Goal: Navigation & Orientation: Find specific page/section

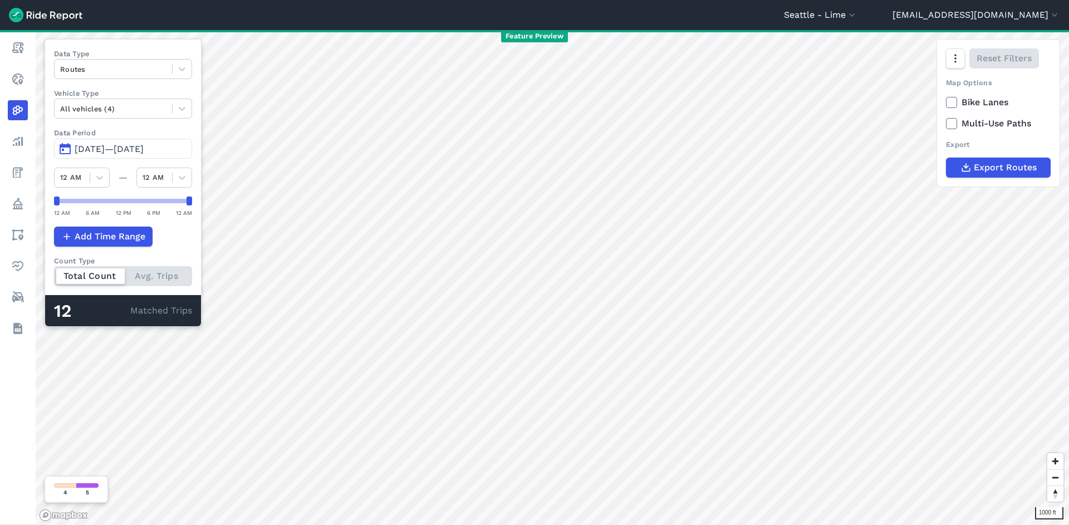
click at [144, 145] on span "Apr 28, 2025—Apr 28, 2025" at bounding box center [109, 149] width 69 height 11
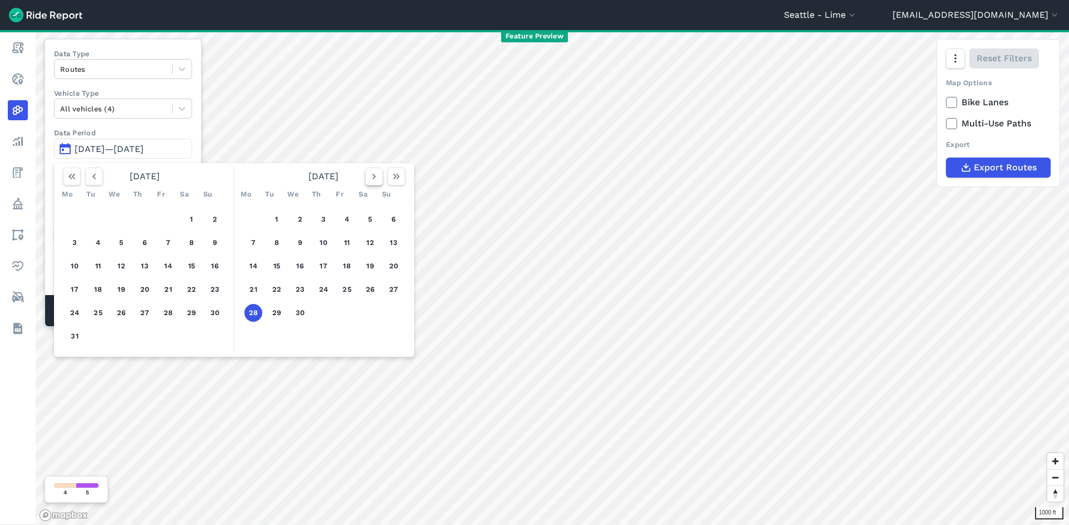
click at [375, 179] on icon "button" at bounding box center [374, 176] width 11 height 11
drag, startPoint x: 74, startPoint y: 242, endPoint x: 100, endPoint y: 233, distance: 26.9
click at [74, 242] on button "7" at bounding box center [75, 243] width 18 height 18
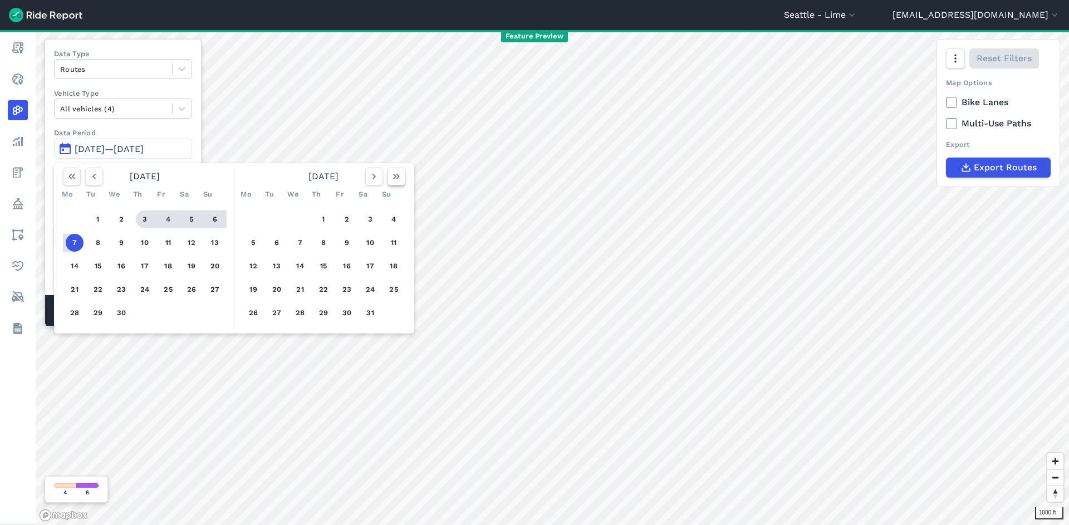
click at [397, 172] on icon "button" at bounding box center [396, 176] width 11 height 11
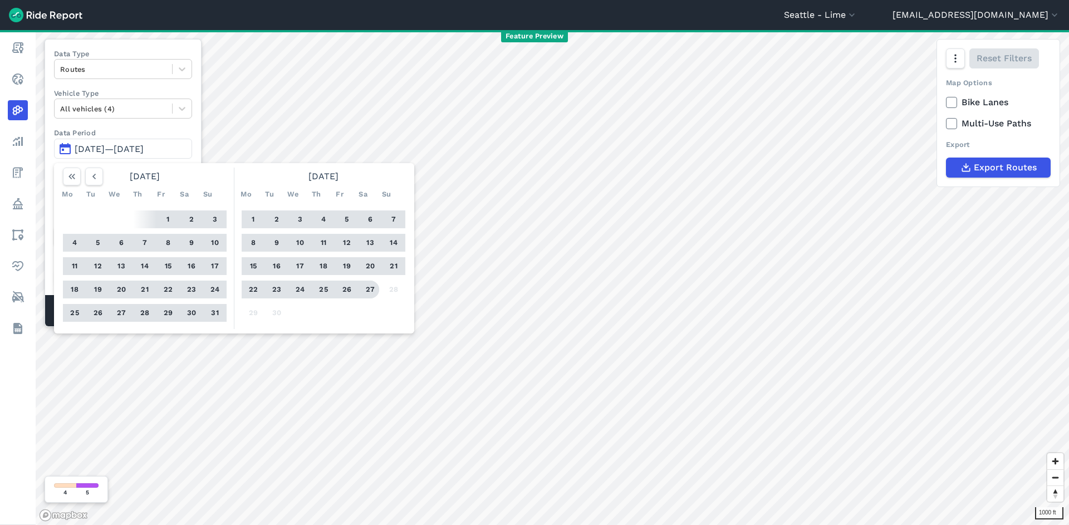
click at [372, 287] on button "27" at bounding box center [370, 290] width 18 height 18
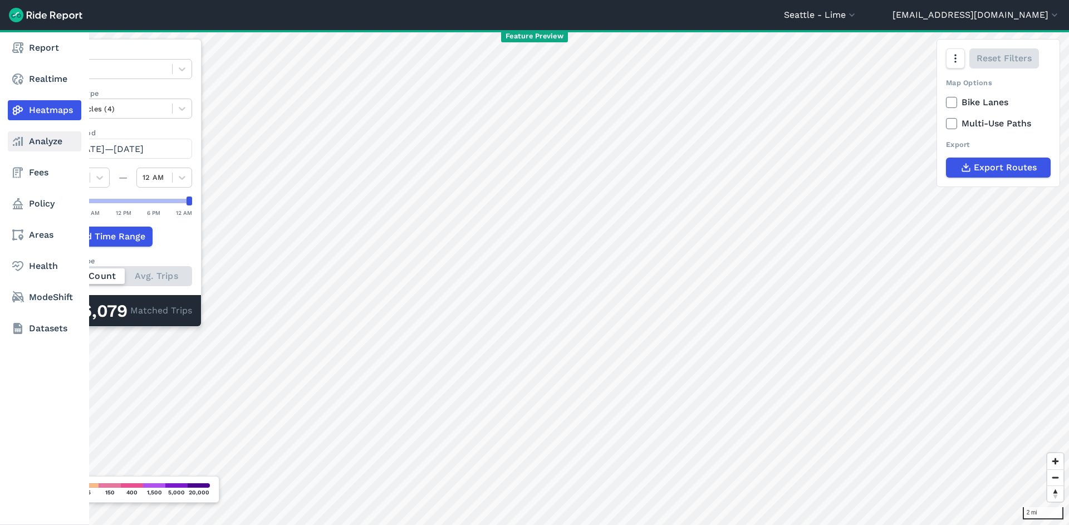
click at [59, 138] on link "Analyze" at bounding box center [45, 141] width 74 height 20
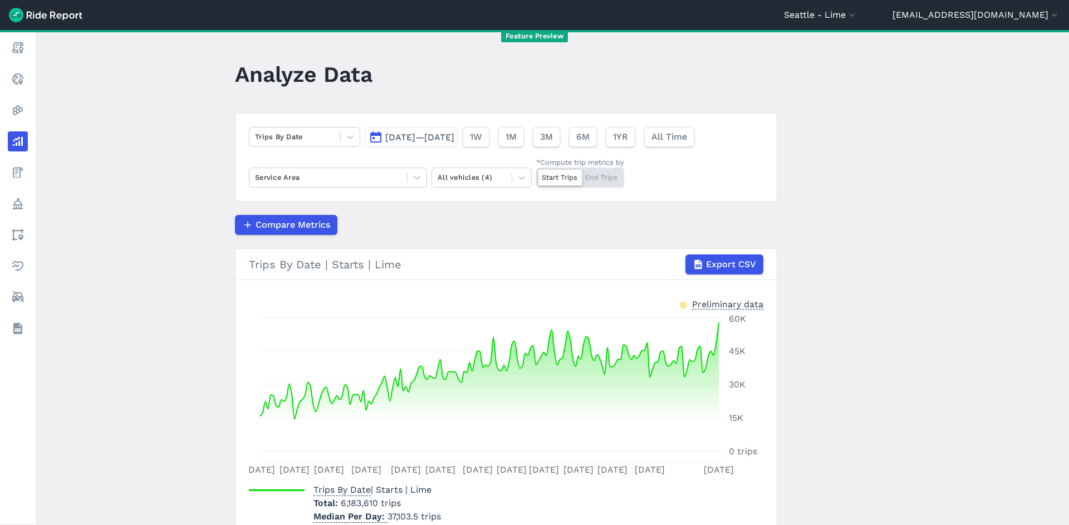
scroll to position [52, 0]
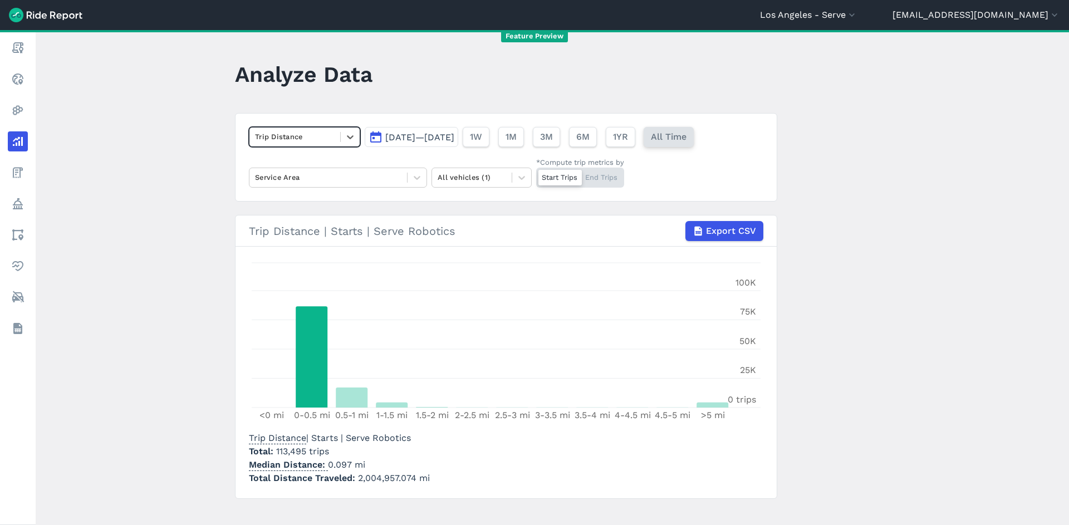
click at [687, 144] on span "All Time" at bounding box center [669, 136] width 36 height 13
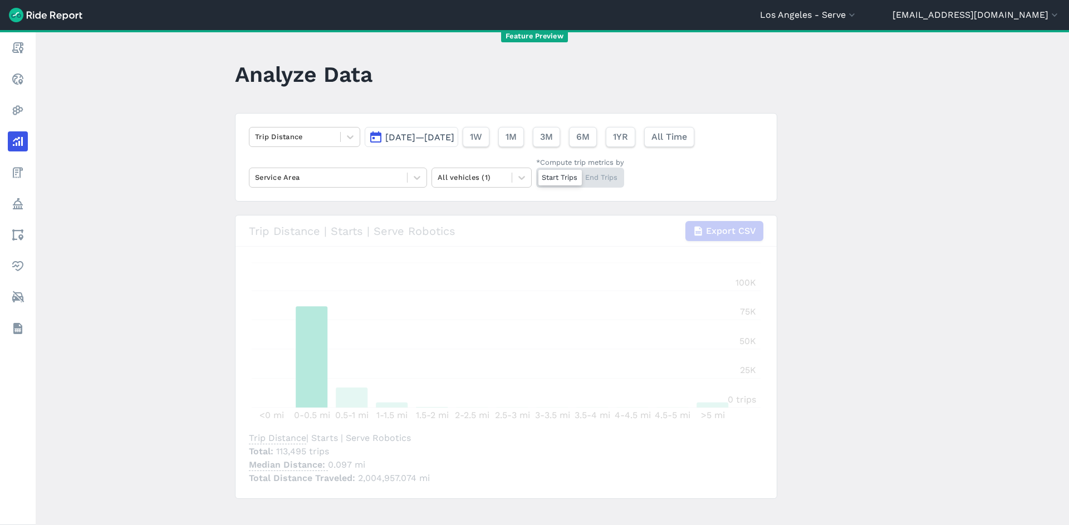
click at [807, 292] on main "Analyze Data Trip Distance Jan 17, 2025—Sep 30, 2025 1W 1M 3M 6M 1YR All Time S…" at bounding box center [553, 277] width 1034 height 495
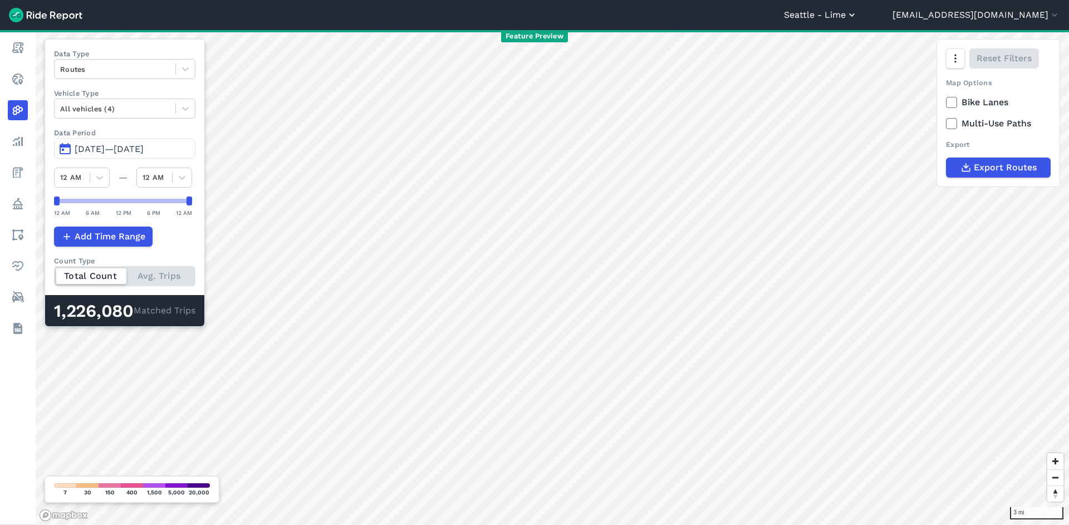
click at [858, 12] on button "Seattle - Lime" at bounding box center [821, 14] width 74 height 13
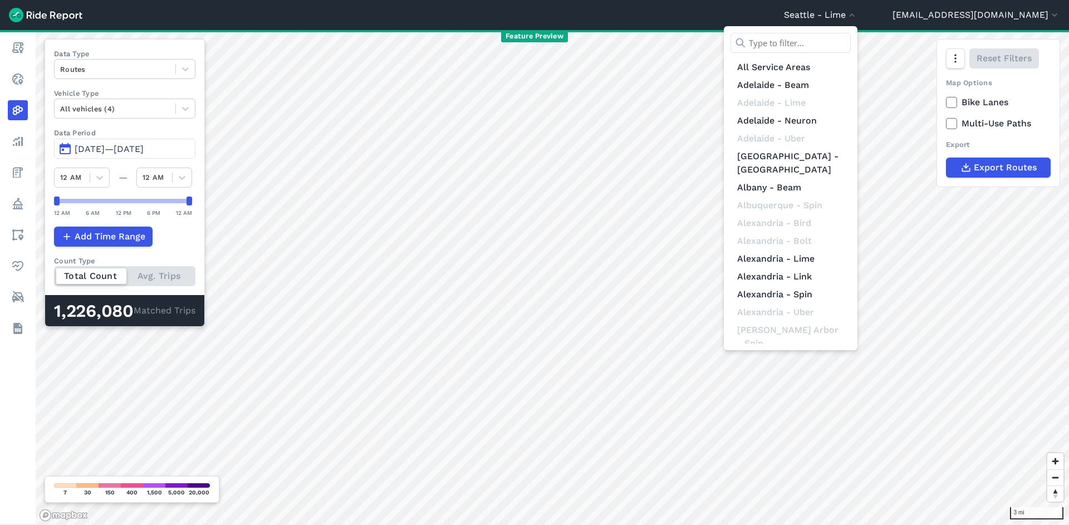
click at [851, 37] on input "text" at bounding box center [791, 43] width 120 height 20
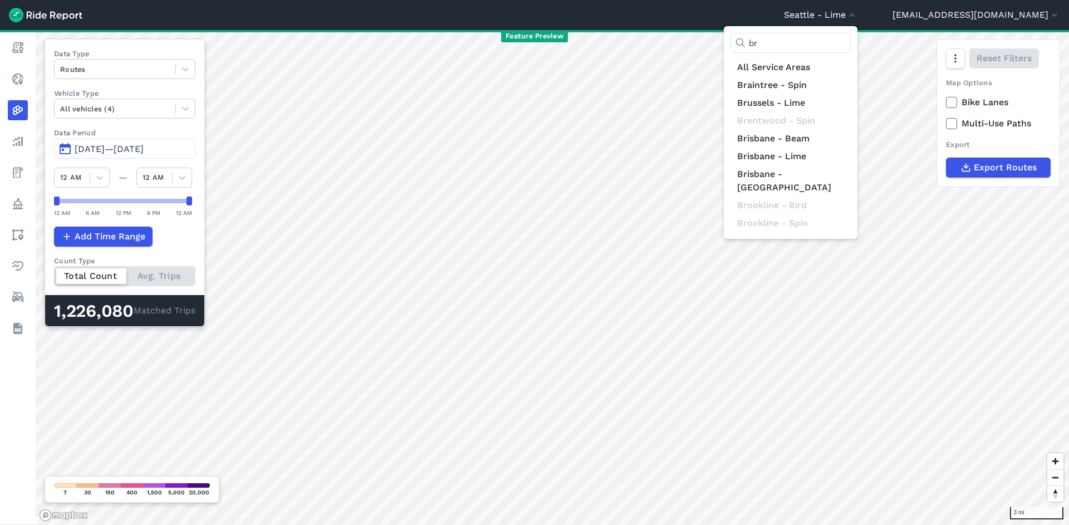
type input "b"
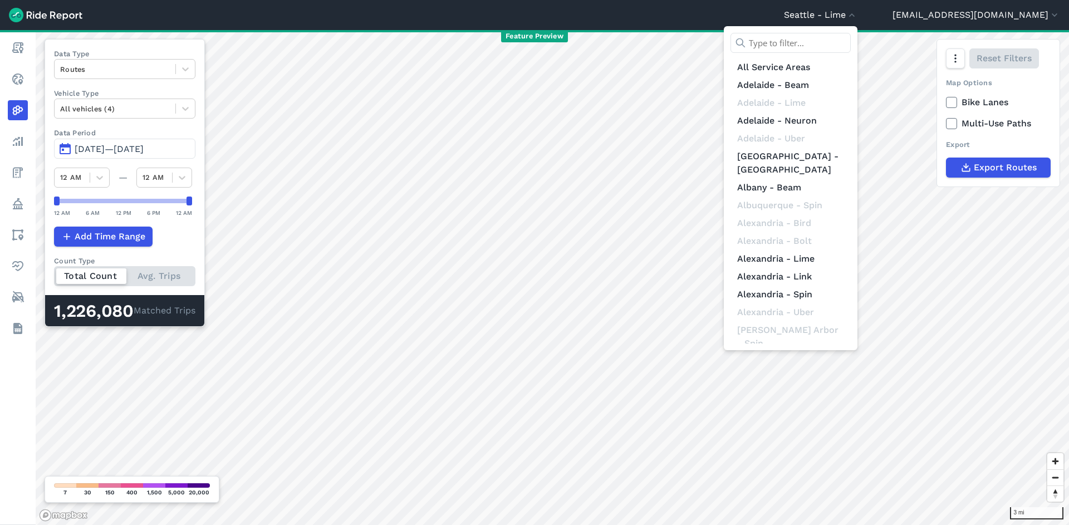
click at [990, 12] on div at bounding box center [534, 262] width 1069 height 525
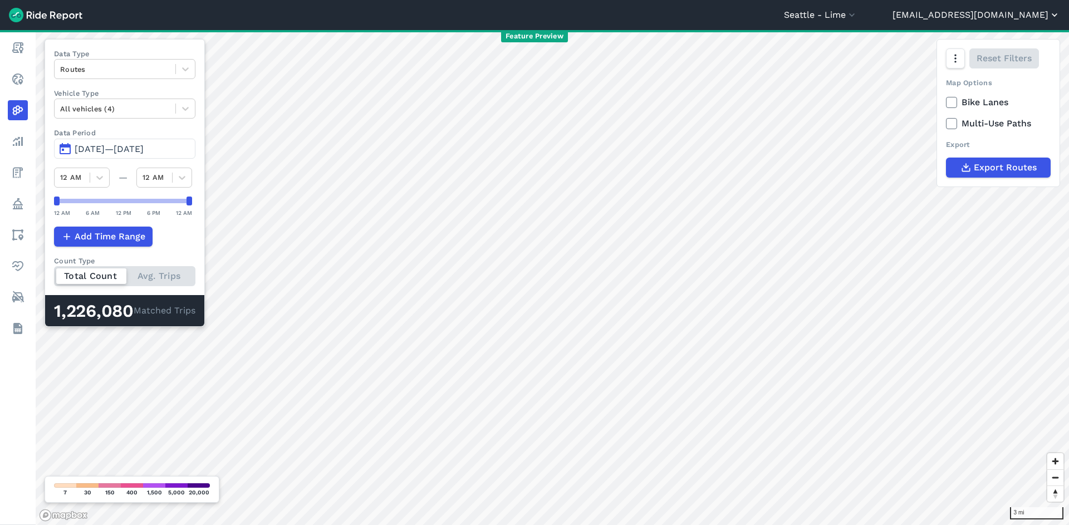
click at [991, 13] on button "[EMAIL_ADDRESS][DOMAIN_NAME]" at bounding box center [977, 14] width 168 height 13
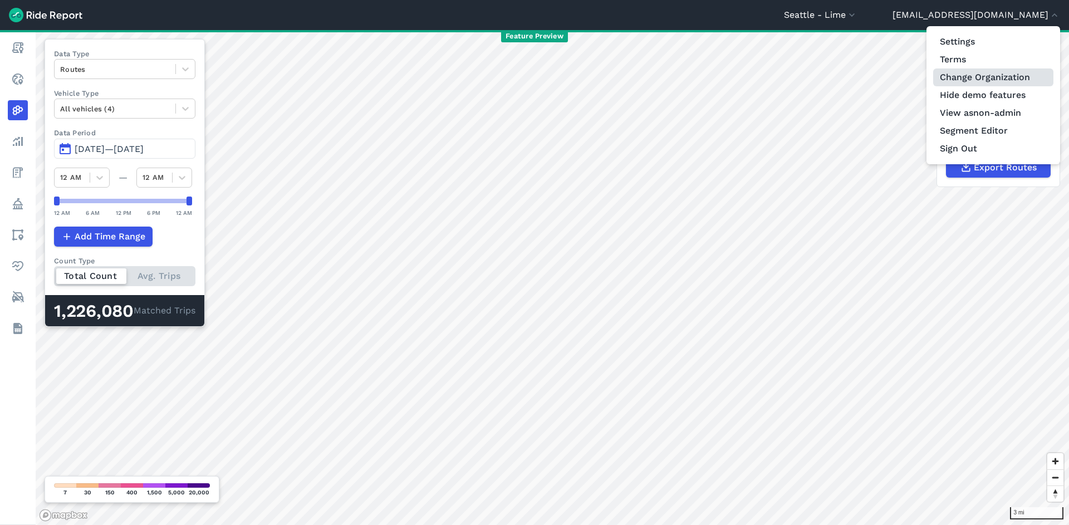
click at [981, 72] on link "Change Organization" at bounding box center [993, 77] width 120 height 18
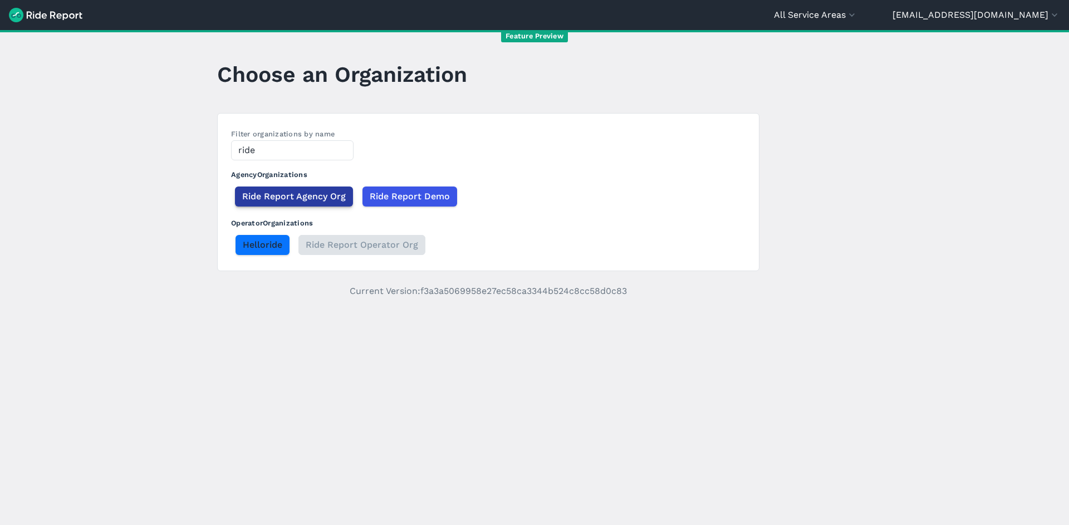
type input "ride"
click at [314, 199] on span "Ride Report Agency Org" at bounding box center [294, 196] width 104 height 13
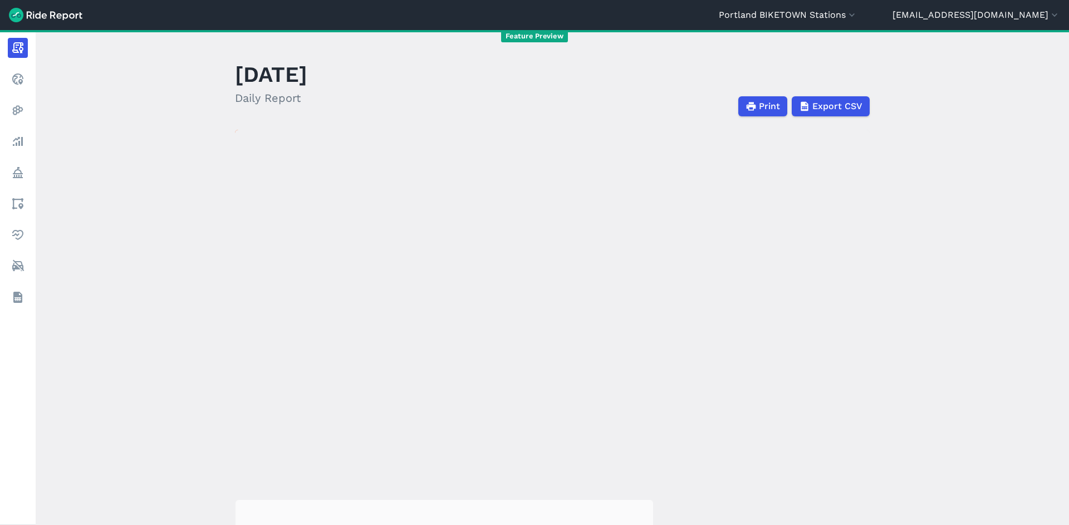
click at [861, 23] on header "[GEOGRAPHIC_DATA] [GEOGRAPHIC_DATA] [GEOGRAPHIC_DATA] [GEOGRAPHIC_DATA] [GEOGRA…" at bounding box center [534, 15] width 1069 height 30
click at [858, 18] on button "Portland BIKETOWN Stations" at bounding box center [788, 14] width 139 height 13
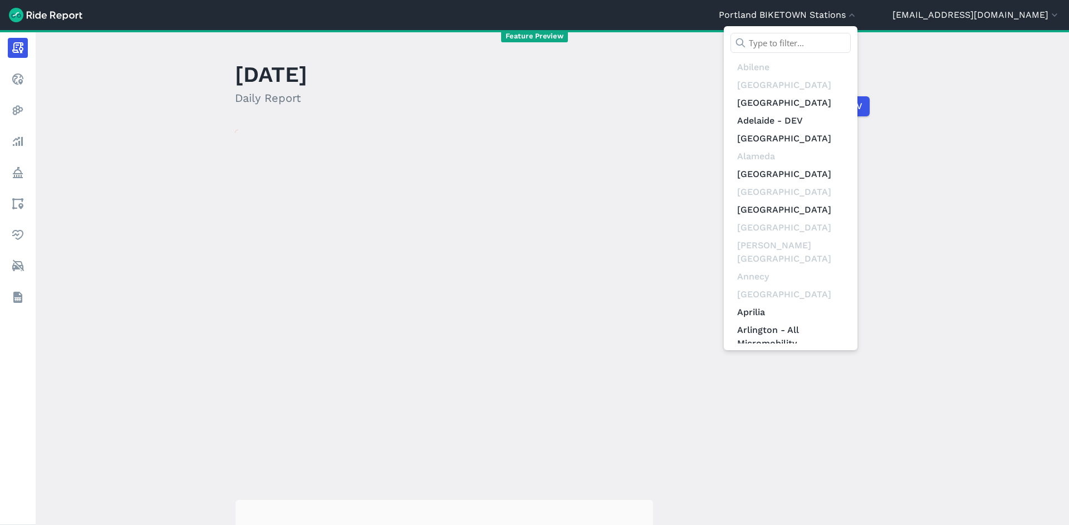
click at [849, 37] on input "text" at bounding box center [791, 43] width 120 height 20
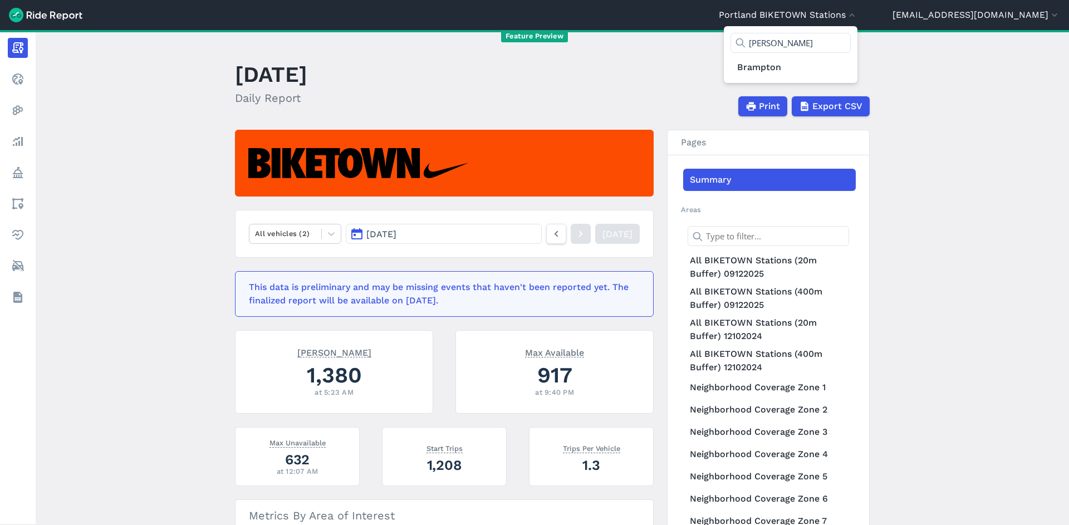
type input "[PERSON_NAME]"
click at [833, 69] on link "Brampton" at bounding box center [791, 67] width 120 height 18
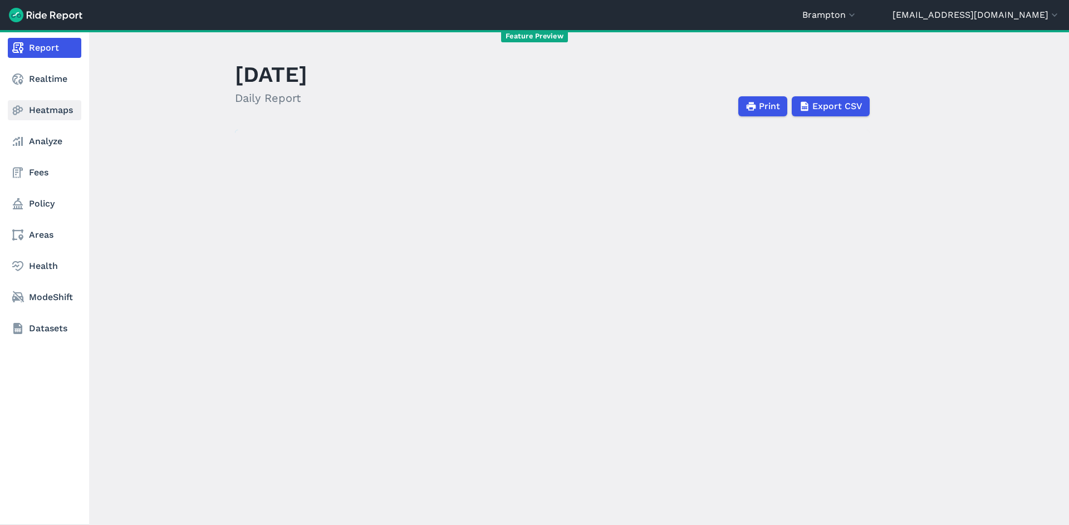
click at [38, 110] on link "Heatmaps" at bounding box center [45, 110] width 74 height 20
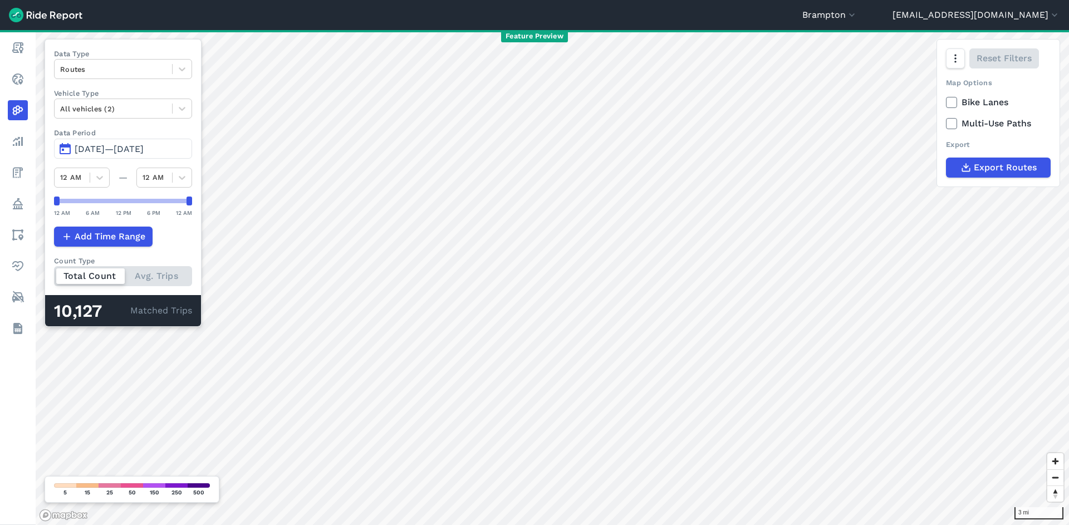
click at [111, 149] on span "[DATE]—[DATE]" at bounding box center [109, 149] width 69 height 11
click at [129, 149] on span "[DATE]—[DATE]" at bounding box center [109, 149] width 69 height 11
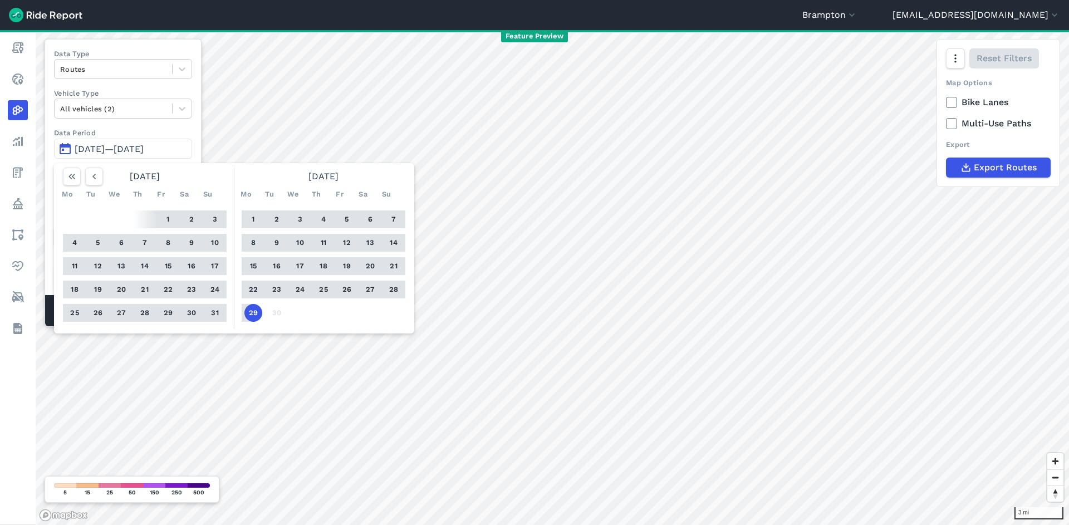
click at [249, 218] on button "1" at bounding box center [253, 219] width 18 height 18
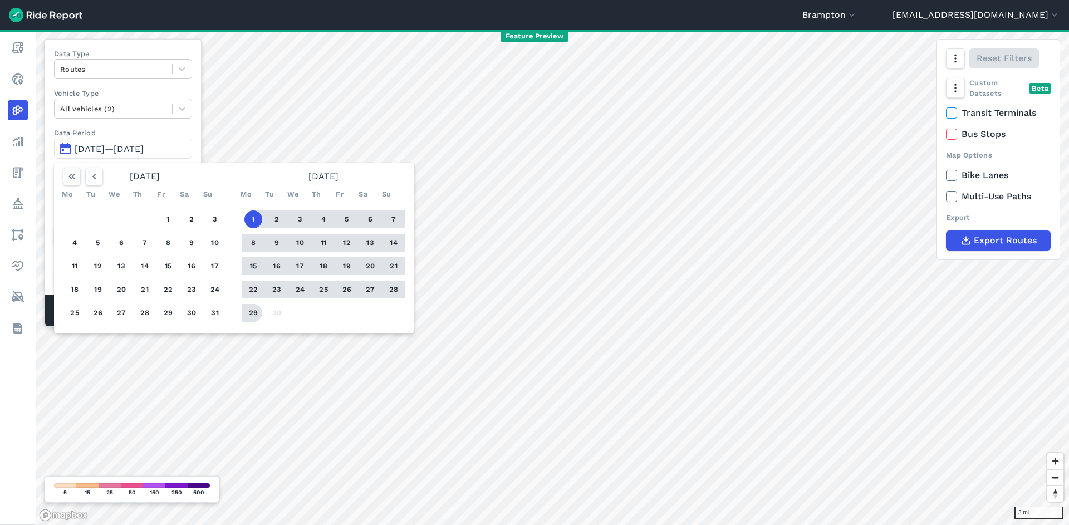
click at [255, 309] on button "29" at bounding box center [253, 313] width 18 height 18
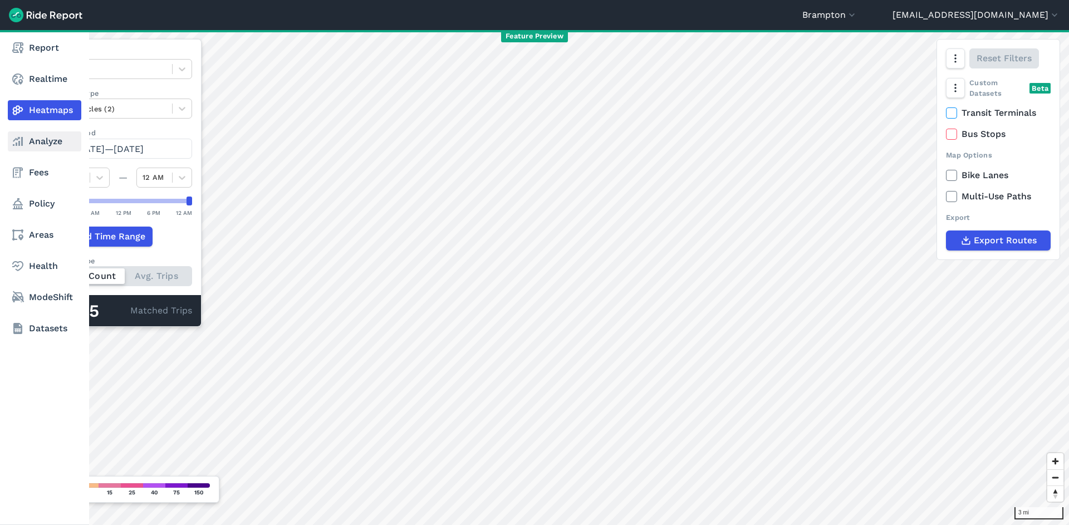
click at [27, 145] on link "Analyze" at bounding box center [45, 141] width 74 height 20
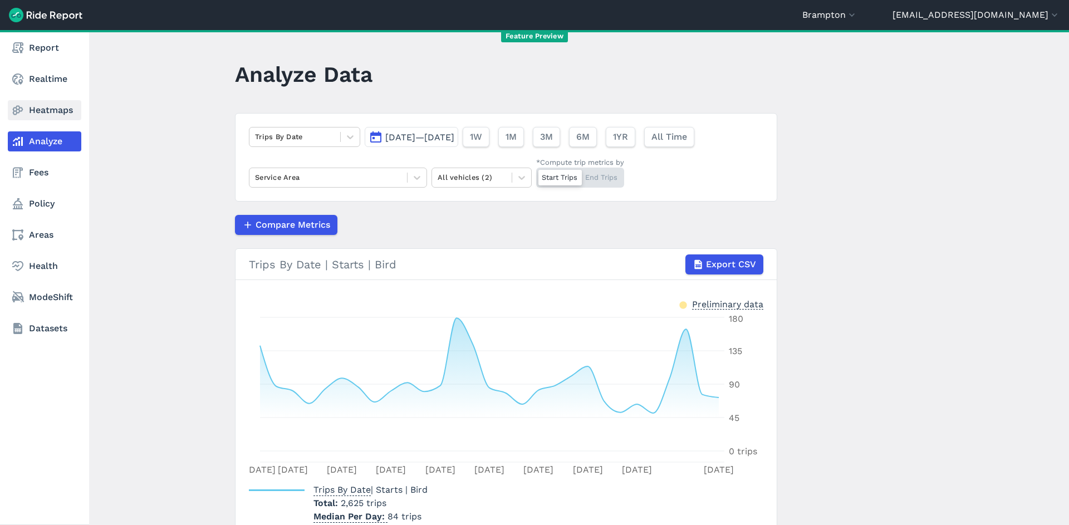
click at [36, 109] on link "Heatmaps" at bounding box center [45, 110] width 74 height 20
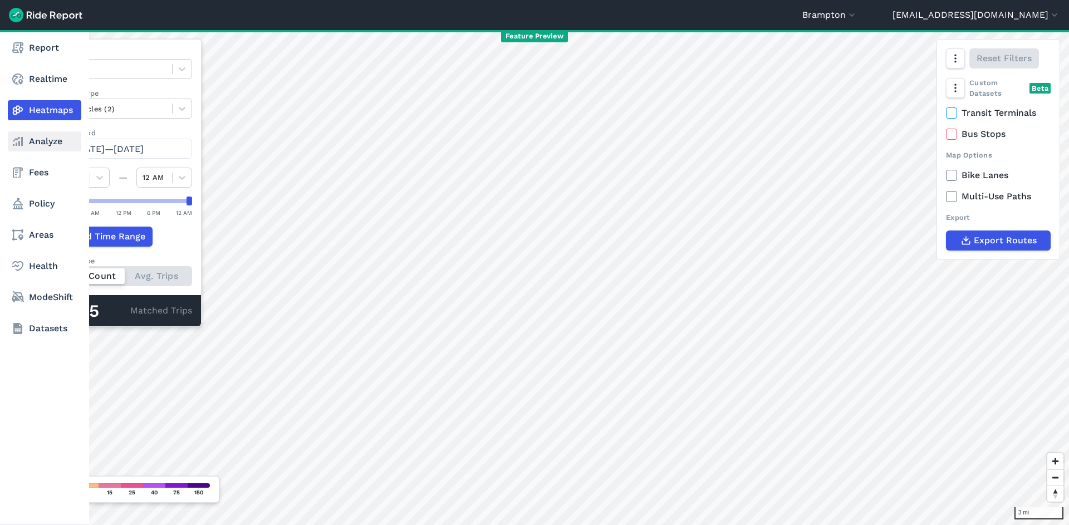
click at [36, 136] on link "Analyze" at bounding box center [45, 141] width 74 height 20
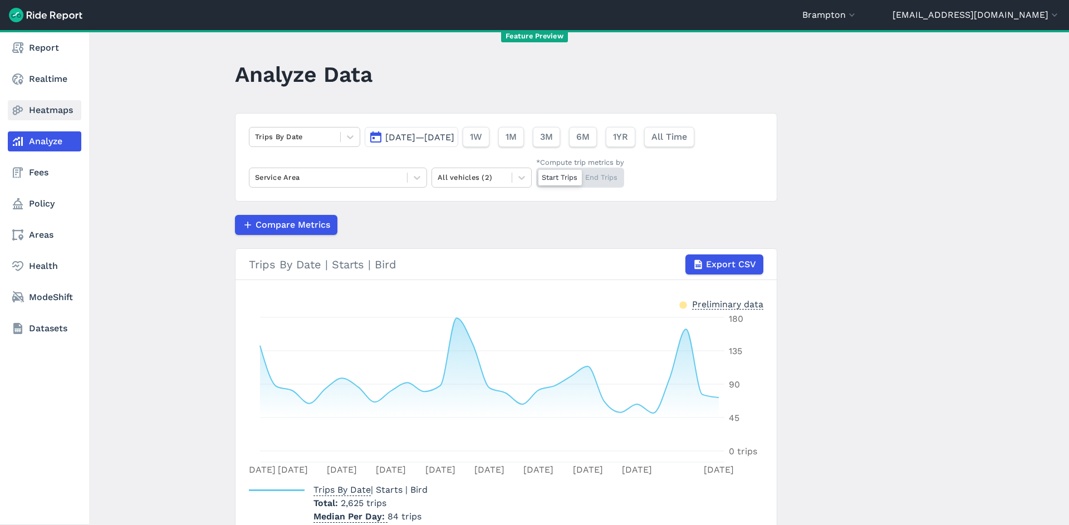
click at [38, 109] on link "Heatmaps" at bounding box center [45, 110] width 74 height 20
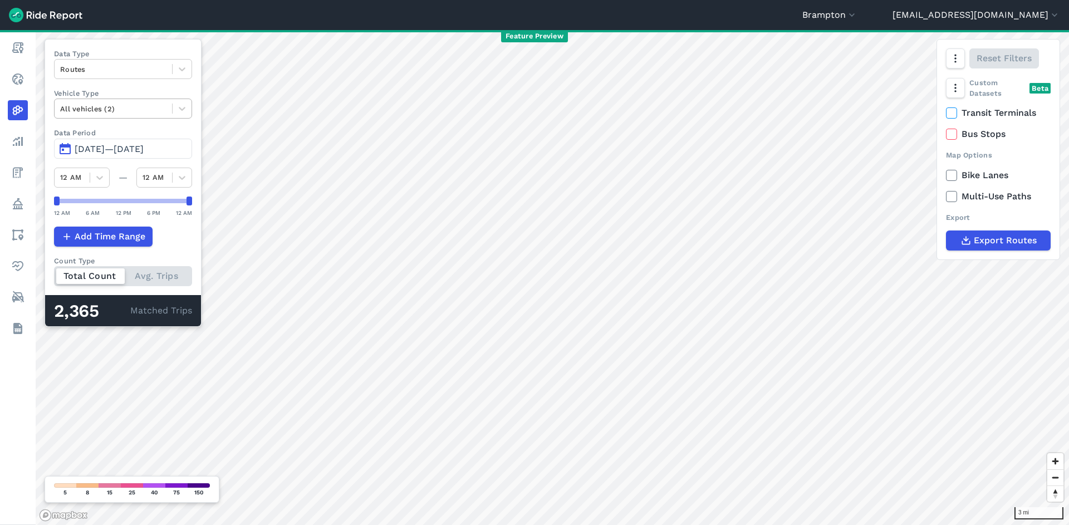
click at [139, 107] on div at bounding box center [113, 108] width 106 height 13
click at [139, 140] on button "[DATE]—[DATE]" at bounding box center [123, 149] width 138 height 20
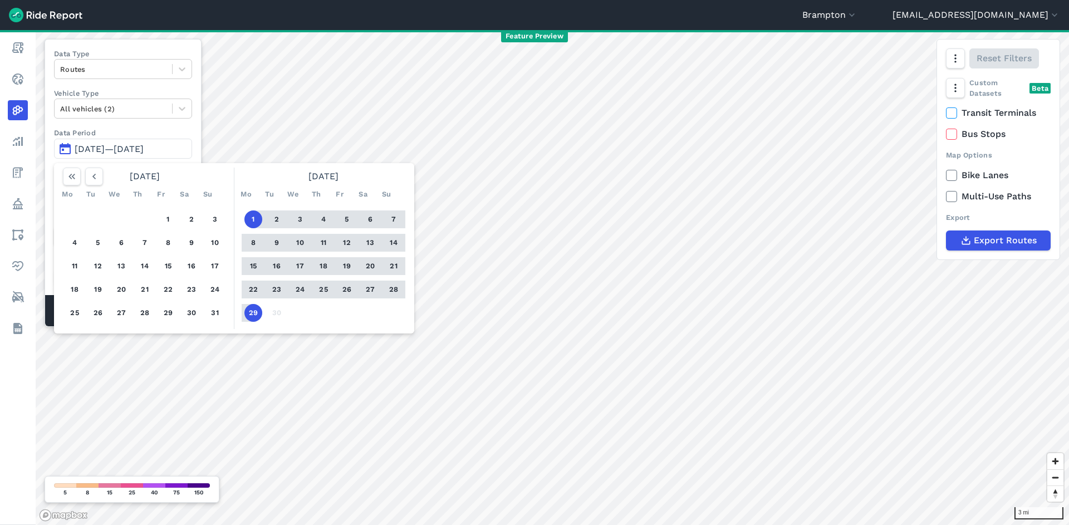
click at [139, 144] on span "[DATE]—[DATE]" at bounding box center [109, 149] width 69 height 11
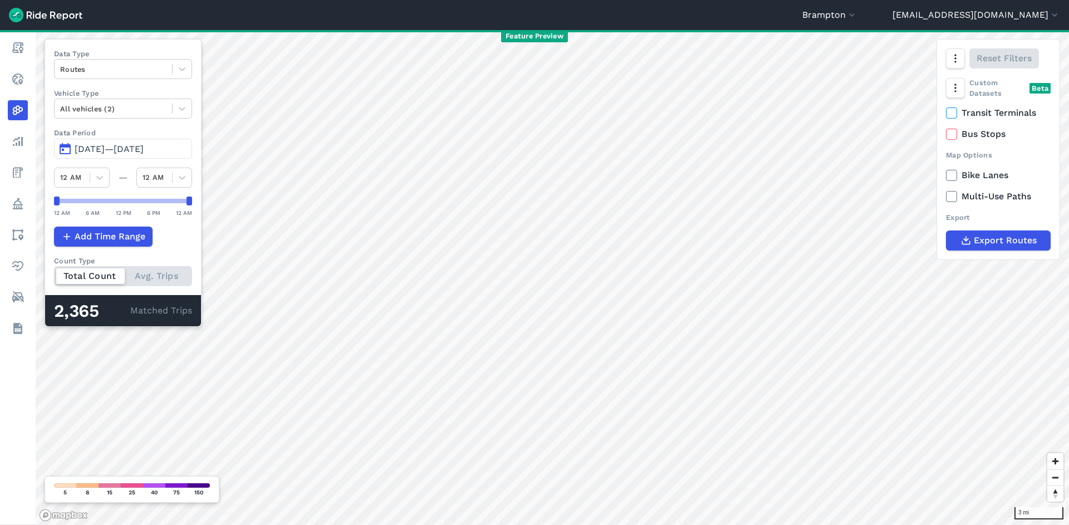
click at [139, 145] on span "[DATE]—[DATE]" at bounding box center [109, 149] width 69 height 11
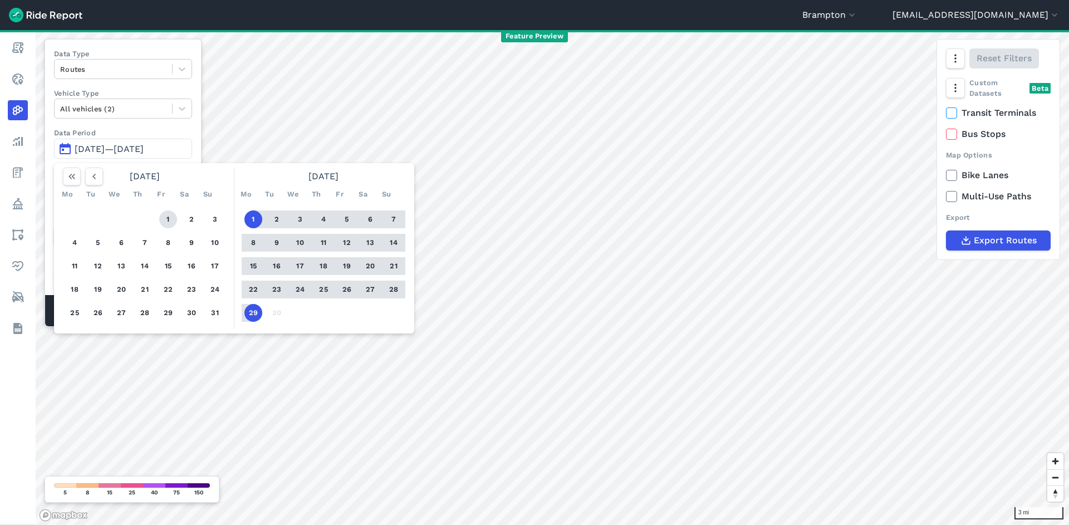
drag, startPoint x: 166, startPoint y: 219, endPoint x: 170, endPoint y: 224, distance: 6.7
click at [166, 219] on button "1" at bounding box center [168, 219] width 18 height 18
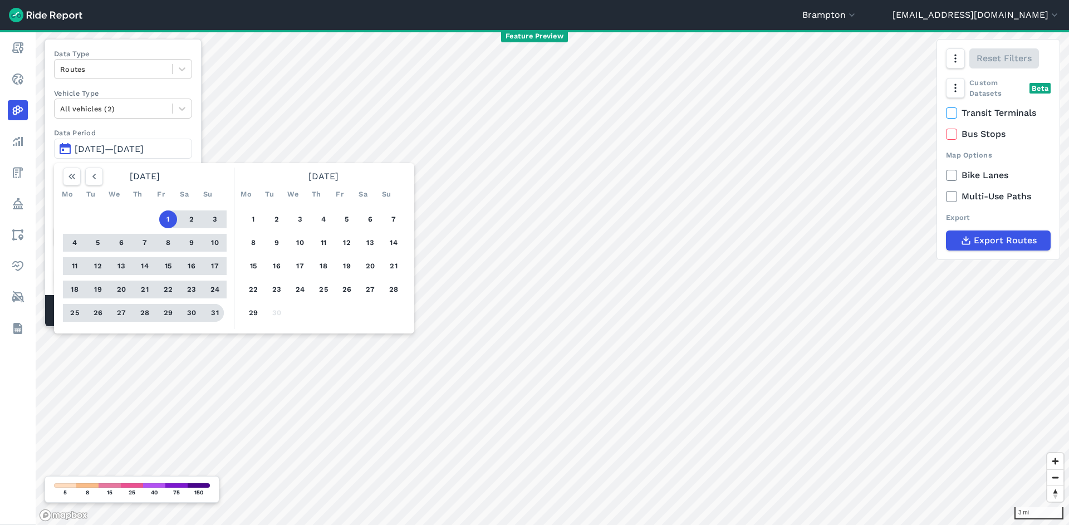
click at [212, 315] on button "31" at bounding box center [215, 313] width 18 height 18
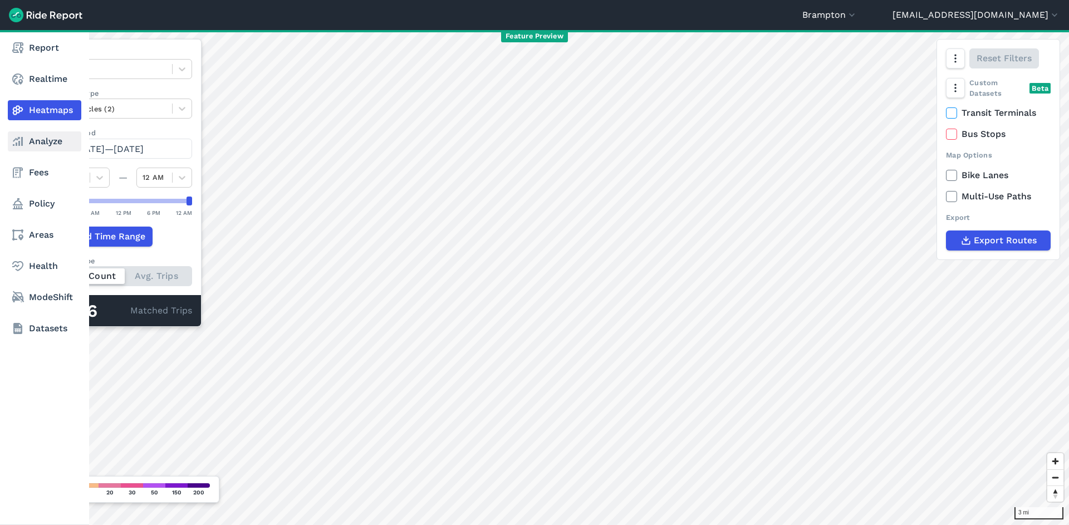
click at [33, 138] on link "Analyze" at bounding box center [45, 141] width 74 height 20
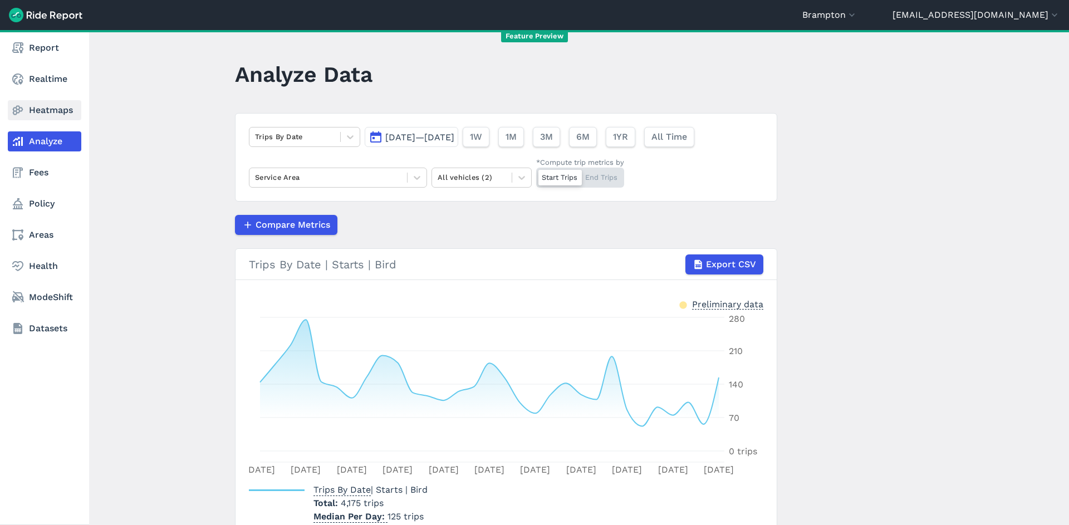
click at [32, 115] on link "Heatmaps" at bounding box center [45, 110] width 74 height 20
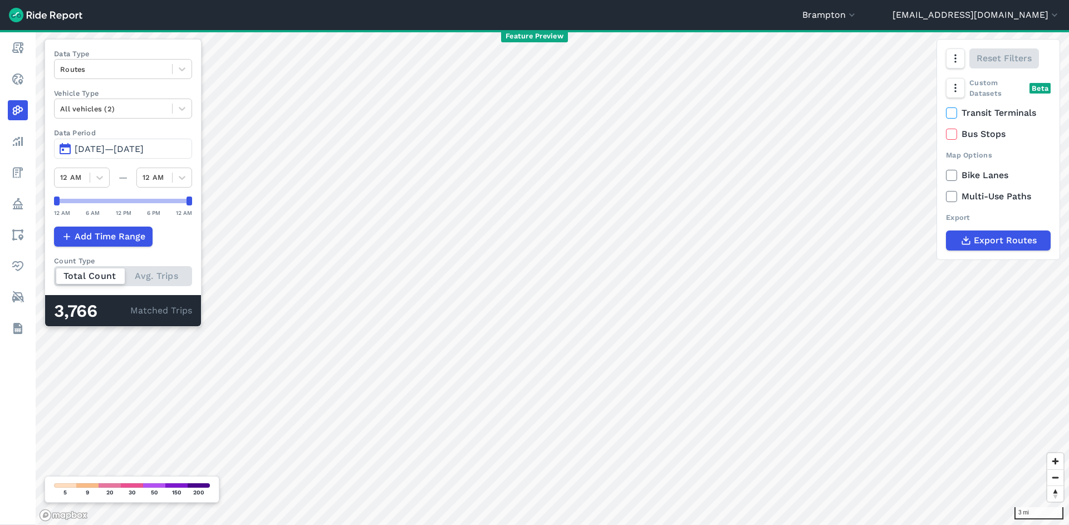
click at [130, 147] on span "[DATE]—[DATE]" at bounding box center [109, 149] width 69 height 11
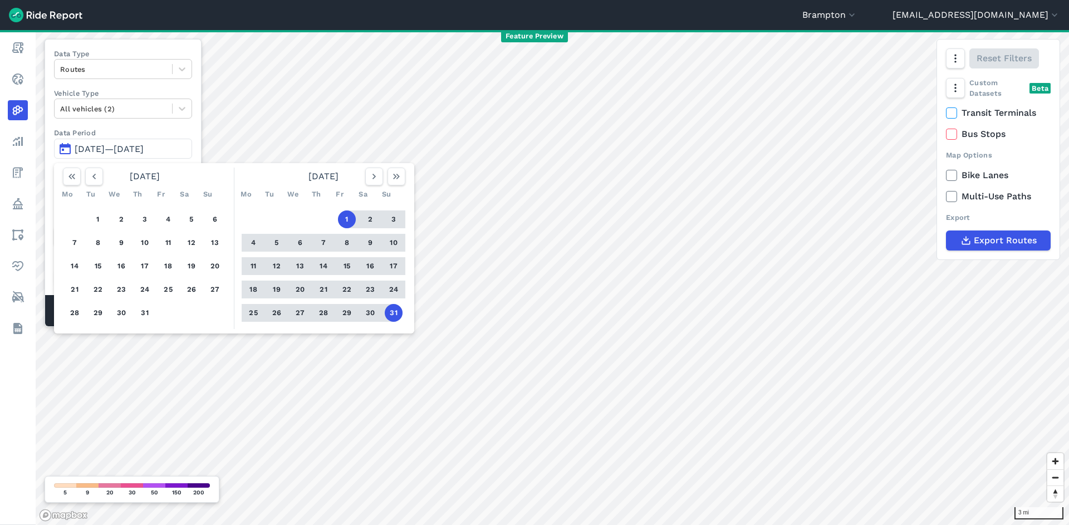
click at [110, 217] on div "1 2 3 4 5 6 7 8 9 10 11 12 13 14 15 16 17 18 19 20 21 22 23 24 25 26 27 28 29 3…" at bounding box center [144, 266] width 173 height 126
click at [102, 219] on button "1" at bounding box center [98, 219] width 18 height 18
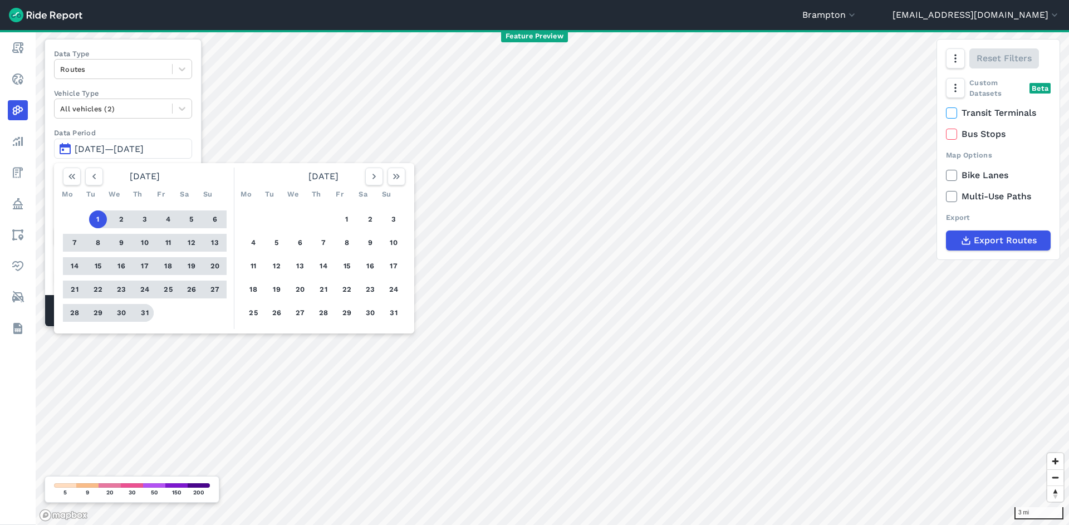
click at [144, 310] on button "31" at bounding box center [145, 313] width 18 height 18
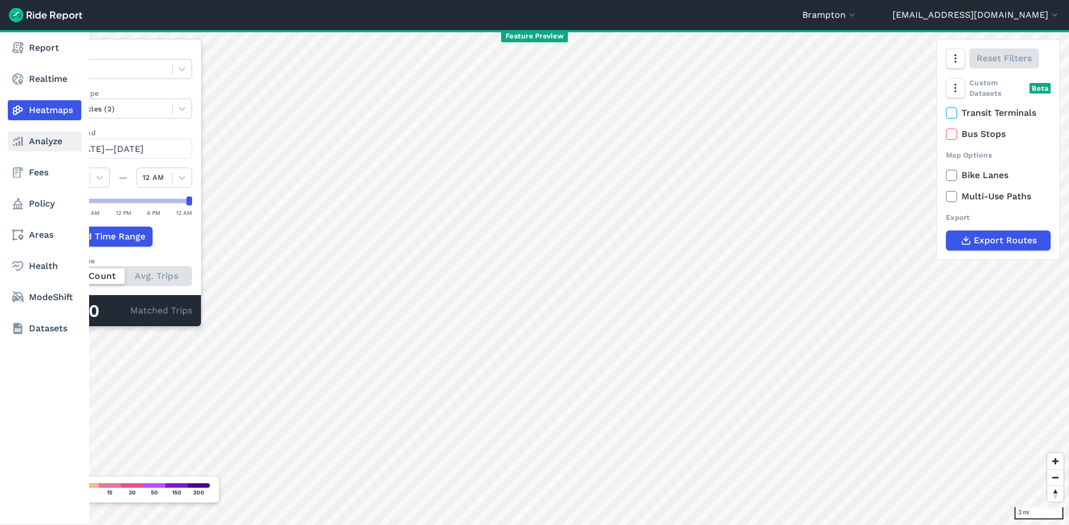
click at [26, 138] on link "Analyze" at bounding box center [45, 141] width 74 height 20
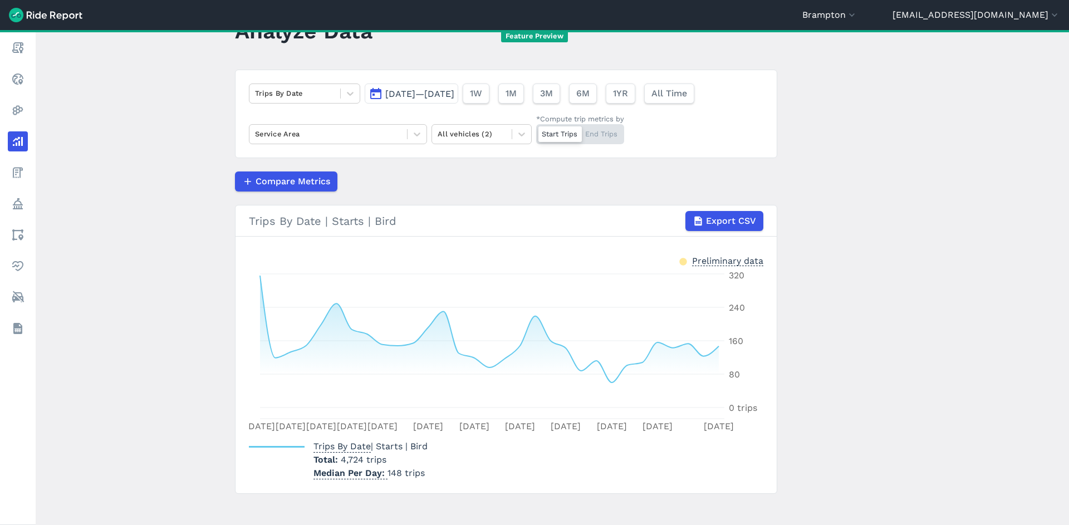
scroll to position [52, 0]
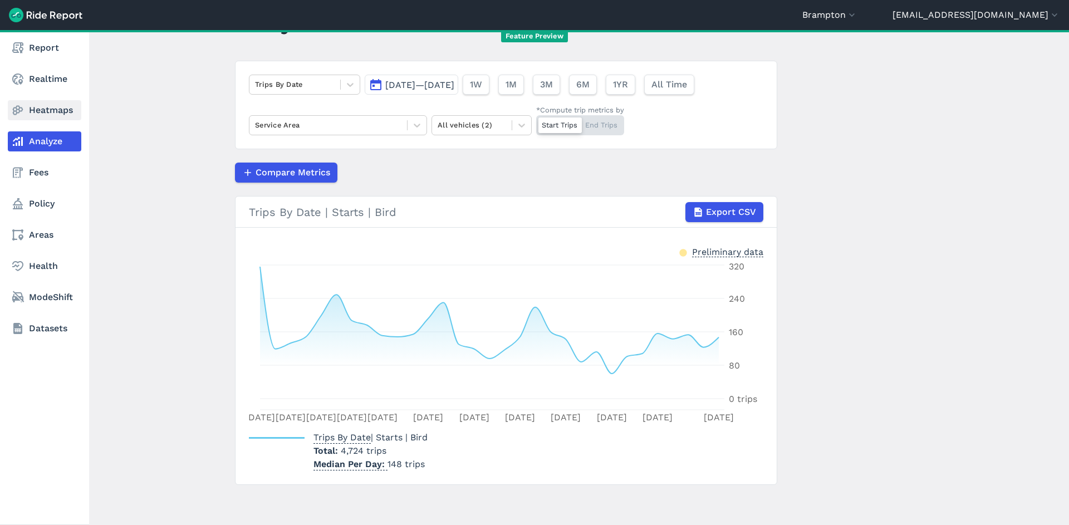
click at [42, 116] on link "Heatmaps" at bounding box center [45, 110] width 74 height 20
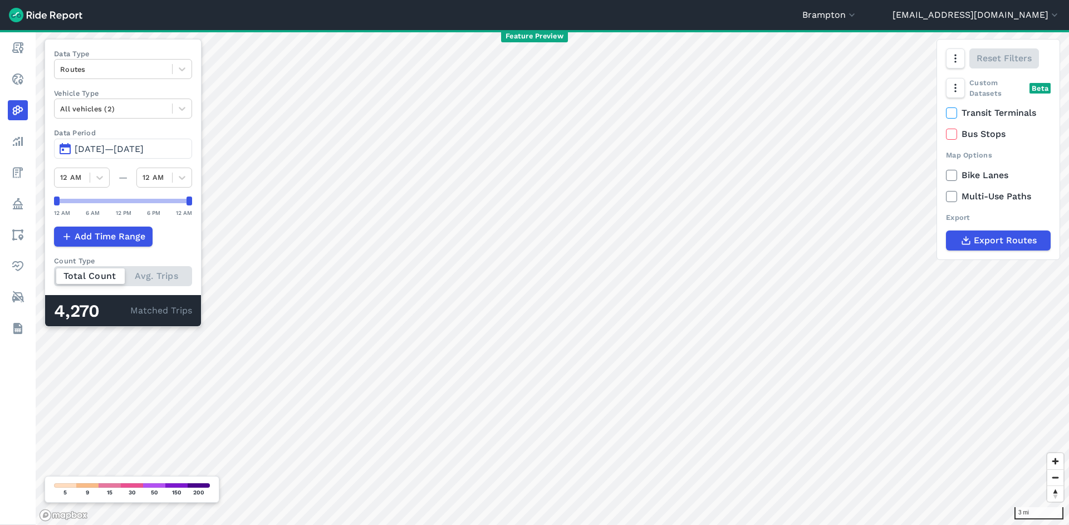
click at [144, 150] on span "[DATE]—[DATE]" at bounding box center [109, 149] width 69 height 11
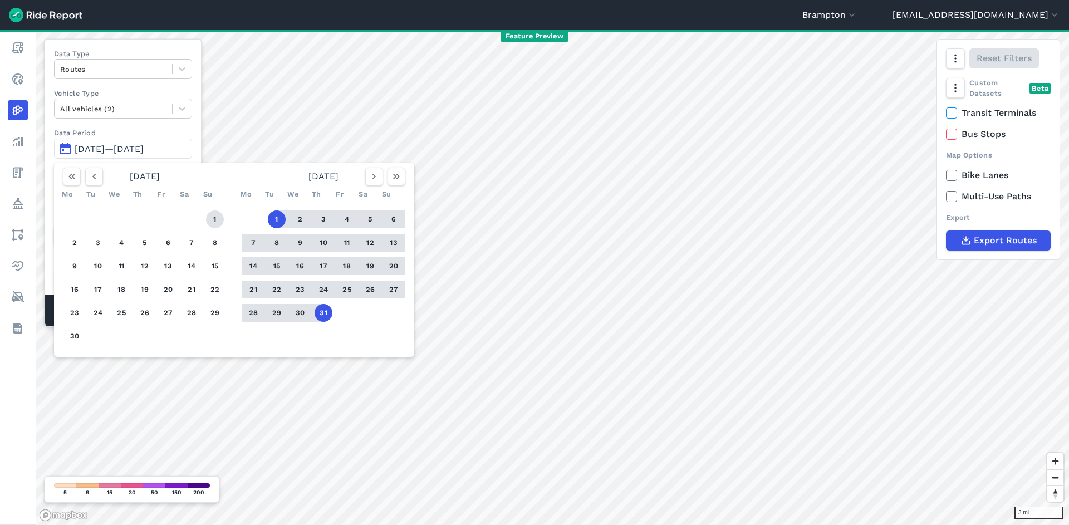
click at [216, 212] on button "1" at bounding box center [215, 219] width 18 height 18
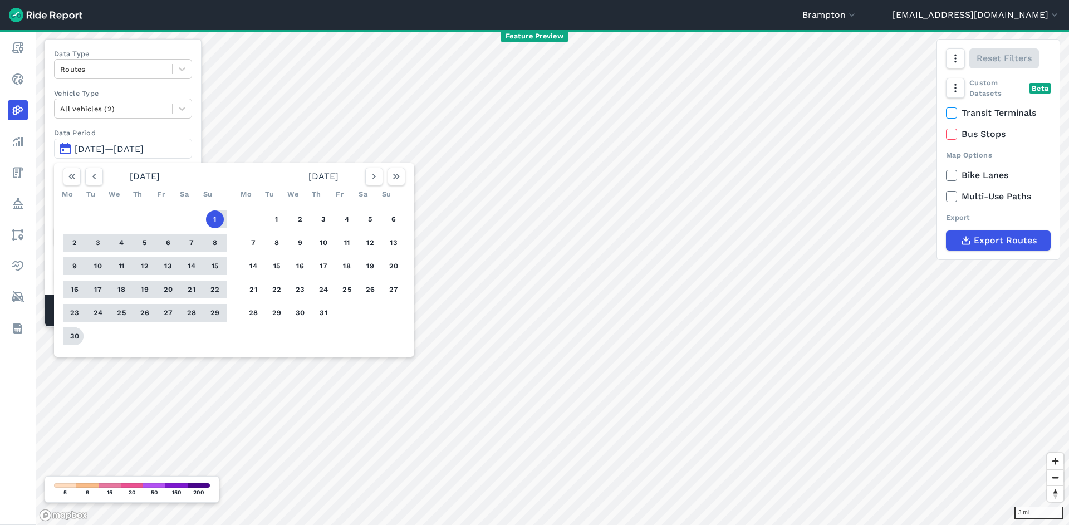
click at [70, 335] on button "30" at bounding box center [75, 336] width 18 height 18
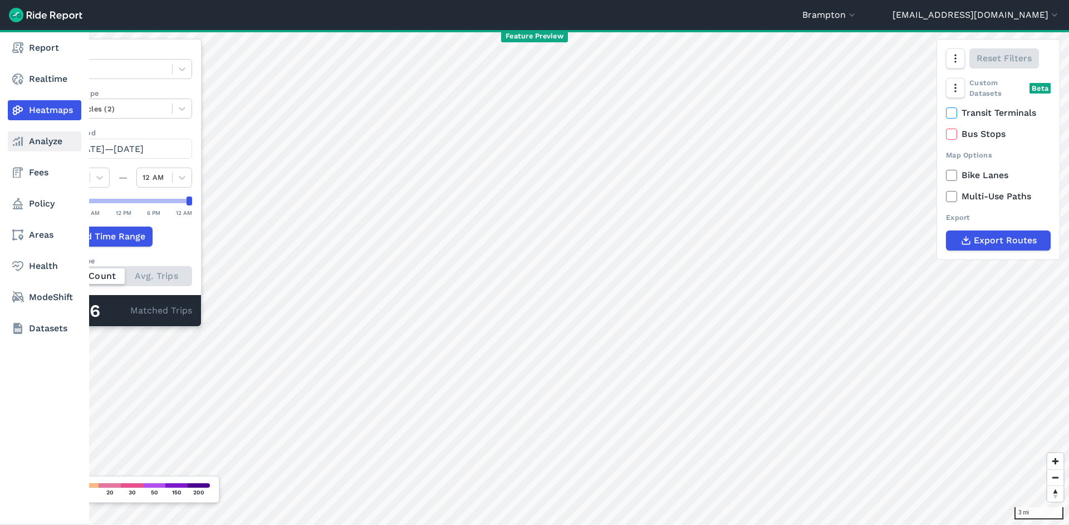
click at [41, 145] on link "Analyze" at bounding box center [45, 141] width 74 height 20
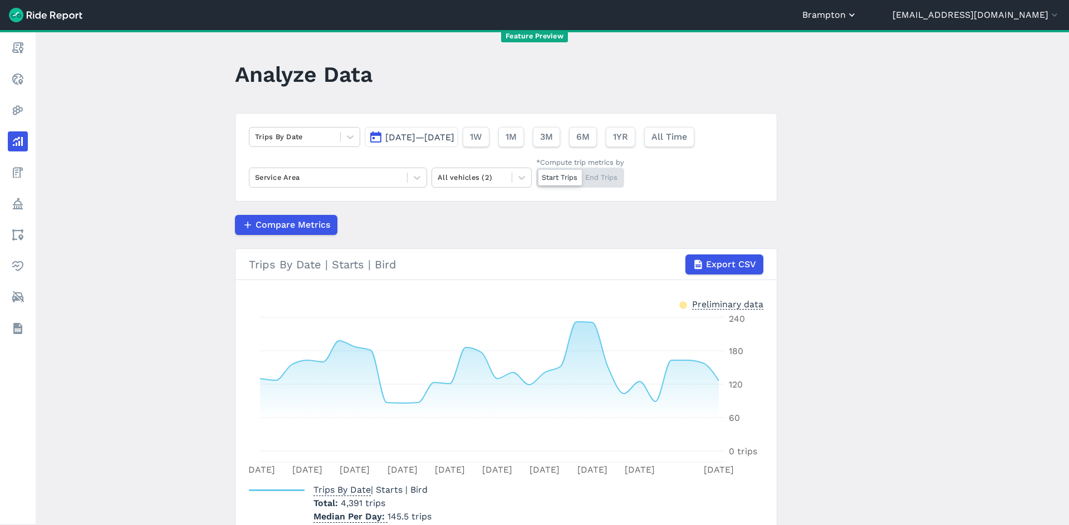
click at [858, 19] on button "Brampton" at bounding box center [829, 14] width 55 height 13
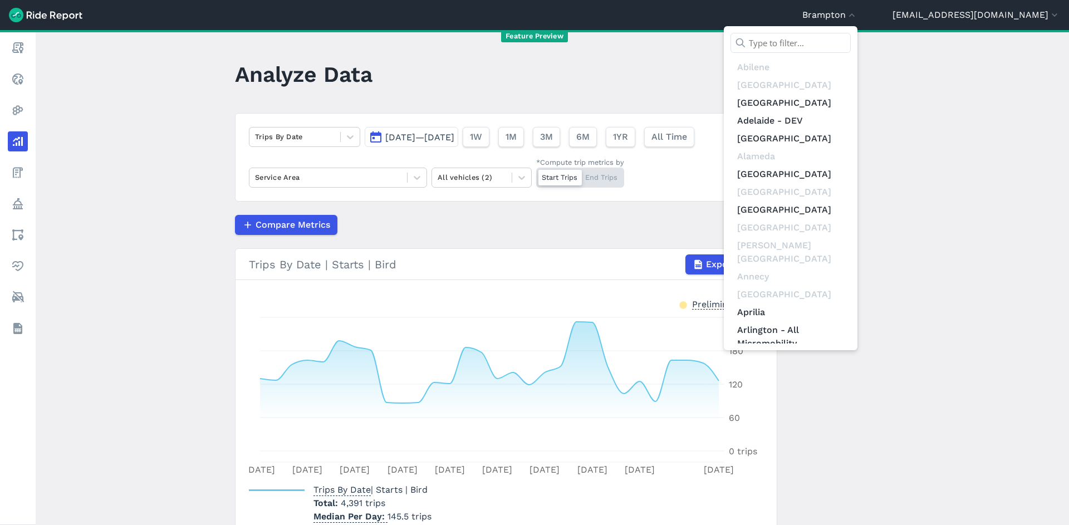
click at [851, 36] on input "text" at bounding box center [791, 43] width 120 height 20
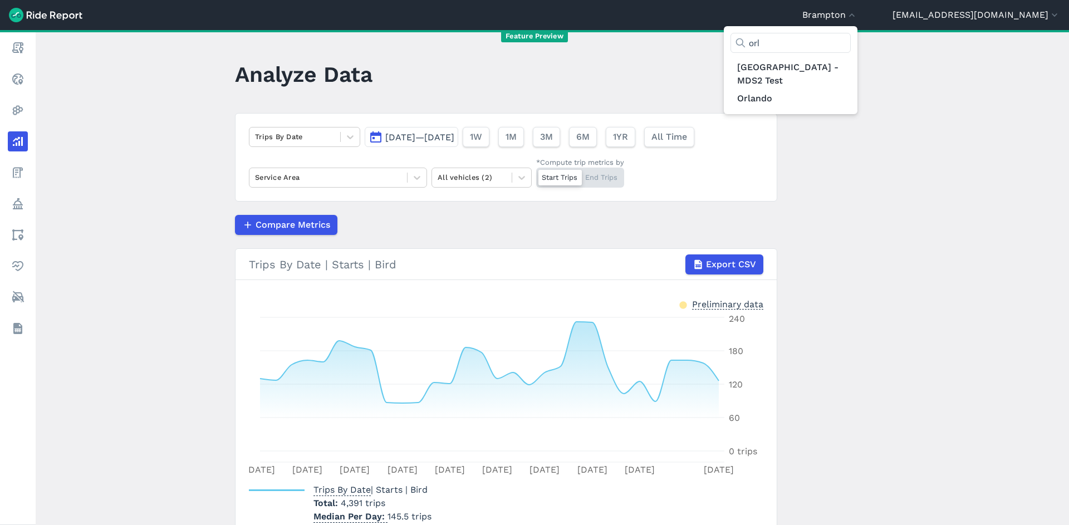
type input "orl"
click at [820, 40] on input "orl" at bounding box center [791, 43] width 120 height 20
click at [895, 16] on div at bounding box center [534, 262] width 1069 height 525
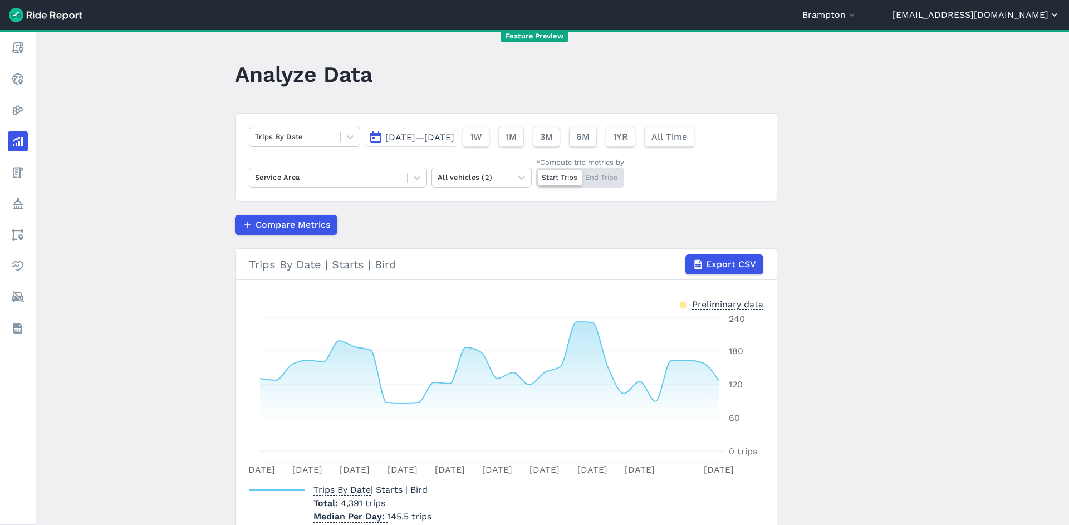
click at [986, 9] on button "[EMAIL_ADDRESS][DOMAIN_NAME]" at bounding box center [977, 14] width 168 height 13
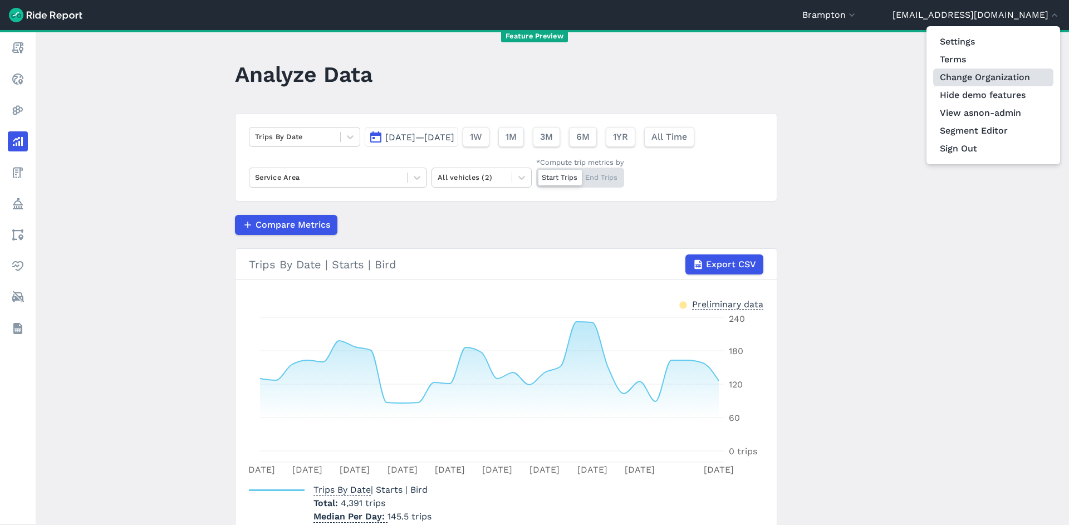
click at [980, 75] on link "Change Organization" at bounding box center [993, 77] width 120 height 18
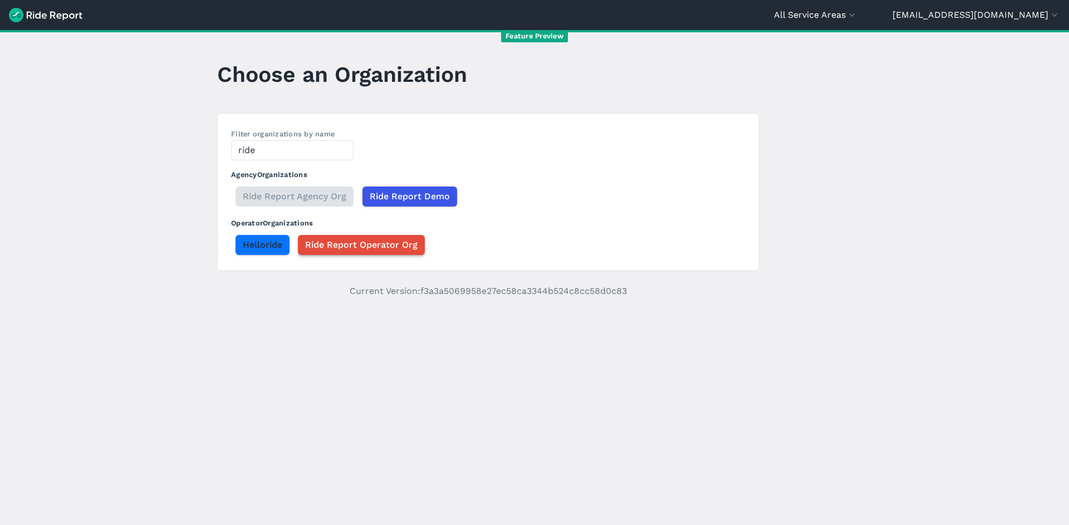
type input "ride"
click at [327, 247] on span "Ride Report Operator Org" at bounding box center [361, 244] width 112 height 13
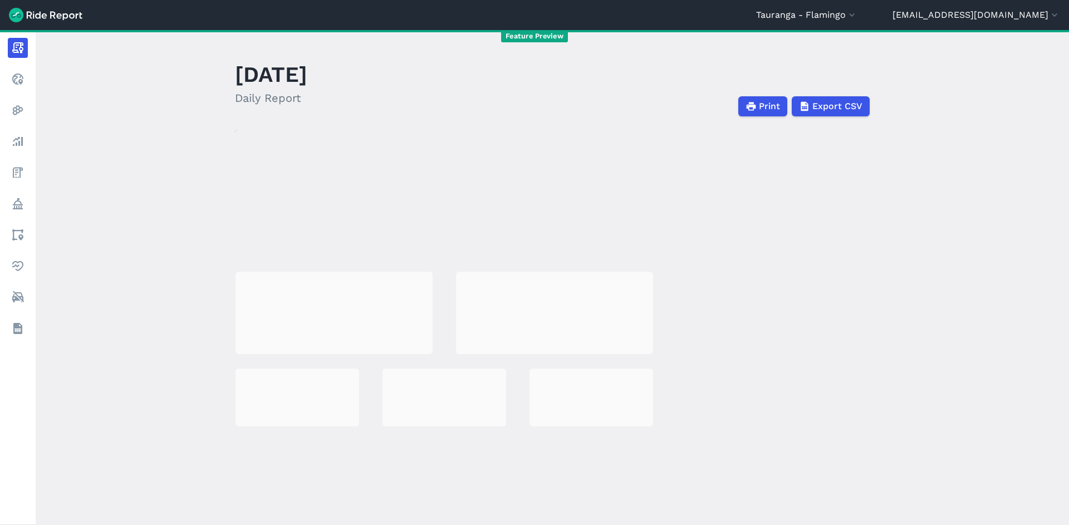
click at [843, 24] on header "[GEOGRAPHIC_DATA] - [GEOGRAPHIC_DATA] All Service Areas [GEOGRAPHIC_DATA] - [GE…" at bounding box center [534, 15] width 1069 height 30
click at [842, 16] on button "Tauranga - Flamingo" at bounding box center [806, 14] width 101 height 13
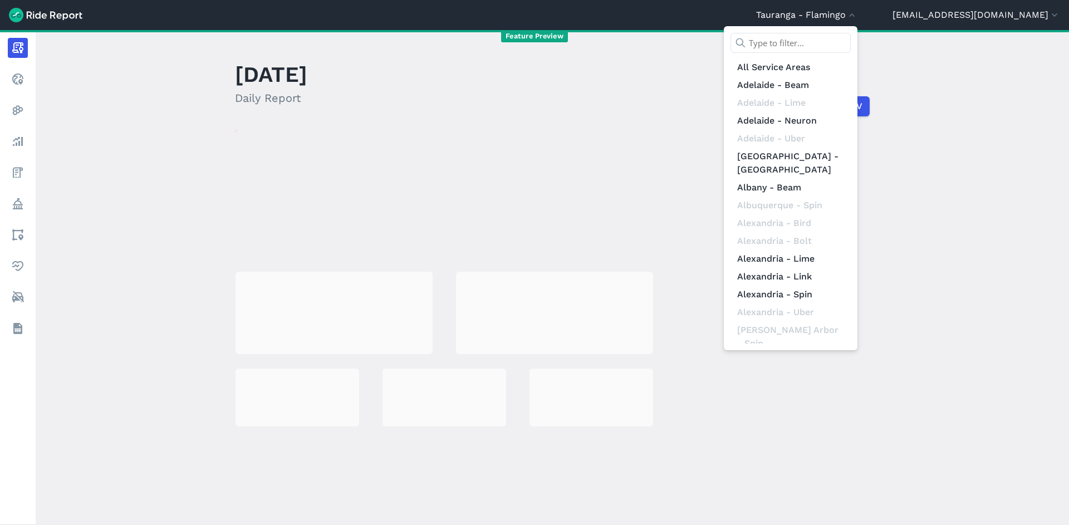
click at [834, 42] on input "text" at bounding box center [791, 43] width 120 height 20
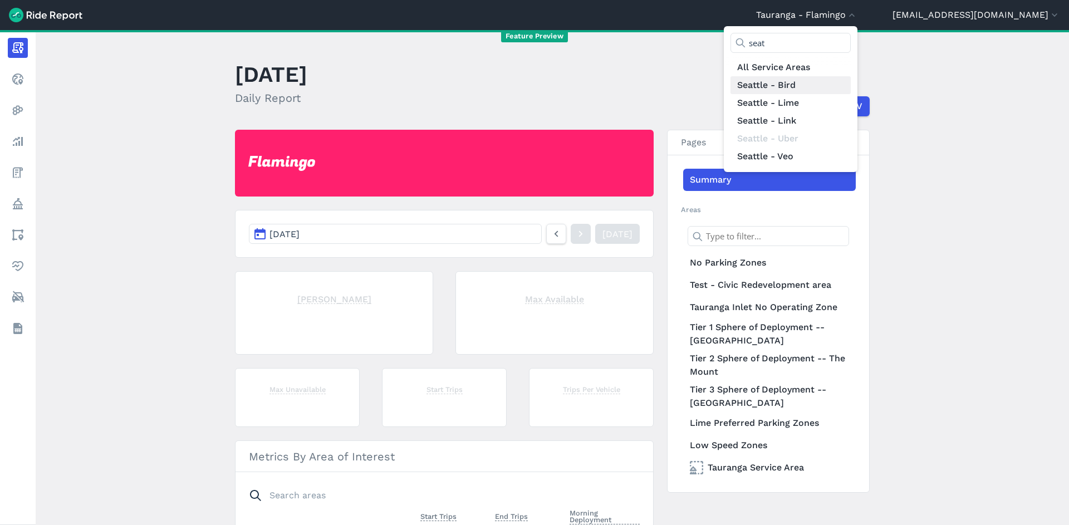
type input "seat"
click at [851, 87] on link "Seattle - Bird" at bounding box center [791, 85] width 120 height 18
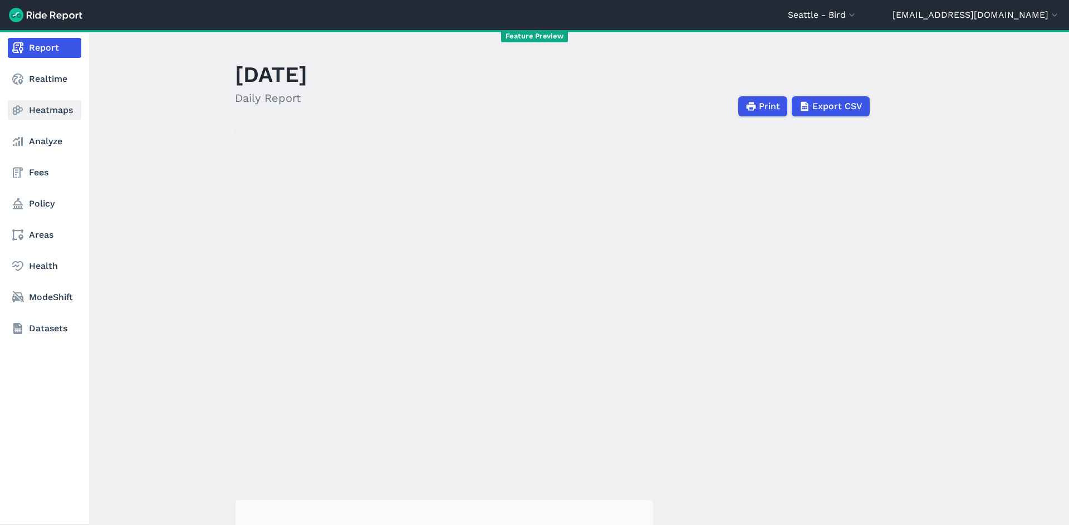
click at [45, 104] on link "Heatmaps" at bounding box center [45, 110] width 74 height 20
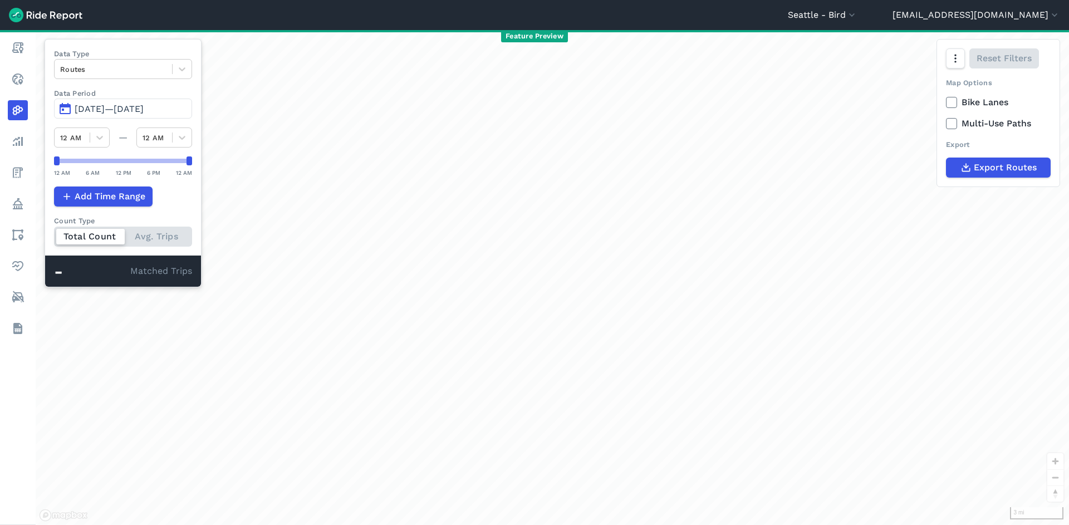
click at [134, 114] on span "[DATE]—[DATE]" at bounding box center [109, 109] width 69 height 11
click at [137, 110] on span "[DATE]—[DATE]" at bounding box center [109, 109] width 69 height 11
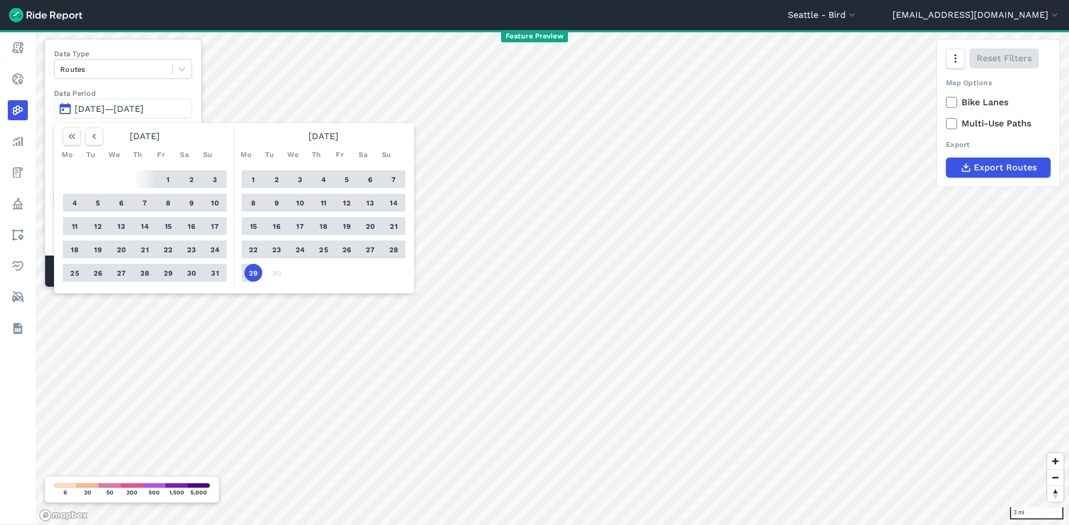
click at [253, 178] on button "1" at bounding box center [253, 179] width 18 height 18
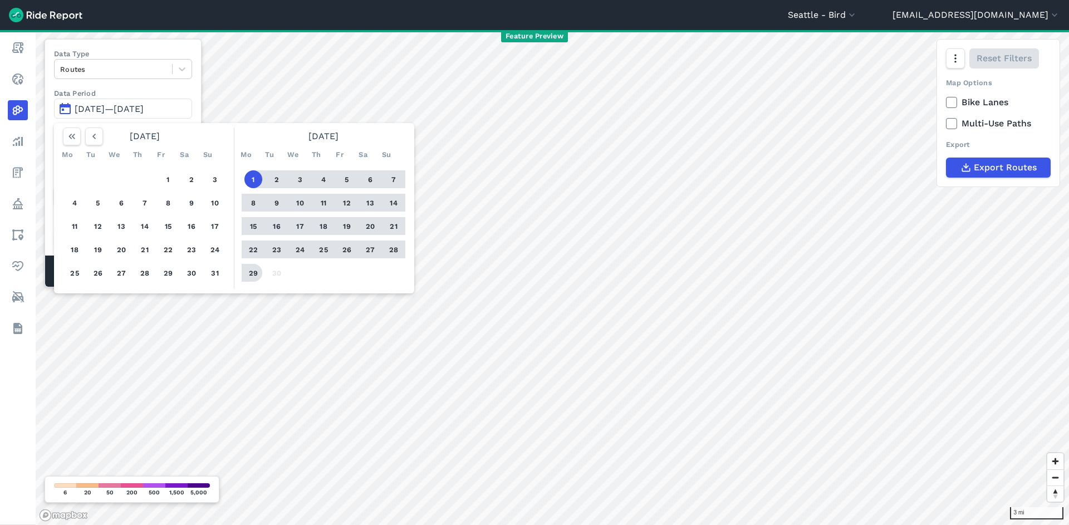
click at [252, 274] on button "29" at bounding box center [253, 273] width 18 height 18
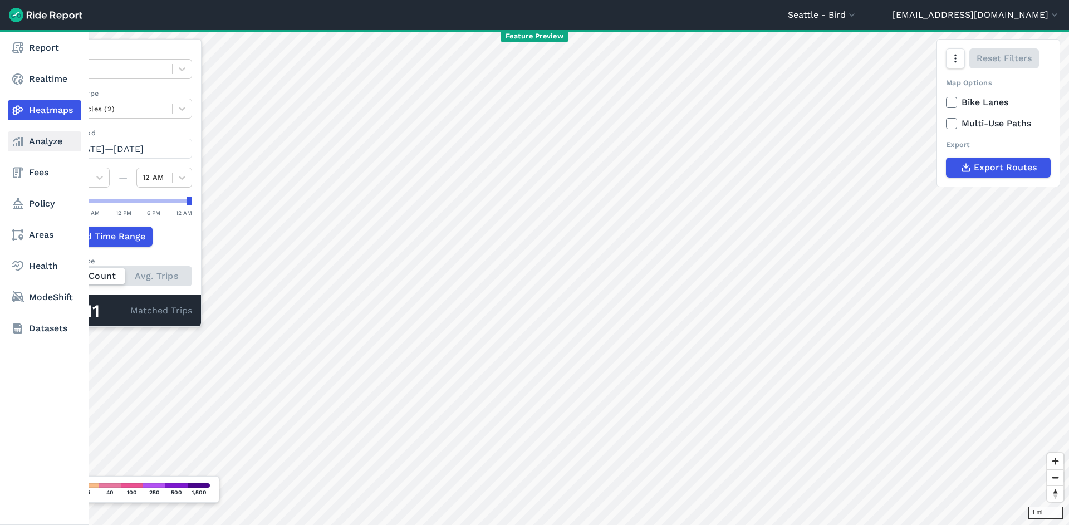
click at [27, 139] on link "Analyze" at bounding box center [45, 141] width 74 height 20
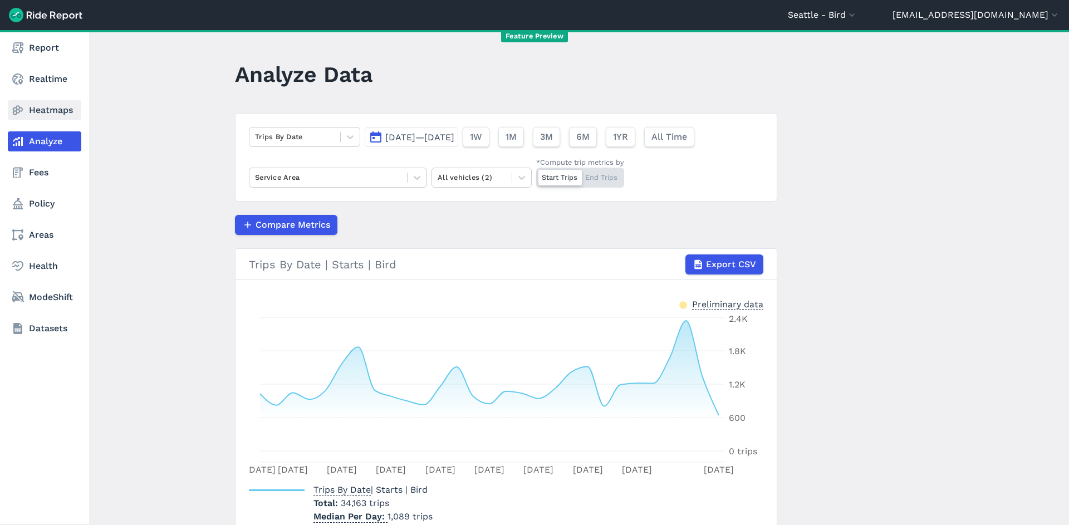
click at [32, 111] on link "Heatmaps" at bounding box center [45, 110] width 74 height 20
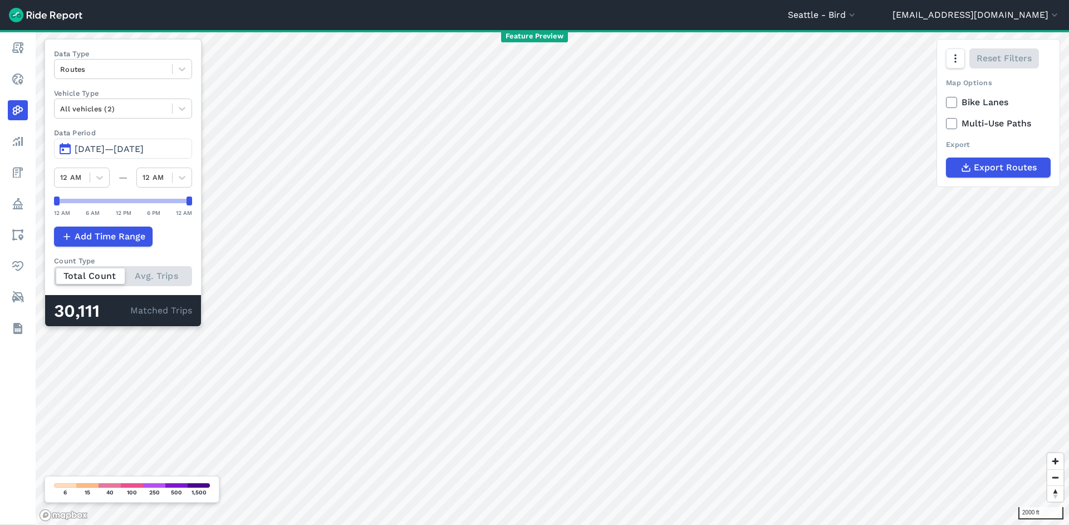
click at [144, 148] on span "[DATE]—[DATE]" at bounding box center [109, 149] width 69 height 11
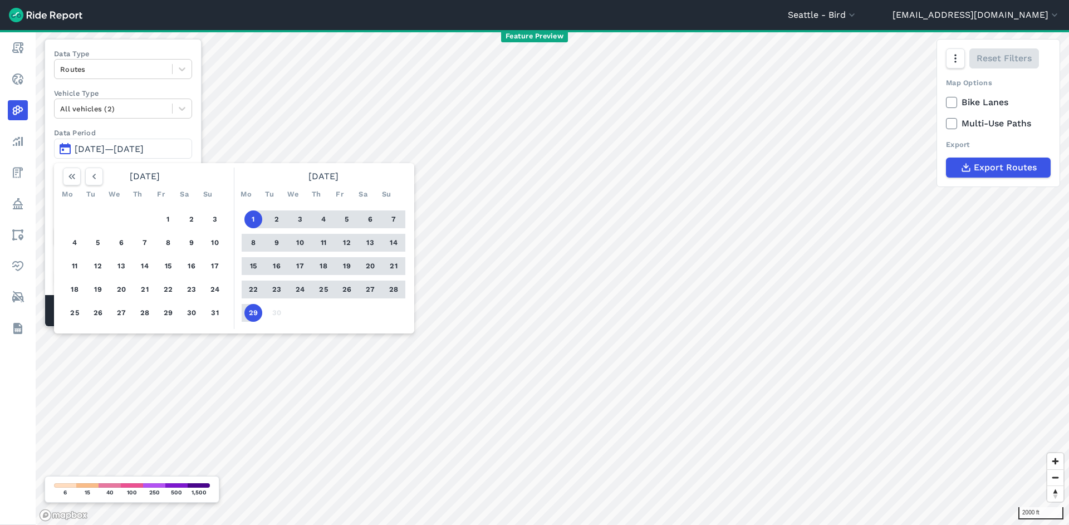
drag, startPoint x: 170, startPoint y: 217, endPoint x: 177, endPoint y: 239, distance: 22.7
click at [170, 218] on button "1" at bounding box center [168, 219] width 18 height 18
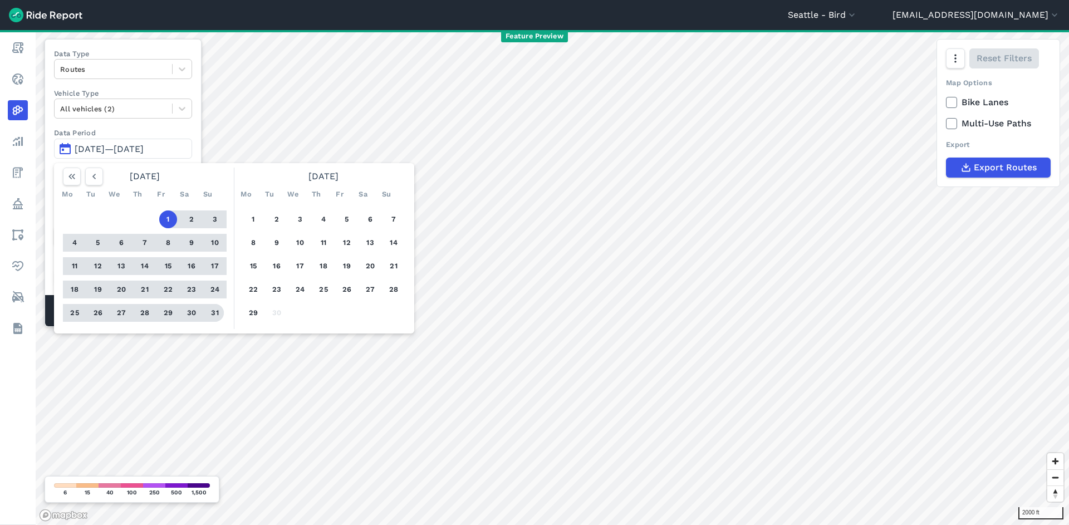
click at [210, 312] on button "31" at bounding box center [215, 313] width 18 height 18
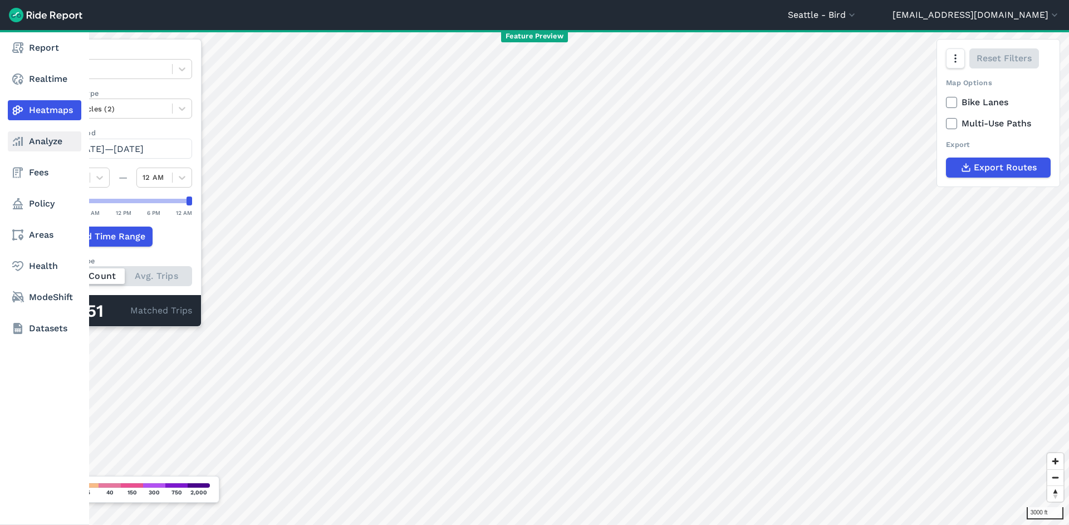
click at [39, 138] on link "Analyze" at bounding box center [45, 141] width 74 height 20
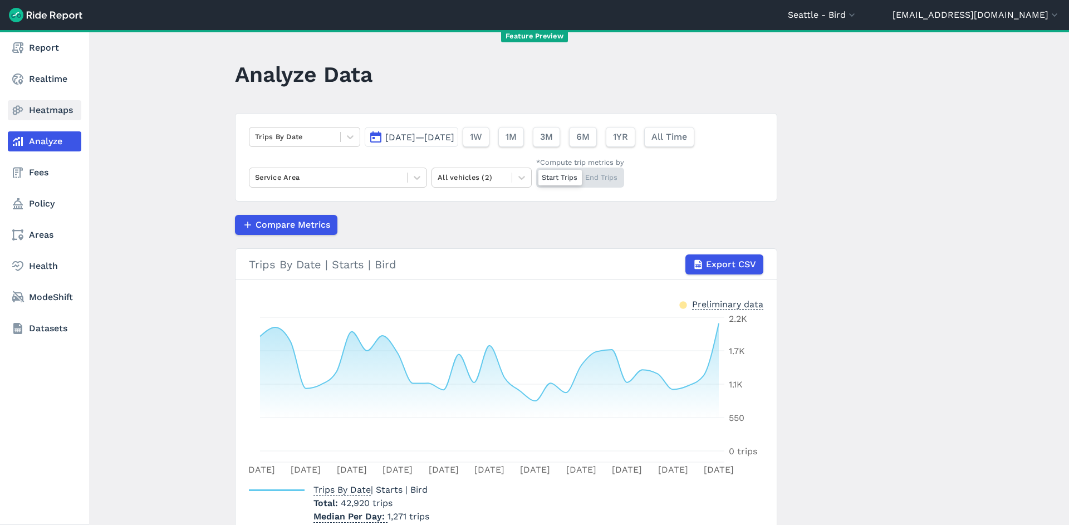
click at [36, 110] on link "Heatmaps" at bounding box center [45, 110] width 74 height 20
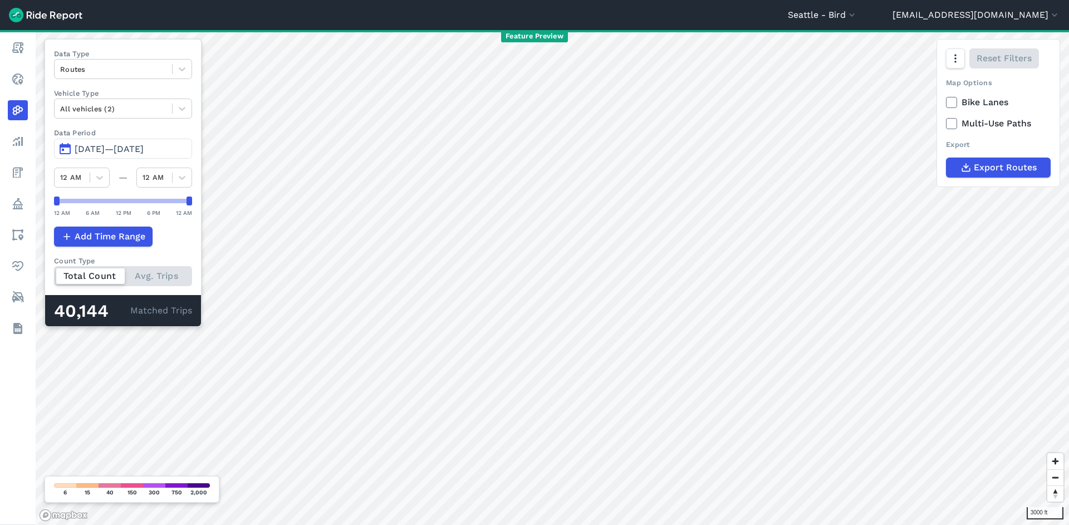
click at [138, 153] on span "[DATE]—[DATE]" at bounding box center [109, 149] width 69 height 11
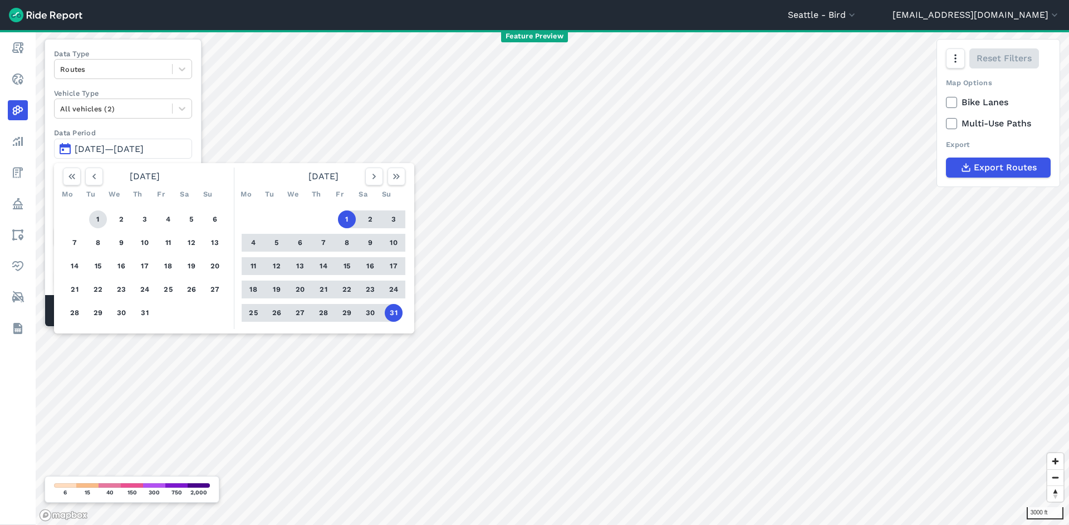
click at [97, 216] on button "1" at bounding box center [98, 219] width 18 height 18
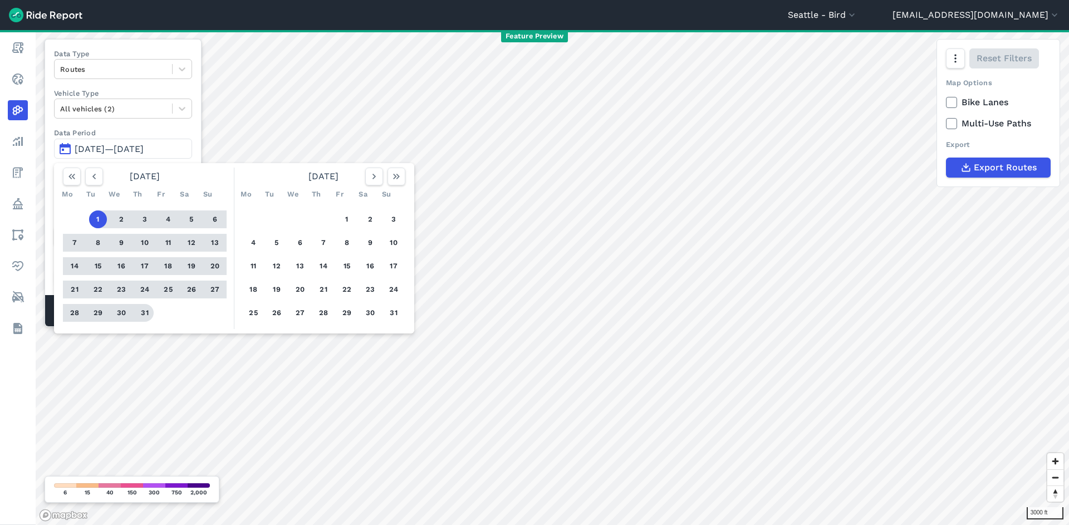
click at [142, 307] on button "31" at bounding box center [145, 313] width 18 height 18
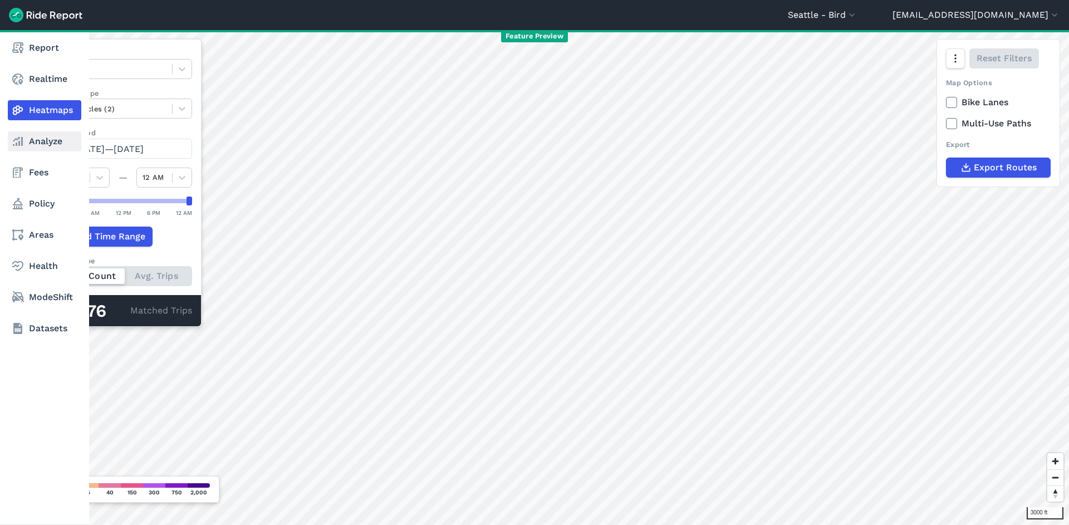
click at [18, 139] on use at bounding box center [18, 141] width 10 height 9
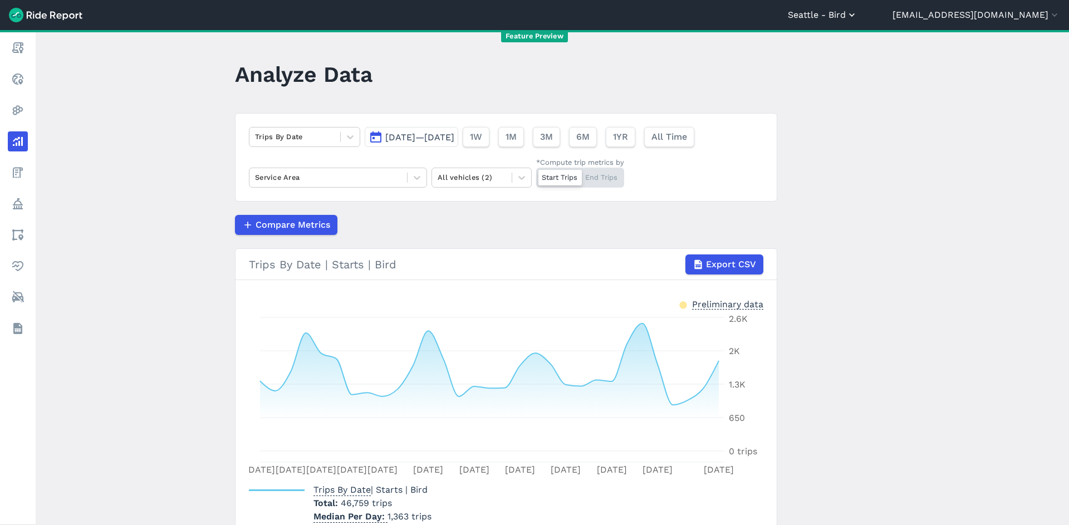
click at [858, 20] on button "Seattle - Bird" at bounding box center [823, 14] width 70 height 13
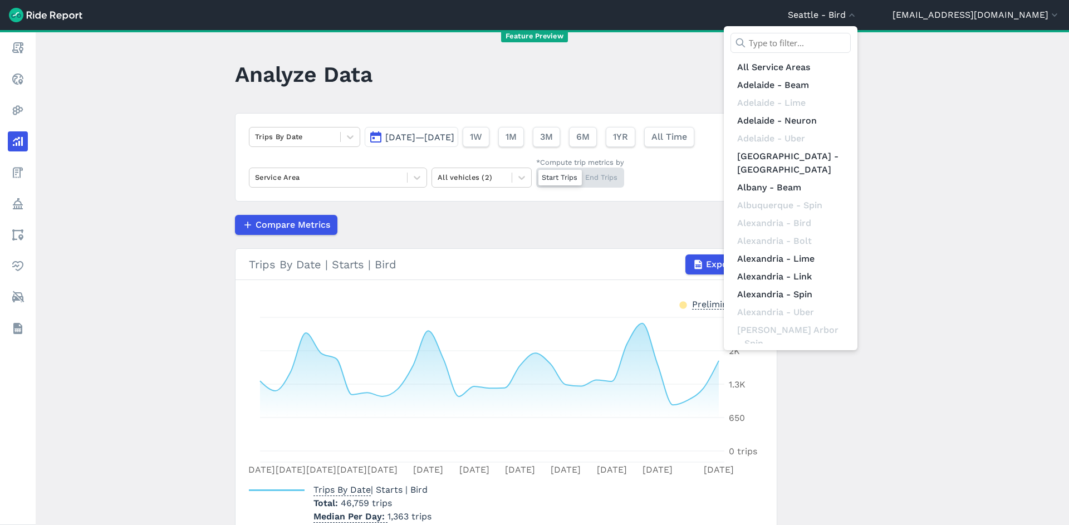
click at [851, 50] on input "text" at bounding box center [791, 43] width 120 height 20
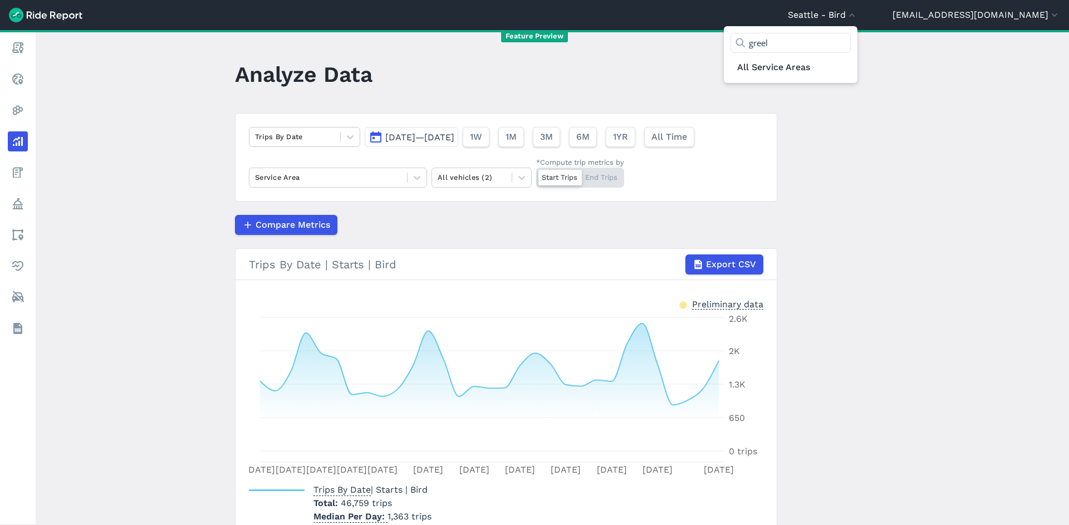
type input "greel"
click at [967, 14] on div at bounding box center [534, 262] width 1069 height 525
click at [967, 15] on button "[EMAIL_ADDRESS][DOMAIN_NAME]" at bounding box center [977, 14] width 168 height 13
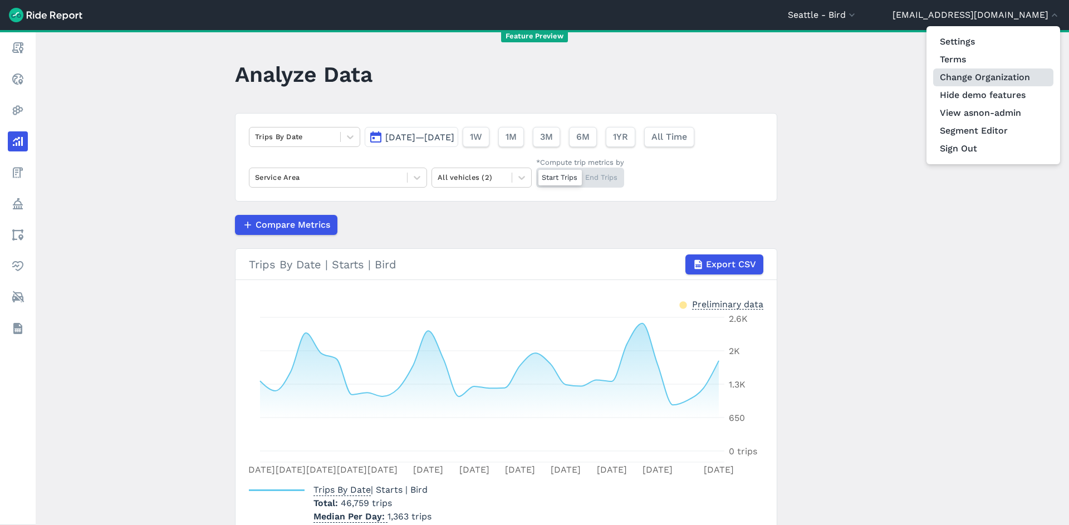
click at [1003, 77] on link "Change Organization" at bounding box center [993, 77] width 120 height 18
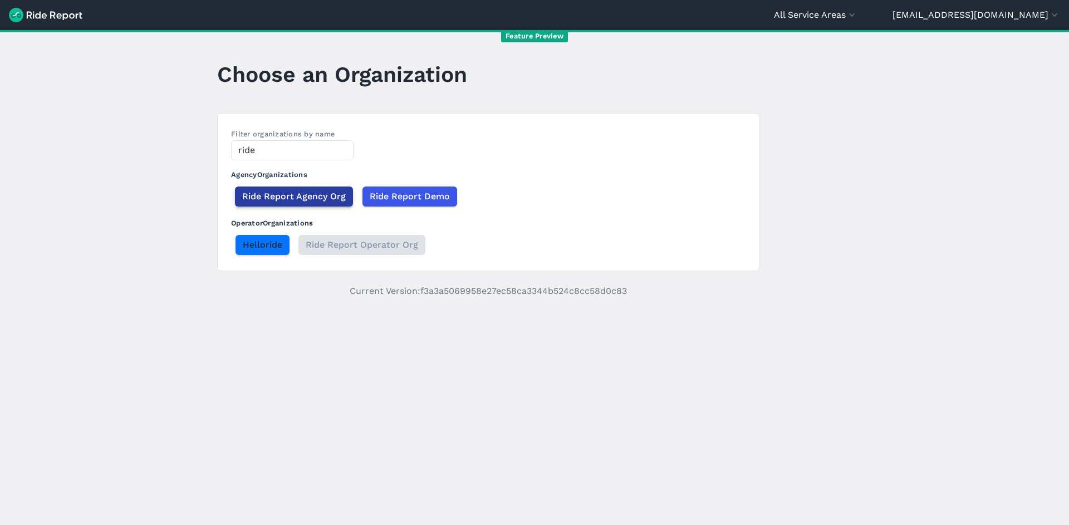
type input "ride"
click at [340, 194] on span "Ride Report Agency Org" at bounding box center [294, 196] width 104 height 13
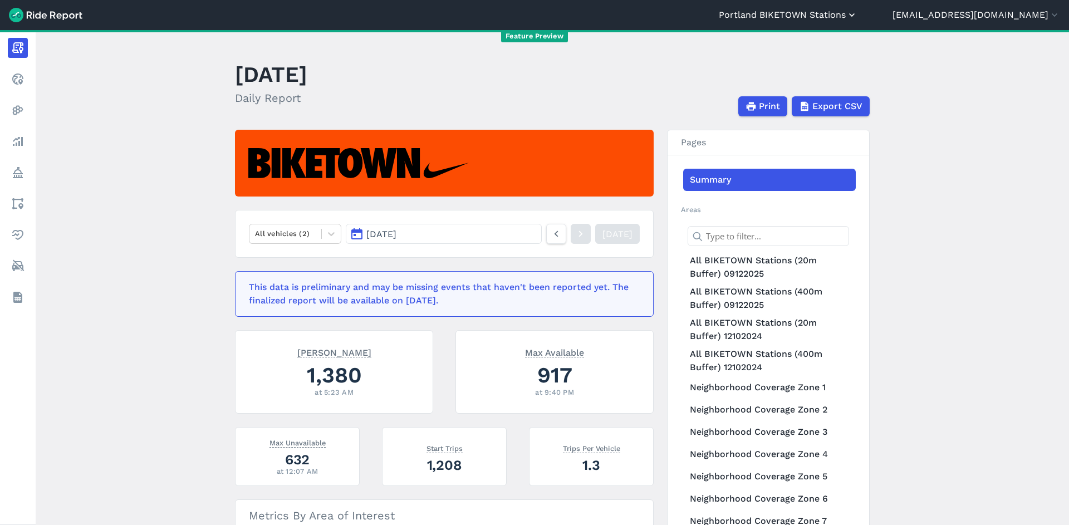
click at [807, 17] on button "Portland BIKETOWN Stations" at bounding box center [788, 14] width 139 height 13
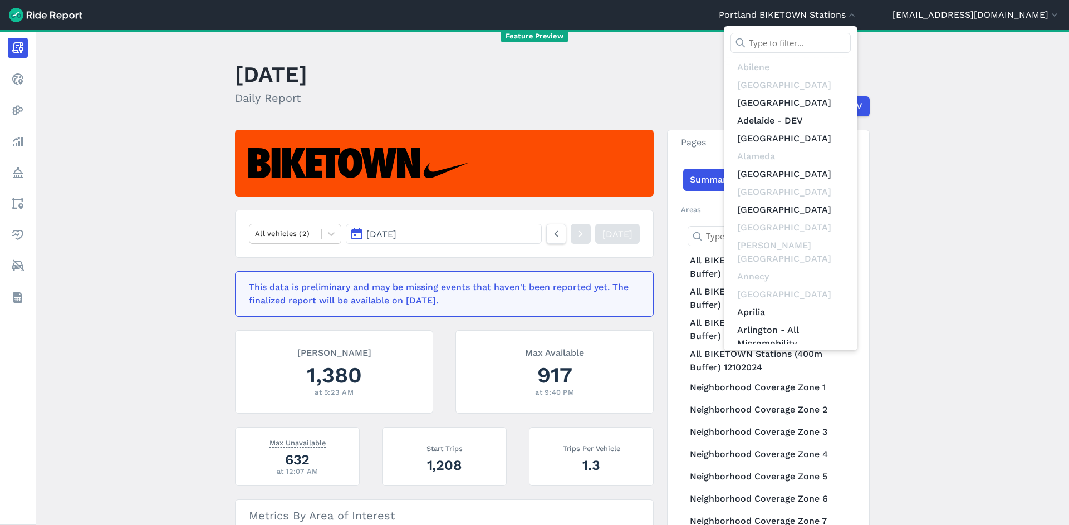
click at [815, 33] on div "[GEOGRAPHIC_DATA] [GEOGRAPHIC_DATA] [GEOGRAPHIC_DATA] [GEOGRAPHIC_DATA] - [GEOG…" at bounding box center [791, 188] width 134 height 324
drag, startPoint x: 819, startPoint y: 37, endPoint x: 822, endPoint y: 42, distance: 6.0
click at [819, 38] on input "text" at bounding box center [791, 43] width 120 height 20
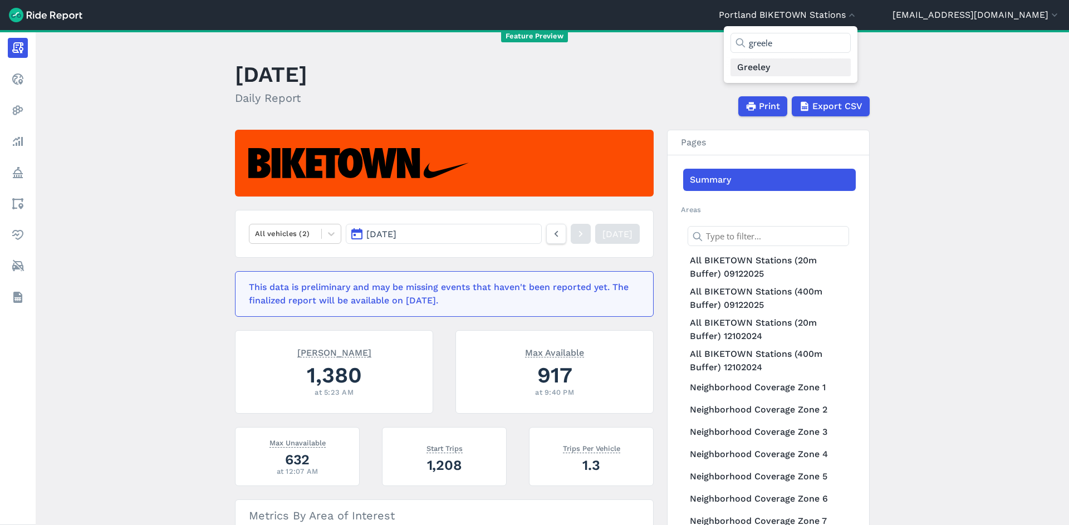
type input "greele"
click at [819, 70] on link "Greeley" at bounding box center [791, 67] width 120 height 18
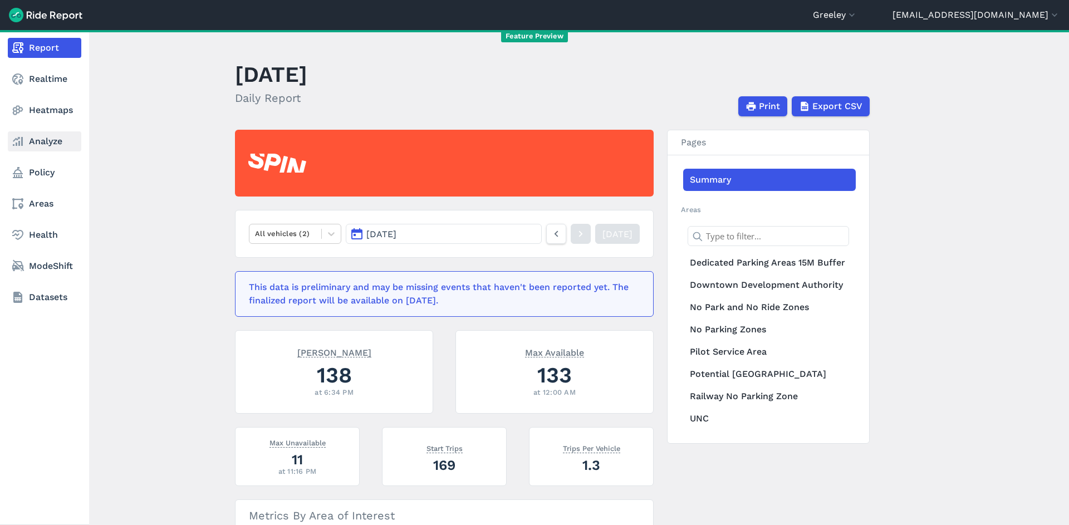
click at [43, 146] on link "Analyze" at bounding box center [45, 141] width 74 height 20
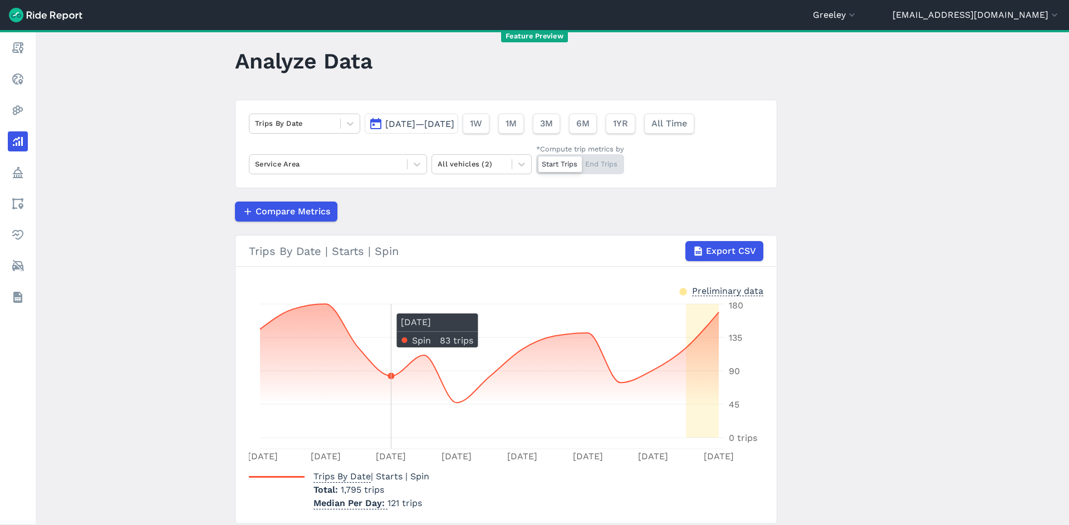
scroll to position [21, 0]
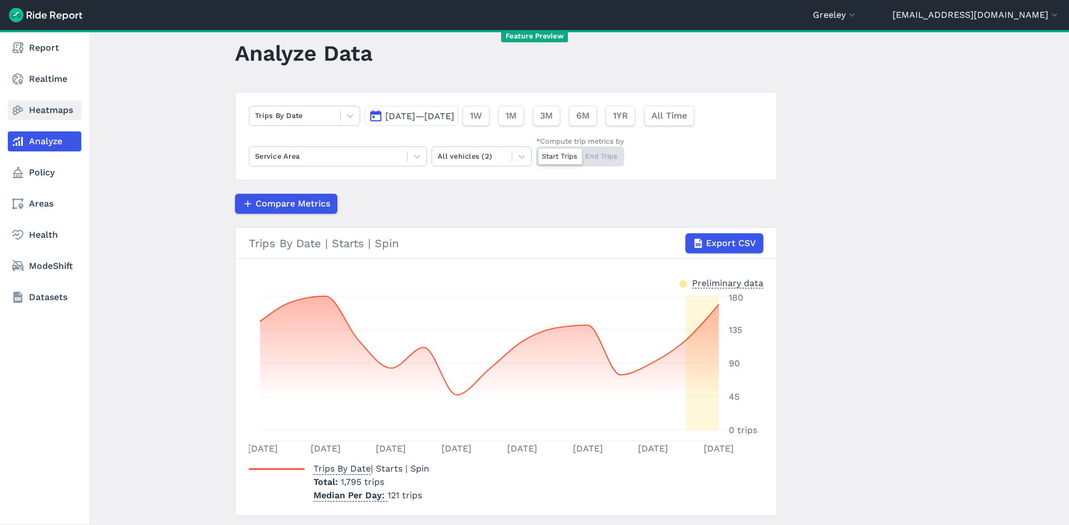
click at [41, 119] on link "Heatmaps" at bounding box center [45, 110] width 74 height 20
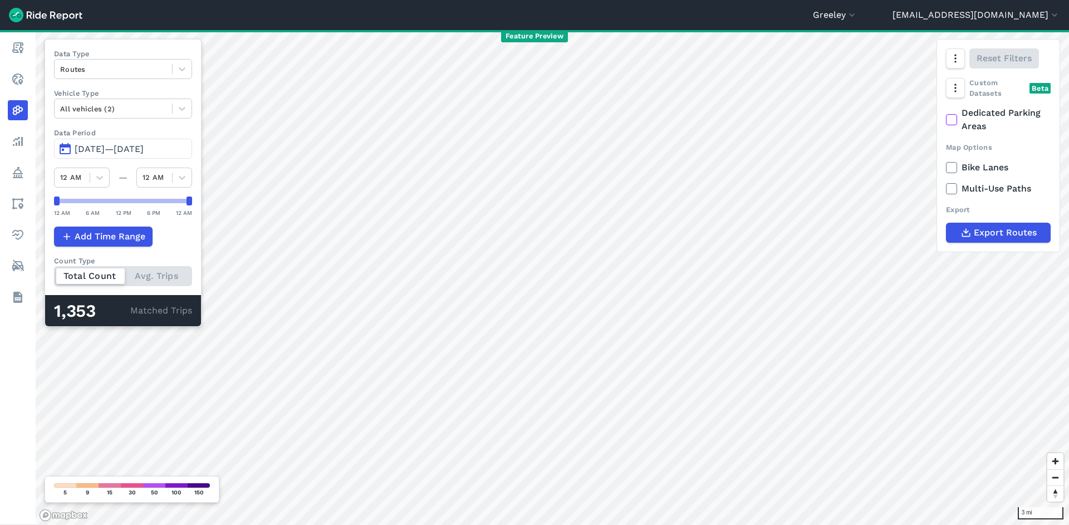
drag, startPoint x: 152, startPoint y: 150, endPoint x: 193, endPoint y: 180, distance: 51.0
click at [144, 151] on span "[DATE]—[DATE]" at bounding box center [109, 149] width 69 height 11
click at [144, 144] on span "[DATE]—[DATE]" at bounding box center [109, 149] width 69 height 11
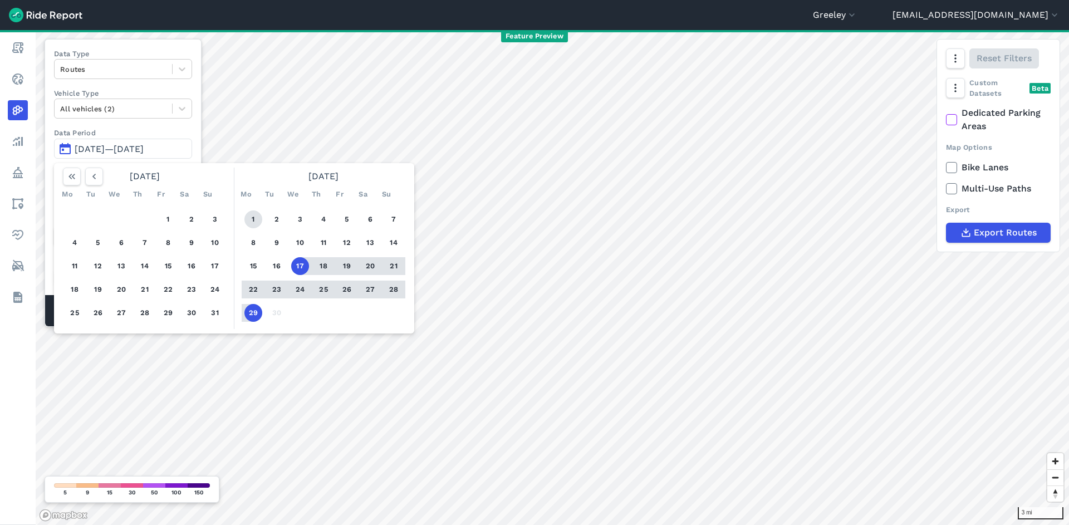
click at [262, 219] on button "1" at bounding box center [253, 219] width 18 height 18
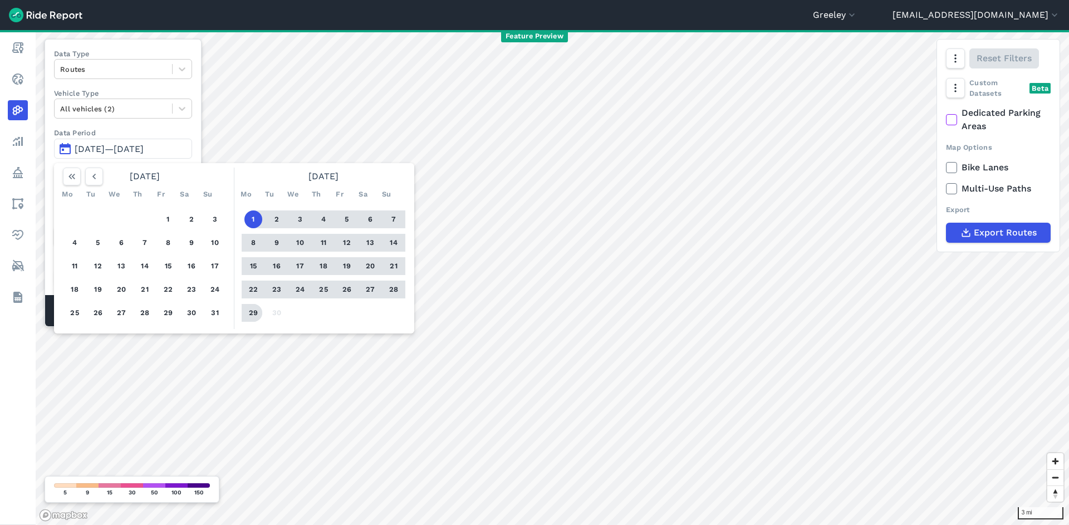
click at [259, 312] on button "29" at bounding box center [253, 313] width 18 height 18
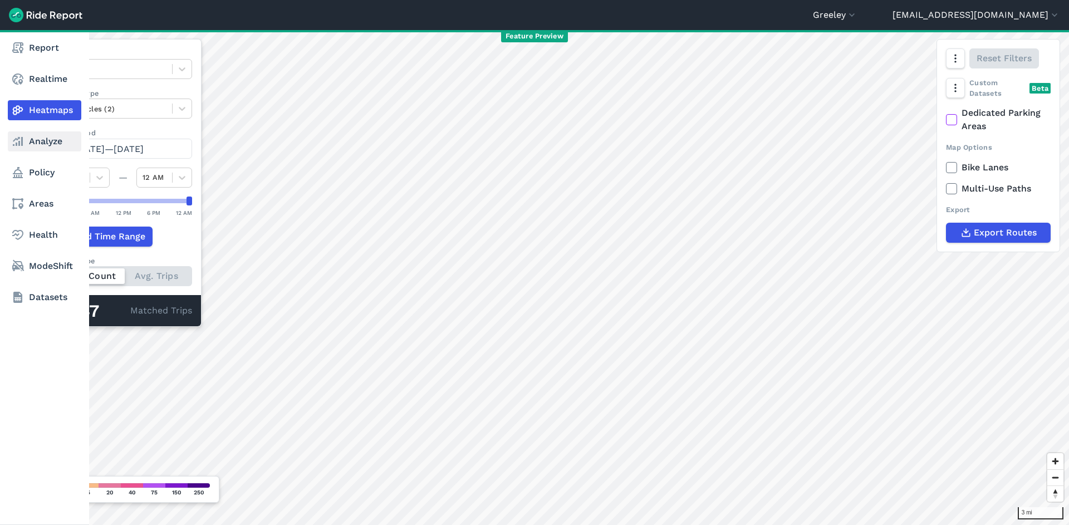
click at [43, 143] on link "Analyze" at bounding box center [45, 141] width 74 height 20
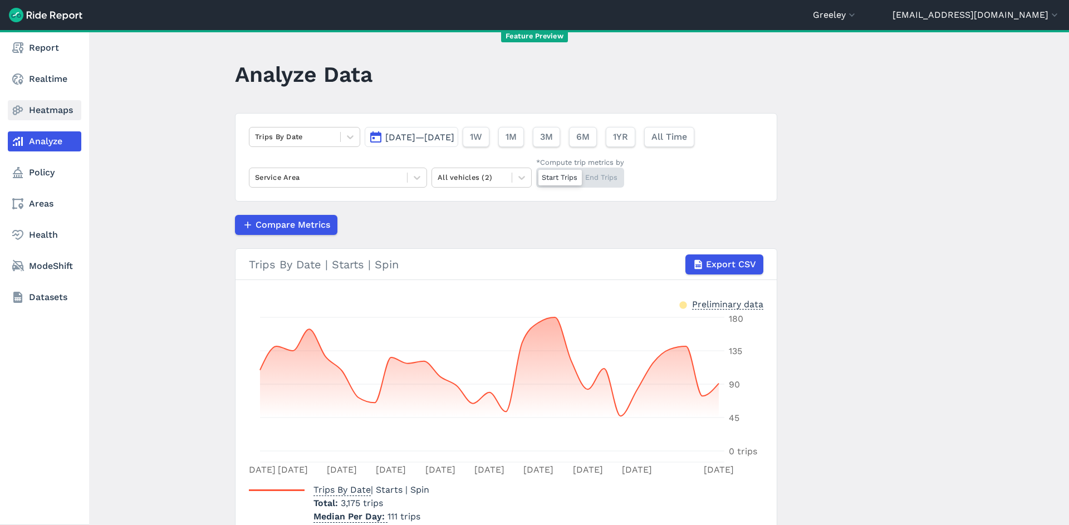
click at [42, 115] on link "Heatmaps" at bounding box center [45, 110] width 74 height 20
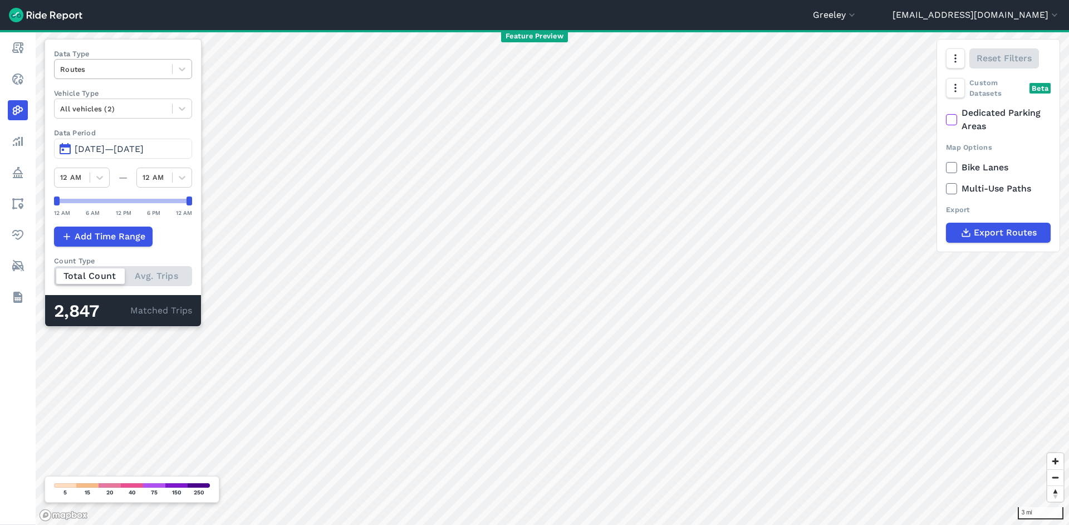
click at [130, 75] on div at bounding box center [113, 69] width 106 height 13
click at [129, 74] on div at bounding box center [113, 69] width 106 height 13
click at [120, 149] on span "[DATE]—[DATE]" at bounding box center [109, 149] width 69 height 11
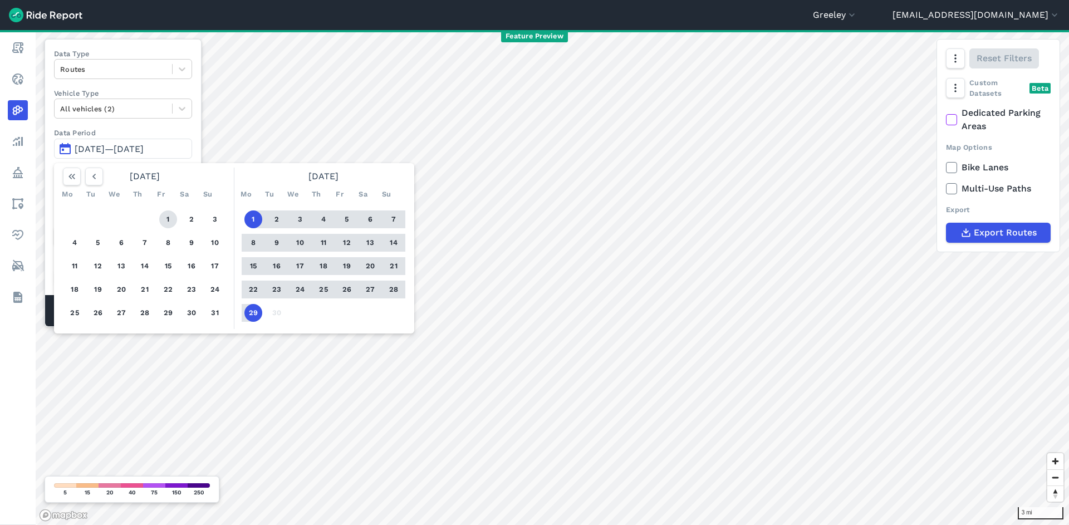
click at [169, 220] on button "1" at bounding box center [168, 219] width 18 height 18
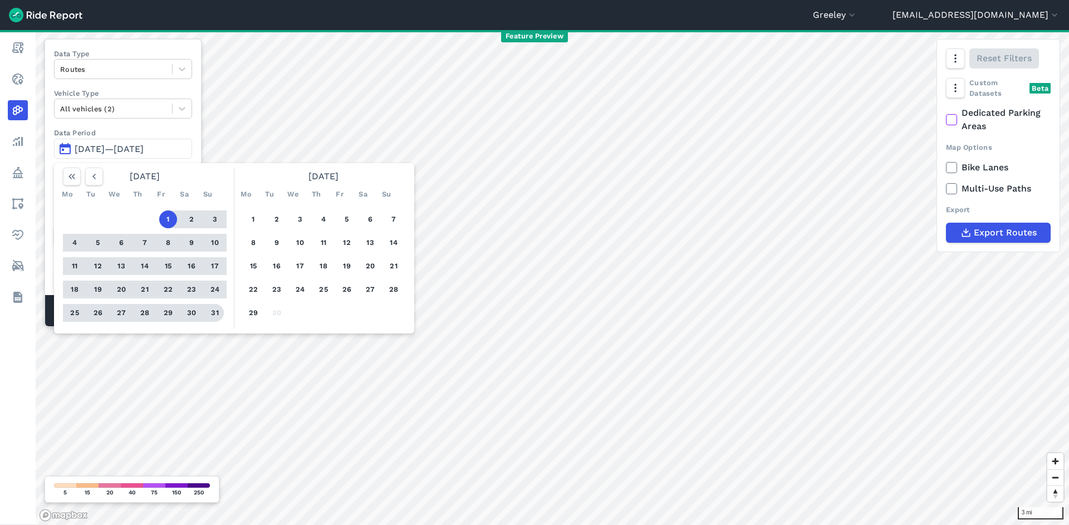
click at [215, 310] on button "31" at bounding box center [215, 313] width 18 height 18
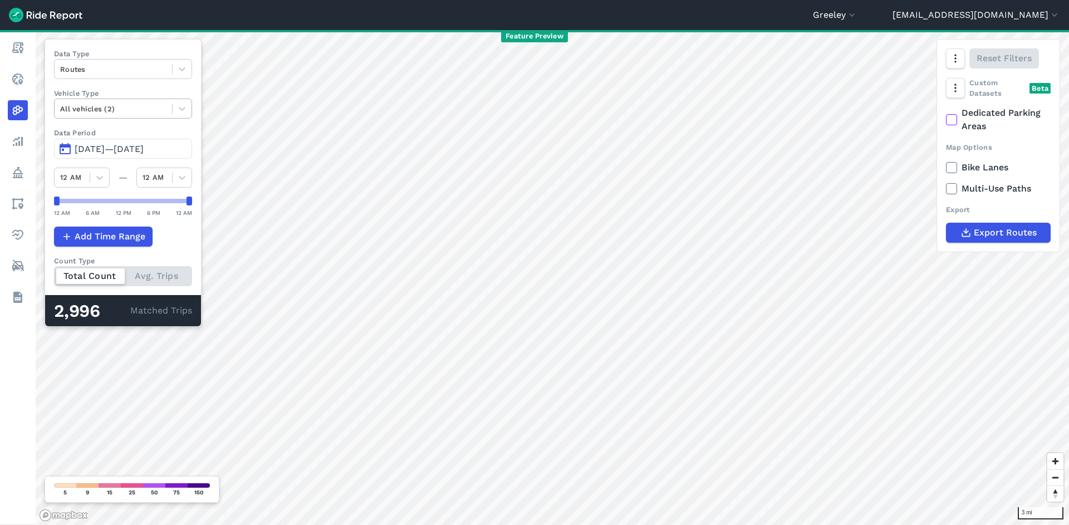
click at [116, 114] on div at bounding box center [113, 108] width 106 height 13
click at [116, 104] on div at bounding box center [113, 108] width 106 height 13
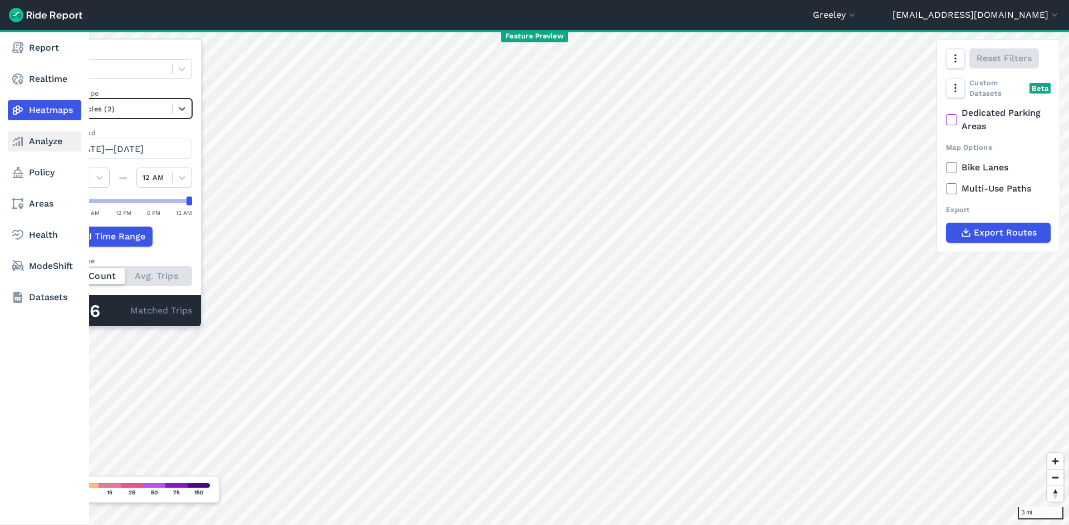
click at [42, 139] on link "Analyze" at bounding box center [45, 141] width 74 height 20
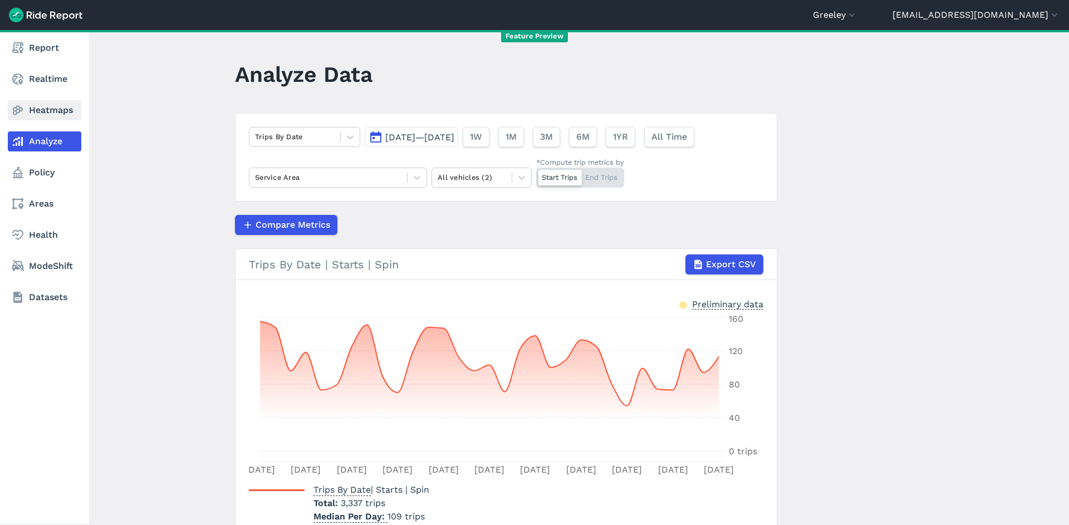
click at [53, 107] on link "Heatmaps" at bounding box center [45, 110] width 74 height 20
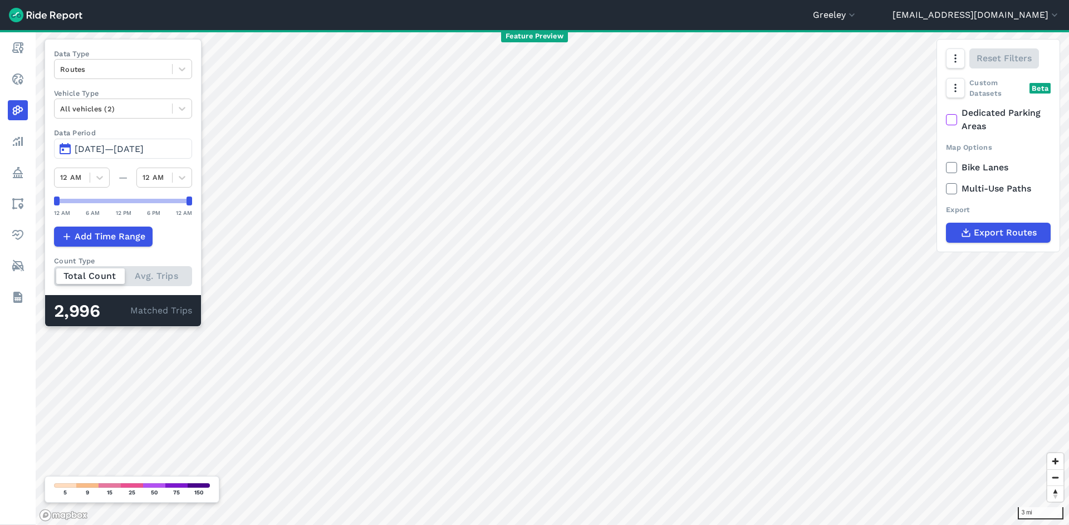
click at [103, 146] on span "[DATE]—[DATE]" at bounding box center [109, 149] width 69 height 11
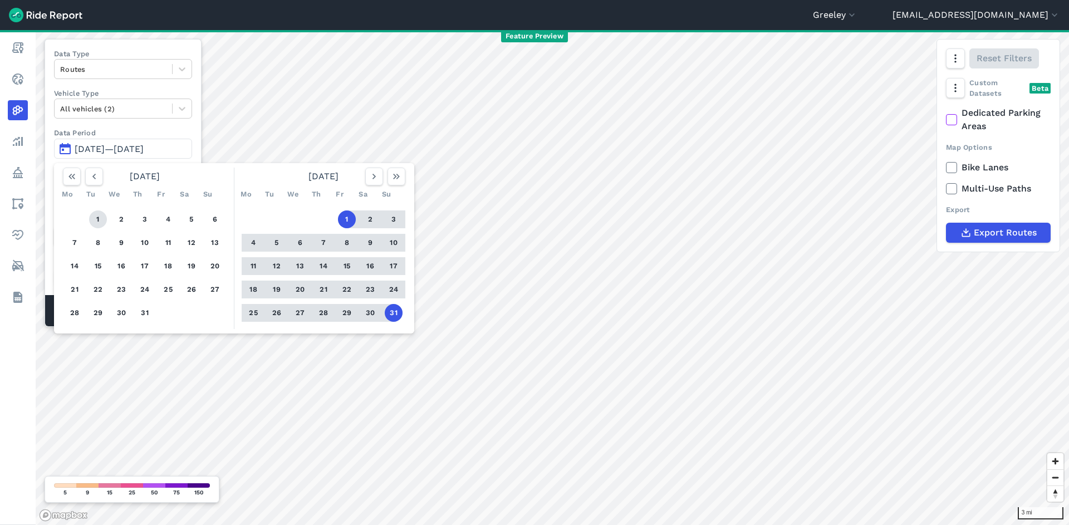
click at [104, 213] on div "1 2 3 4 5 6 7 8 9 10 11 12 13 14 15 16 17 18 19 20 21 22 23 24 25 26 27 28 29 3…" at bounding box center [144, 266] width 173 height 126
click at [104, 214] on button "1" at bounding box center [98, 219] width 18 height 18
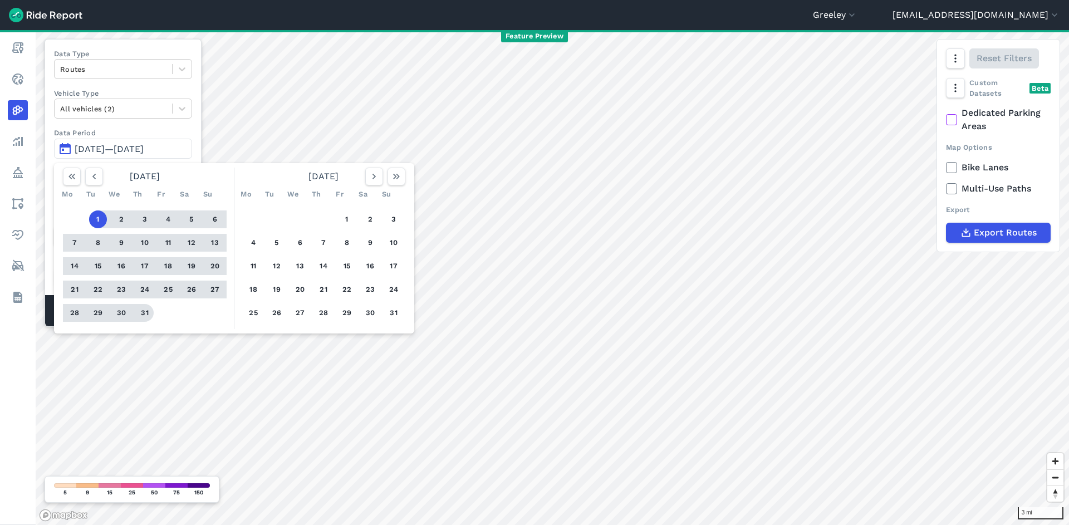
click at [148, 308] on button "31" at bounding box center [145, 313] width 18 height 18
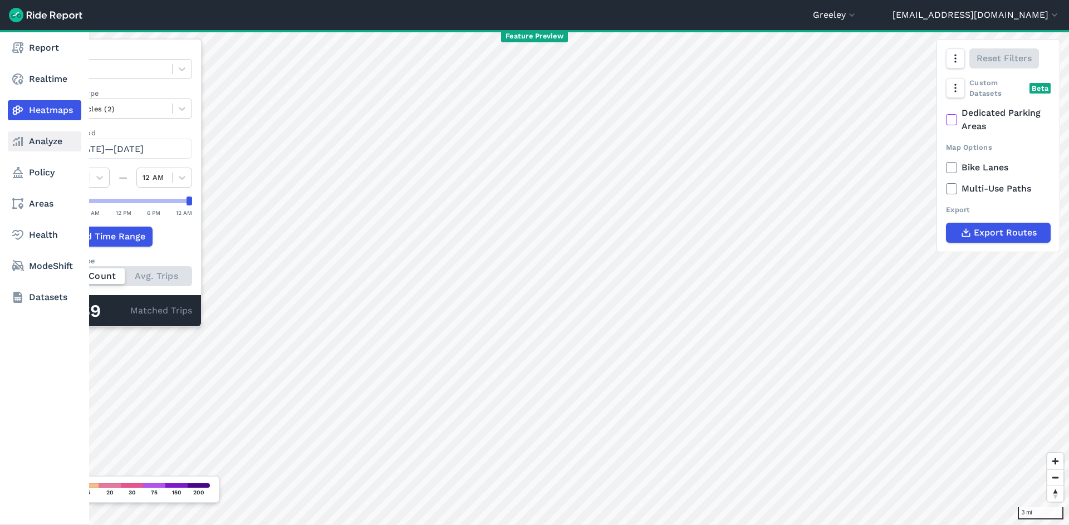
click at [31, 135] on link "Analyze" at bounding box center [45, 141] width 74 height 20
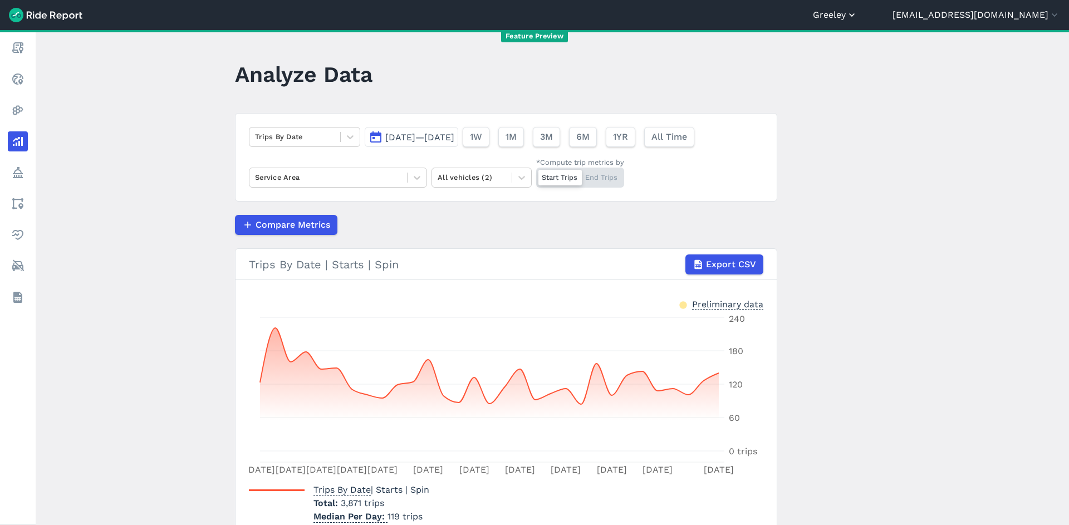
click at [858, 16] on icon "button" at bounding box center [851, 14] width 11 height 11
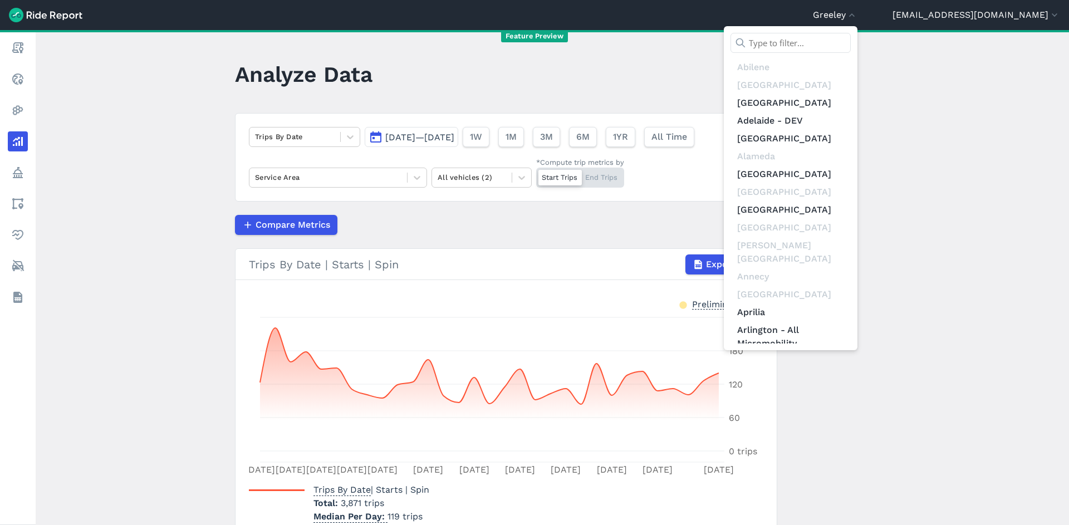
click at [851, 41] on input "text" at bounding box center [791, 43] width 120 height 20
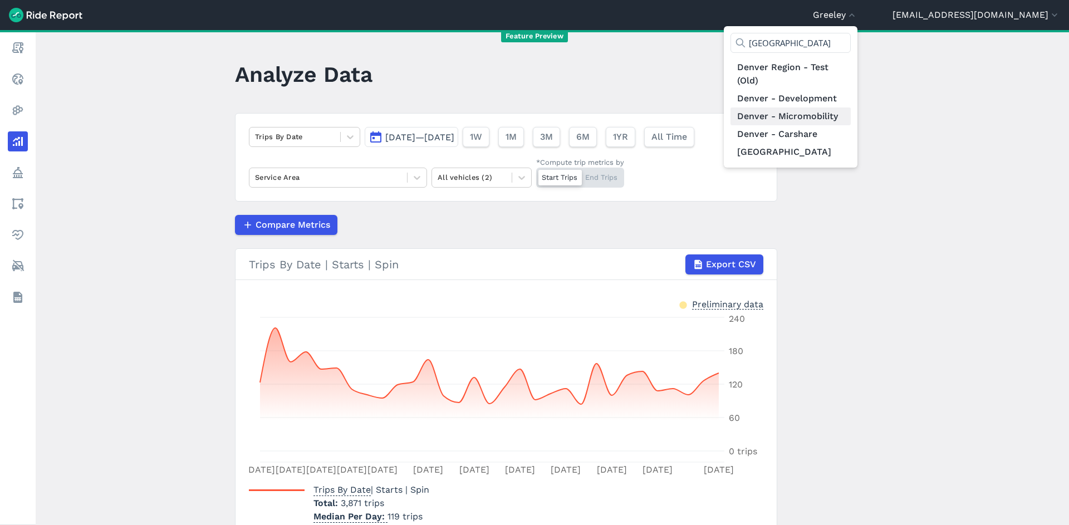
type input "[GEOGRAPHIC_DATA]"
click at [851, 121] on link "Denver - Micromobility" at bounding box center [791, 116] width 120 height 18
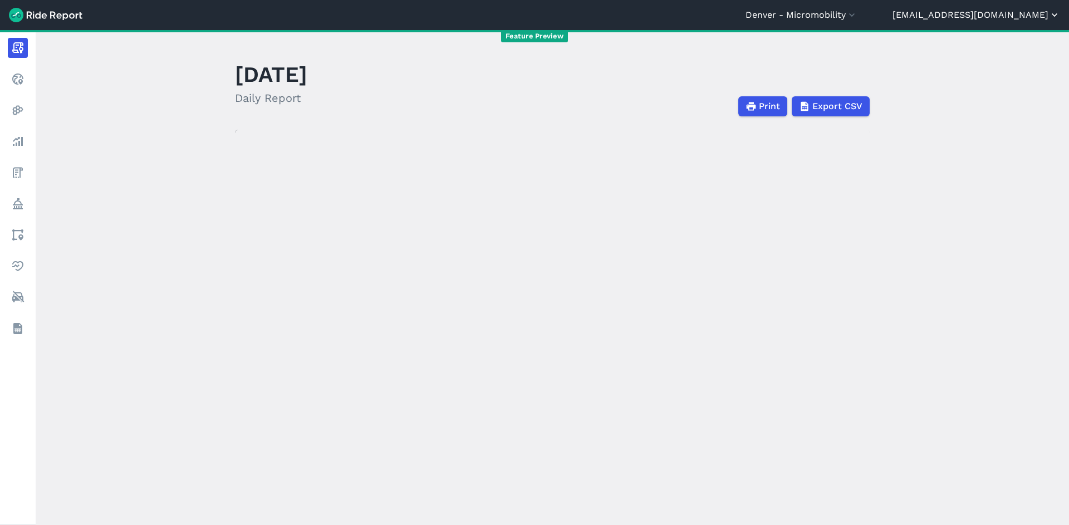
drag, startPoint x: 938, startPoint y: 19, endPoint x: 963, endPoint y: 20, distance: 25.1
click at [956, 21] on div "[GEOGRAPHIC_DATA] - Micromobility [GEOGRAPHIC_DATA] [GEOGRAPHIC_DATA] [GEOGRAPH…" at bounding box center [903, 14] width 315 height 13
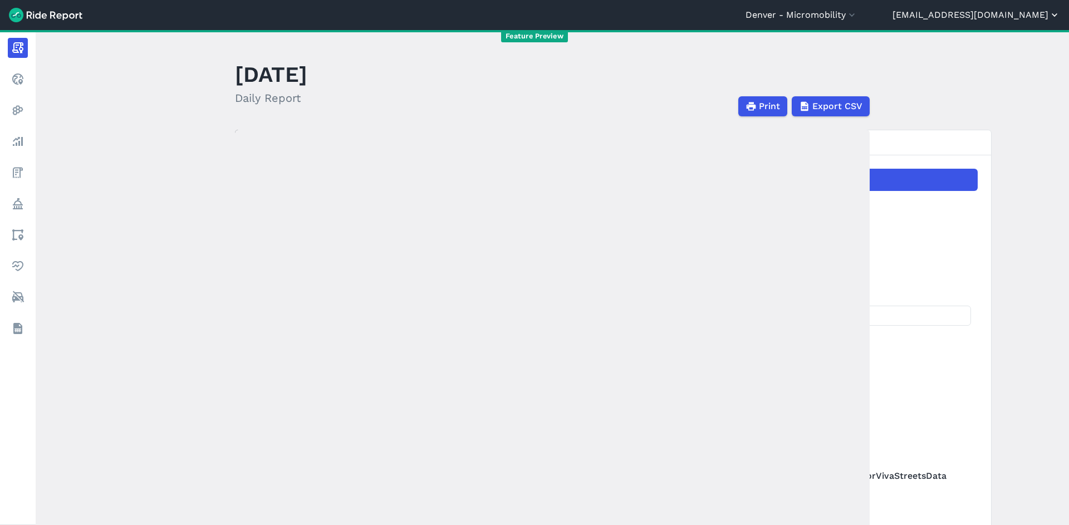
click at [964, 20] on button "[EMAIL_ADDRESS][DOMAIN_NAME]" at bounding box center [977, 14] width 168 height 13
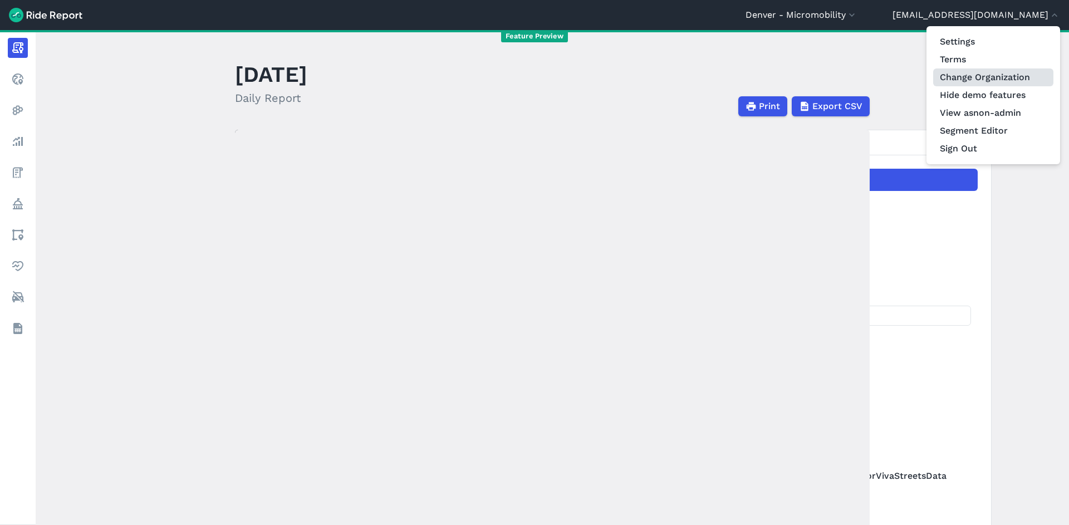
click at [988, 79] on link "Change Organization" at bounding box center [993, 77] width 120 height 18
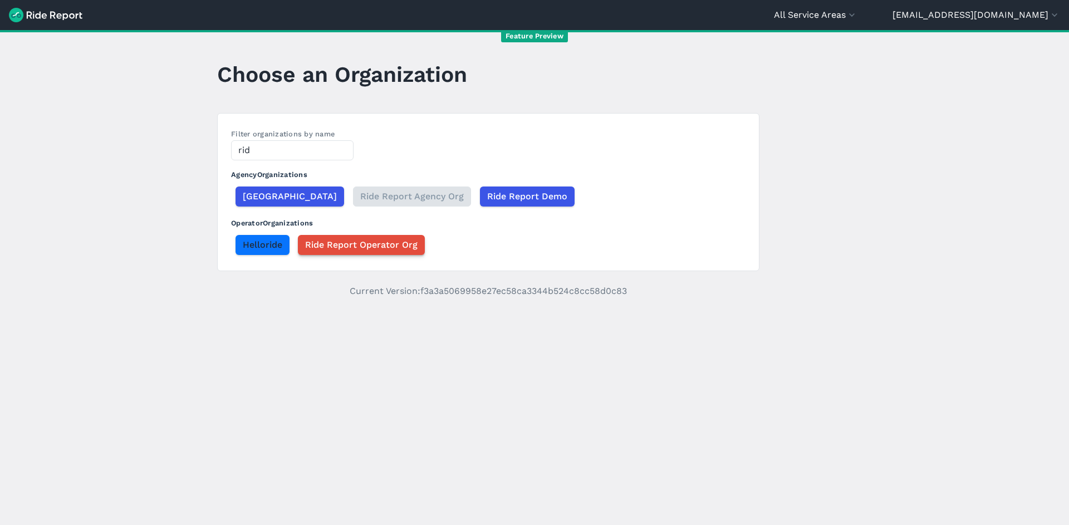
type input "rid"
click at [373, 249] on span "Ride Report Operator Org" at bounding box center [361, 244] width 112 height 13
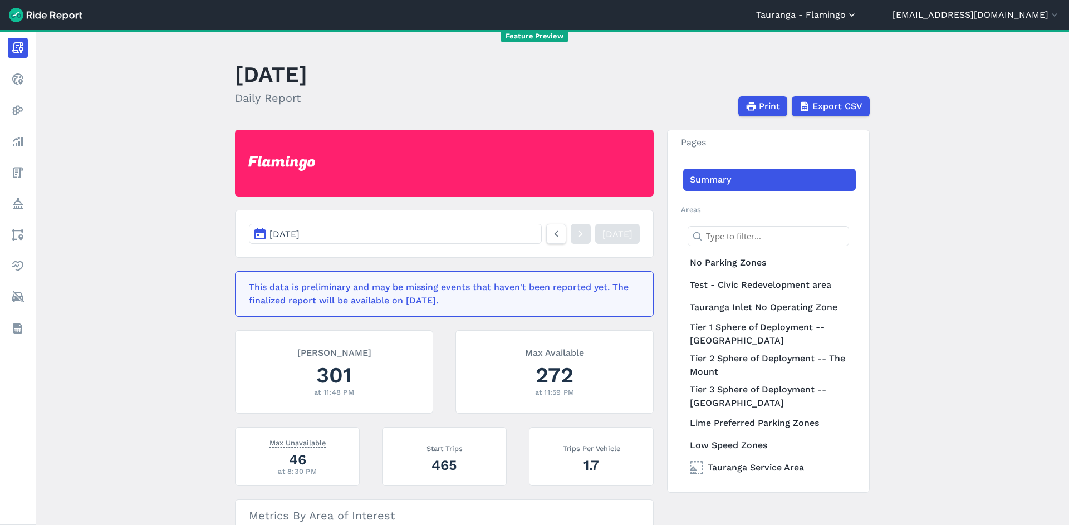
click at [858, 14] on button "Tauranga - Flamingo" at bounding box center [806, 14] width 101 height 13
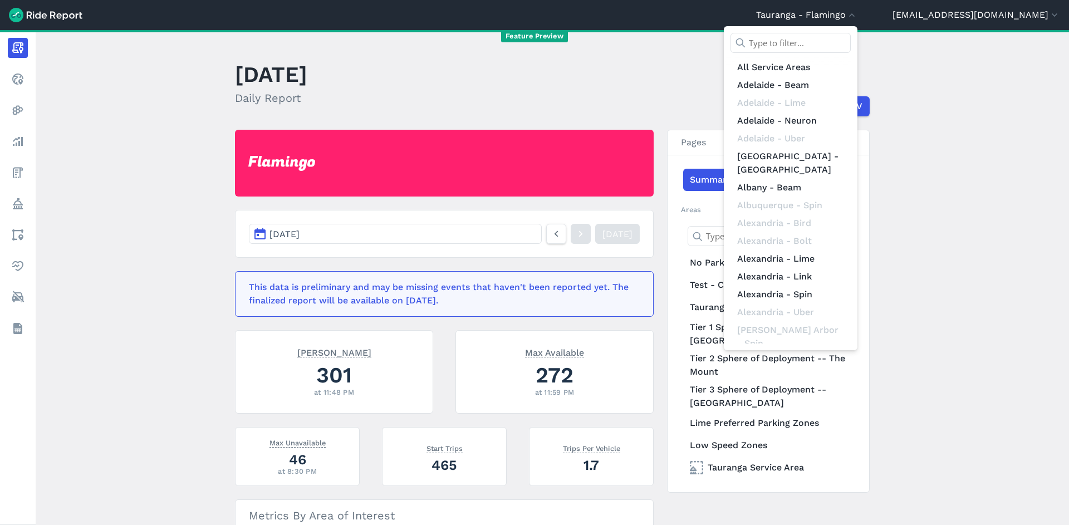
click at [851, 35] on input "text" at bounding box center [791, 43] width 120 height 20
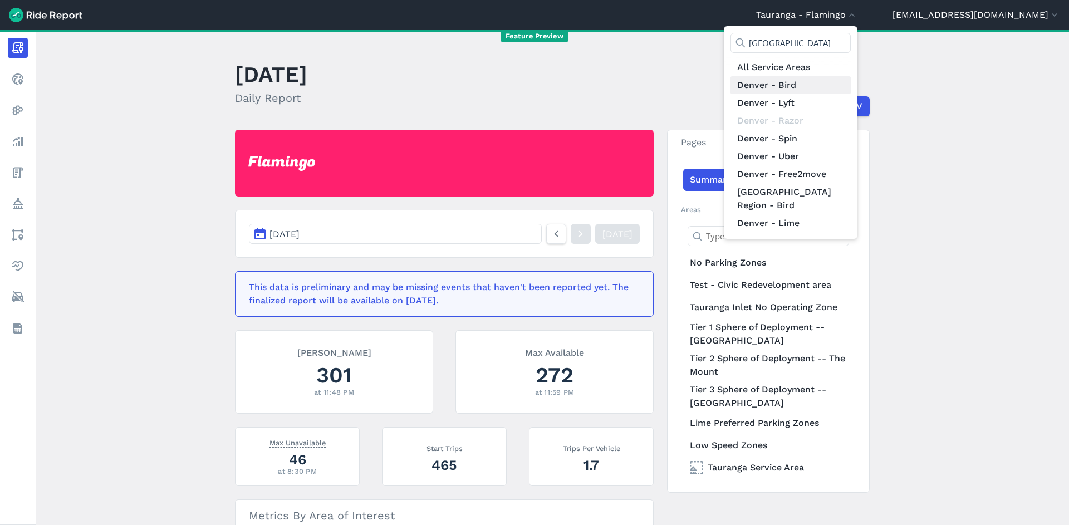
type input "[GEOGRAPHIC_DATA]"
click at [851, 85] on link "Denver - Bird" at bounding box center [791, 85] width 120 height 18
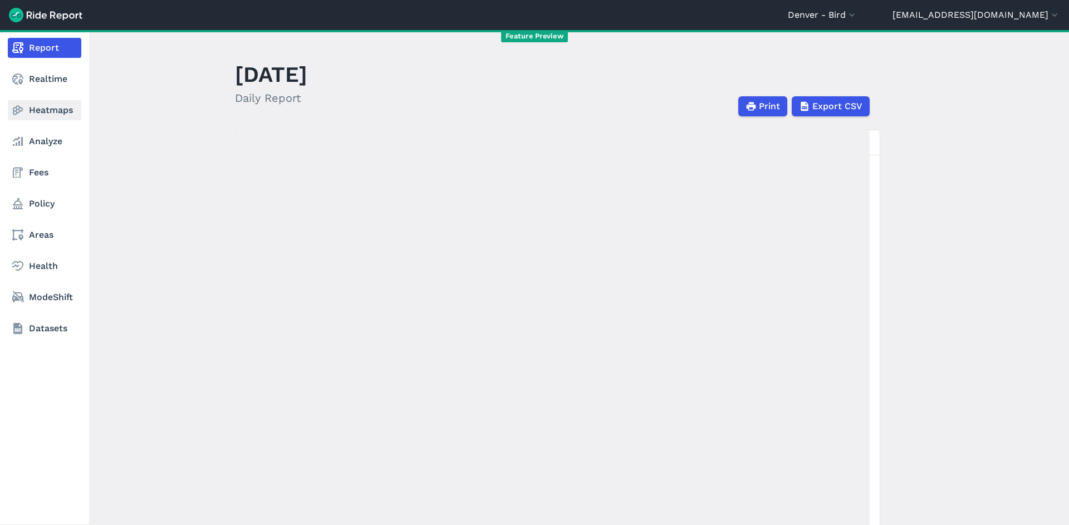
click at [42, 114] on link "Heatmaps" at bounding box center [45, 110] width 74 height 20
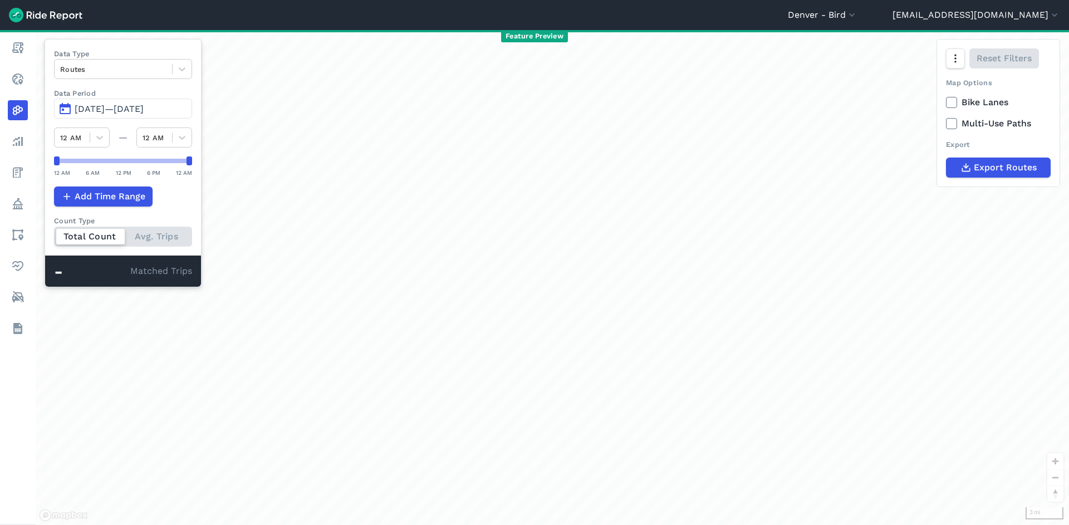
click at [137, 112] on span "[DATE]—[DATE]" at bounding box center [109, 109] width 69 height 11
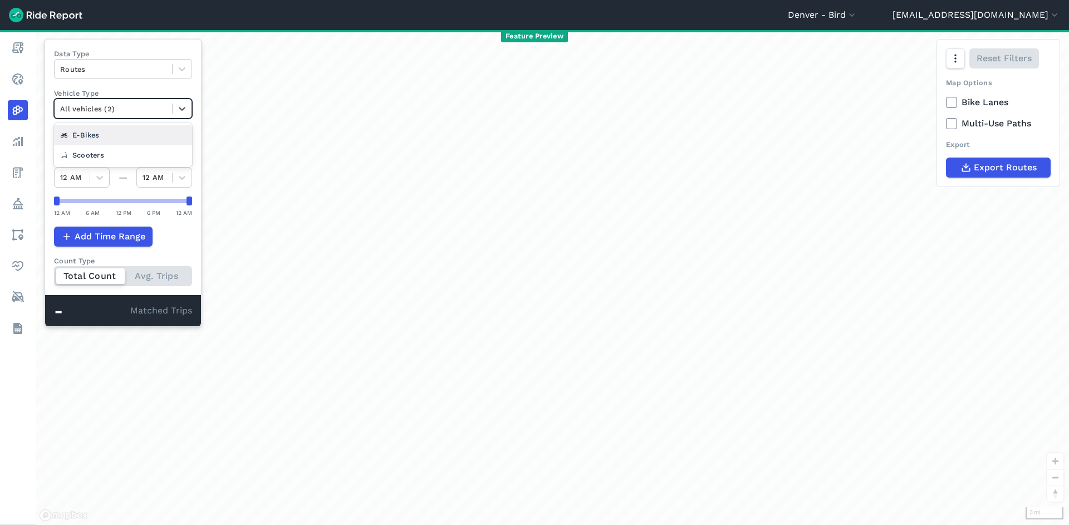
click at [142, 104] on div at bounding box center [113, 108] width 106 height 13
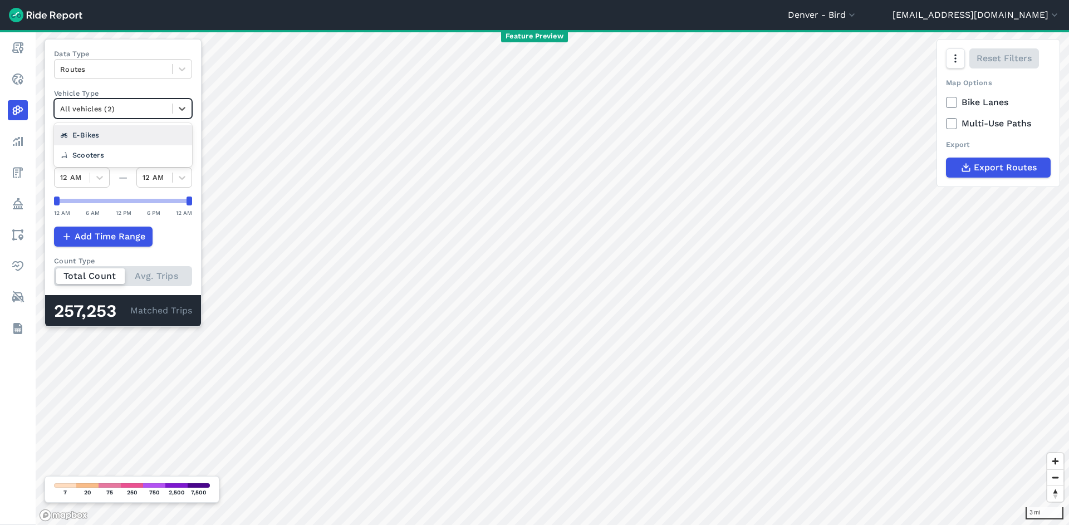
click at [142, 104] on div at bounding box center [113, 108] width 106 height 13
click at [154, 142] on button "[DATE]—[DATE]" at bounding box center [123, 149] width 138 height 20
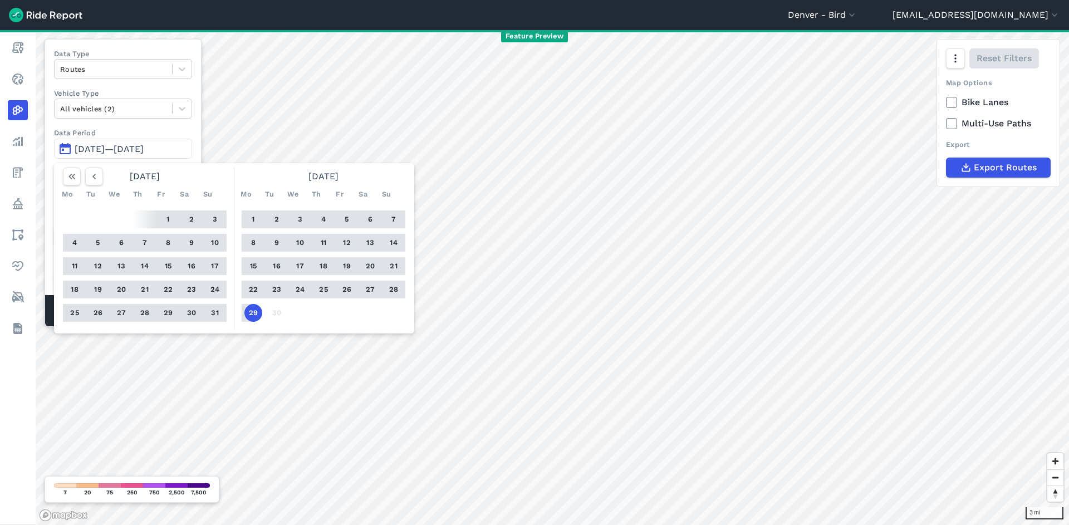
drag, startPoint x: 254, startPoint y: 216, endPoint x: 258, endPoint y: 240, distance: 24.8
click at [254, 216] on button "1" at bounding box center [253, 219] width 18 height 18
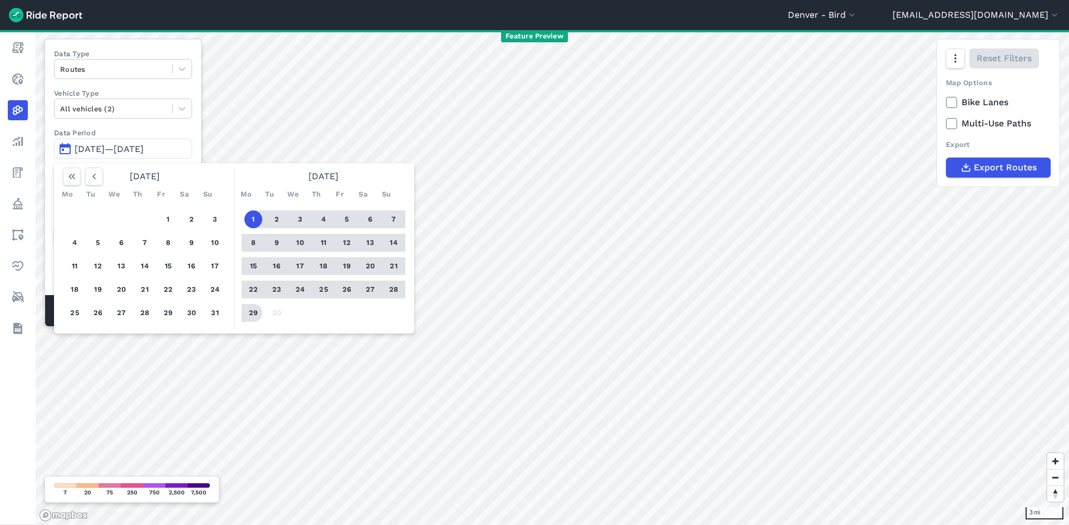
click at [257, 311] on button "29" at bounding box center [253, 313] width 18 height 18
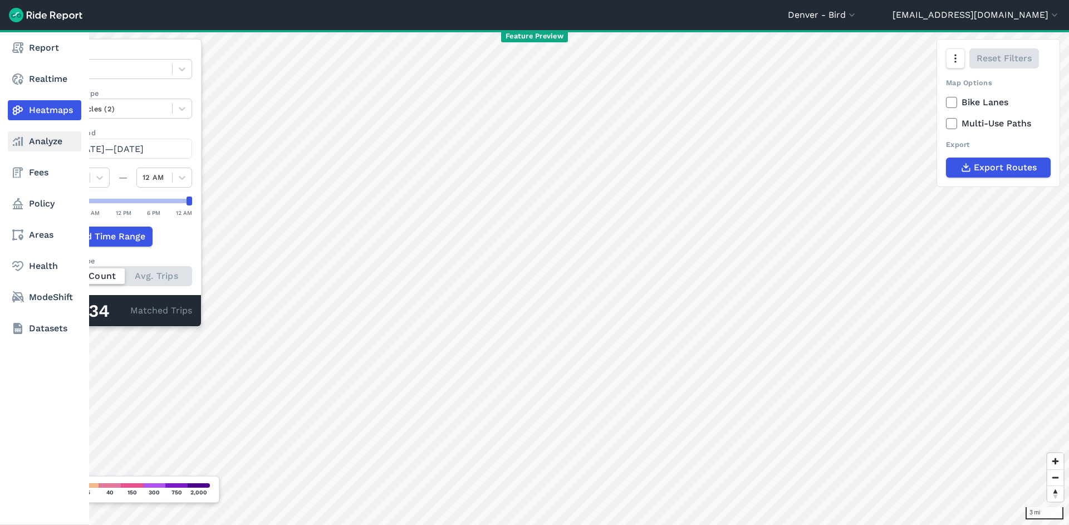
click at [45, 147] on link "Analyze" at bounding box center [45, 141] width 74 height 20
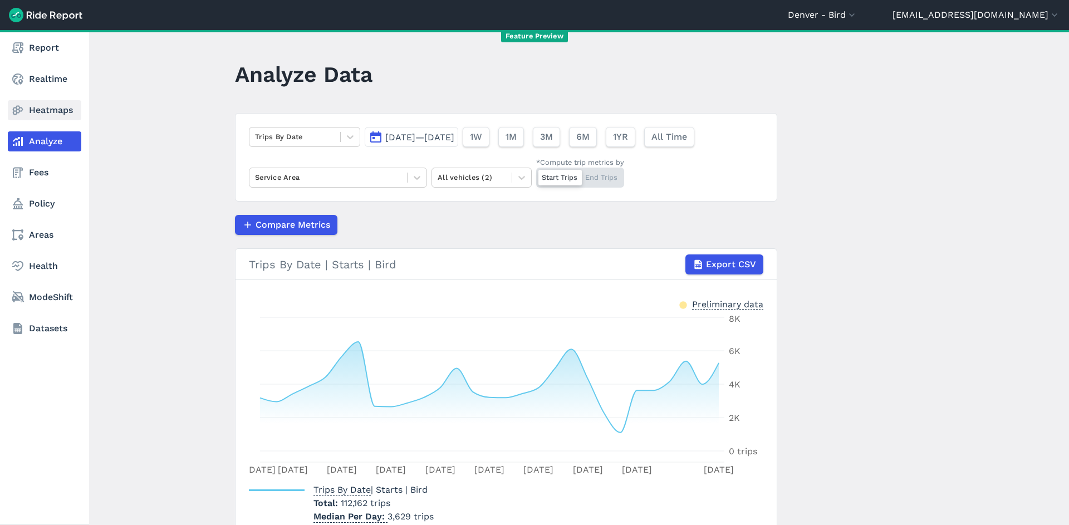
click at [48, 112] on link "Heatmaps" at bounding box center [45, 110] width 74 height 20
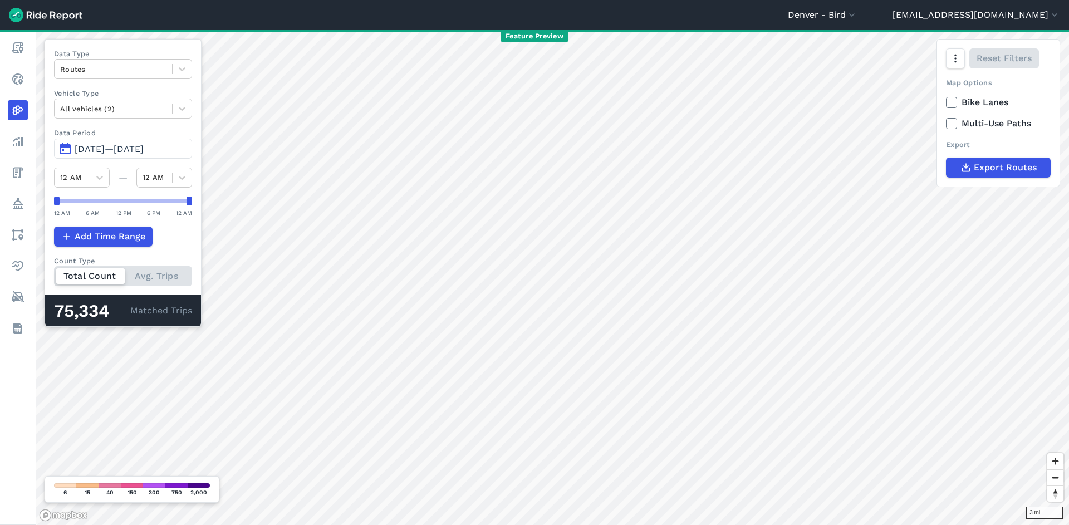
click at [144, 146] on span "[DATE]—[DATE]" at bounding box center [109, 149] width 69 height 11
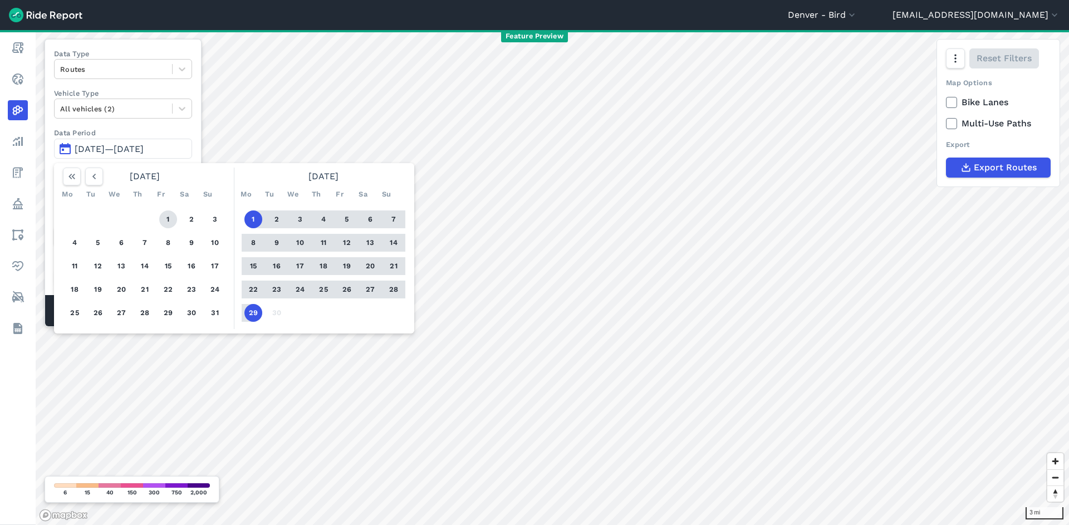
click at [171, 219] on button "1" at bounding box center [168, 219] width 18 height 18
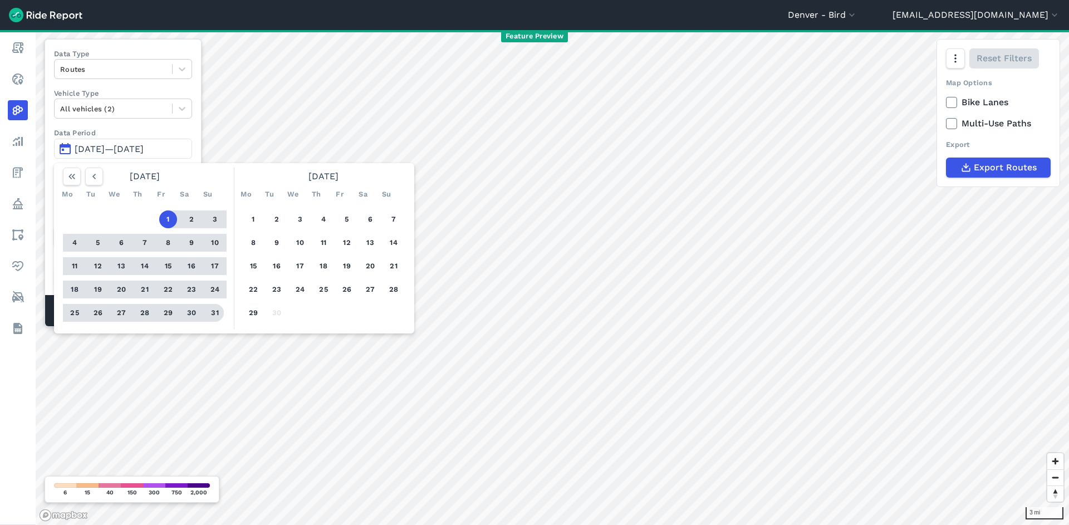
click at [219, 308] on button "31" at bounding box center [215, 313] width 18 height 18
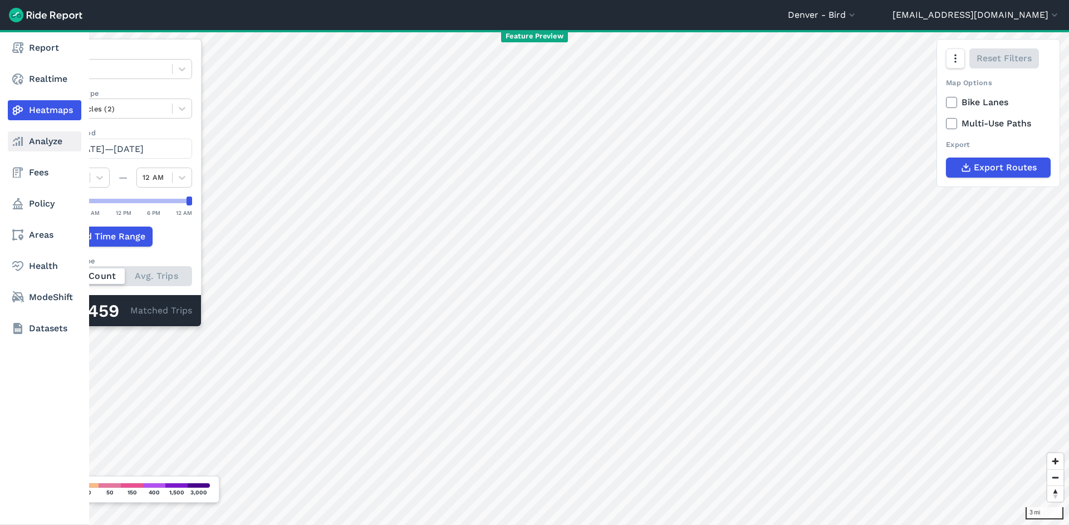
click at [36, 141] on link "Analyze" at bounding box center [45, 141] width 74 height 20
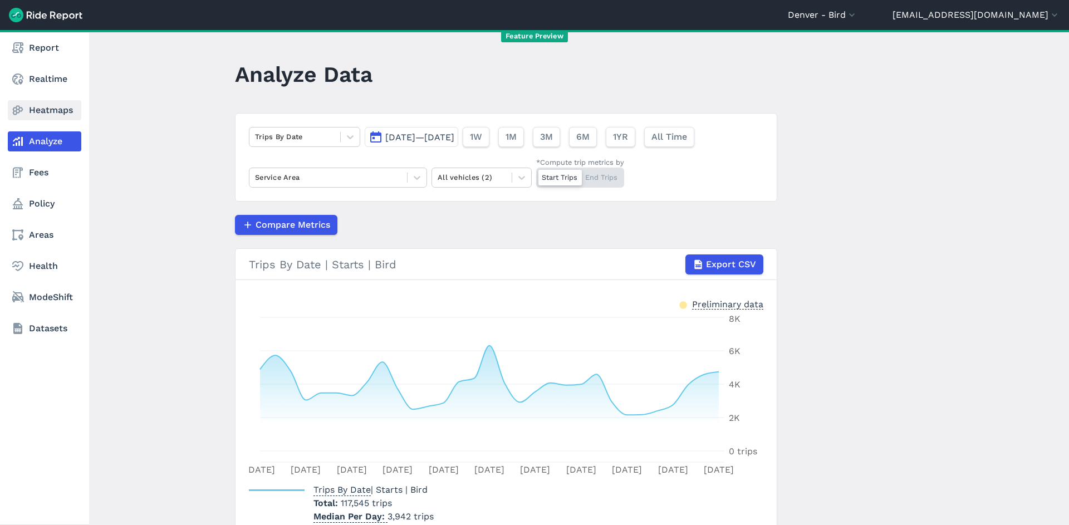
click at [35, 111] on link "Heatmaps" at bounding box center [45, 110] width 74 height 20
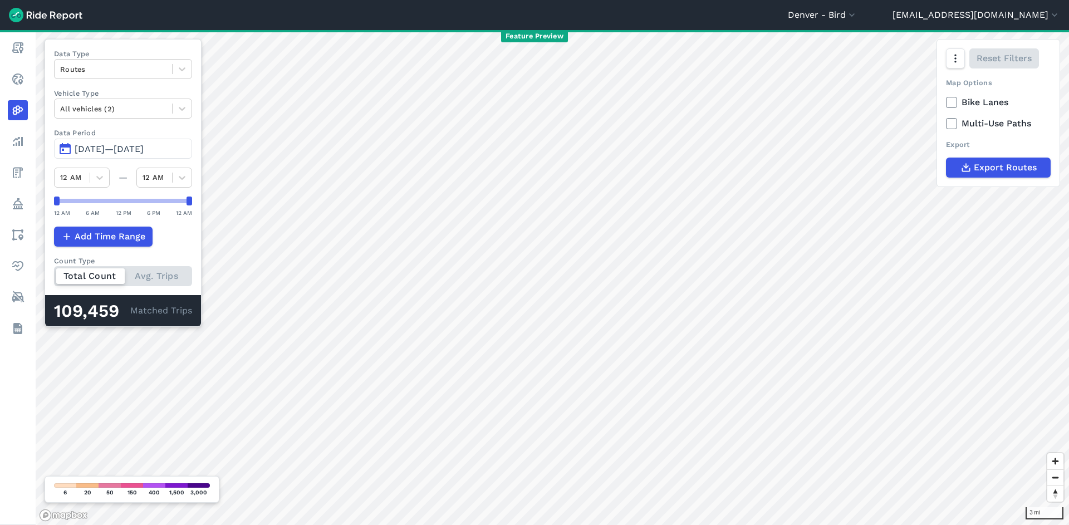
click at [127, 153] on span "[DATE]—[DATE]" at bounding box center [109, 149] width 69 height 11
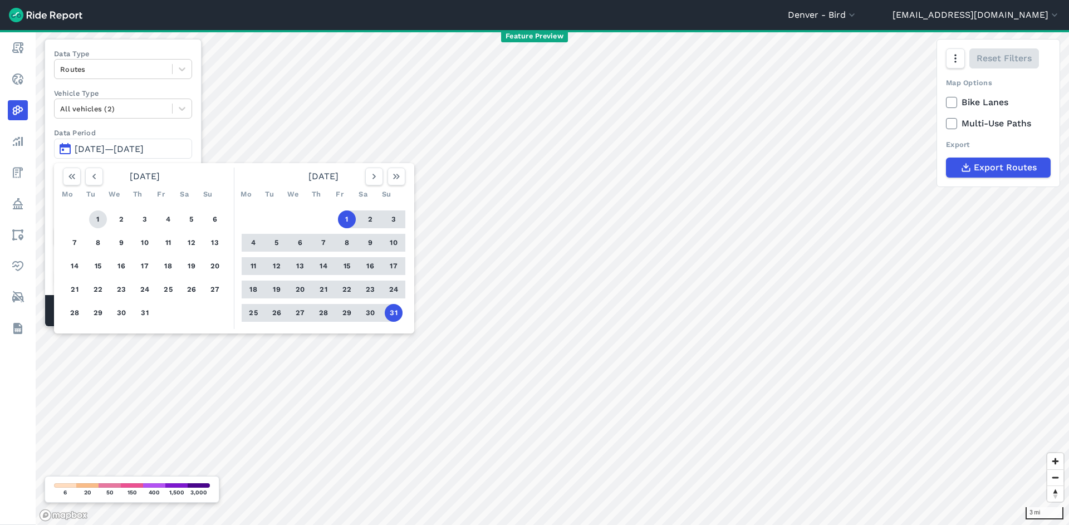
click at [101, 215] on button "1" at bounding box center [98, 219] width 18 height 18
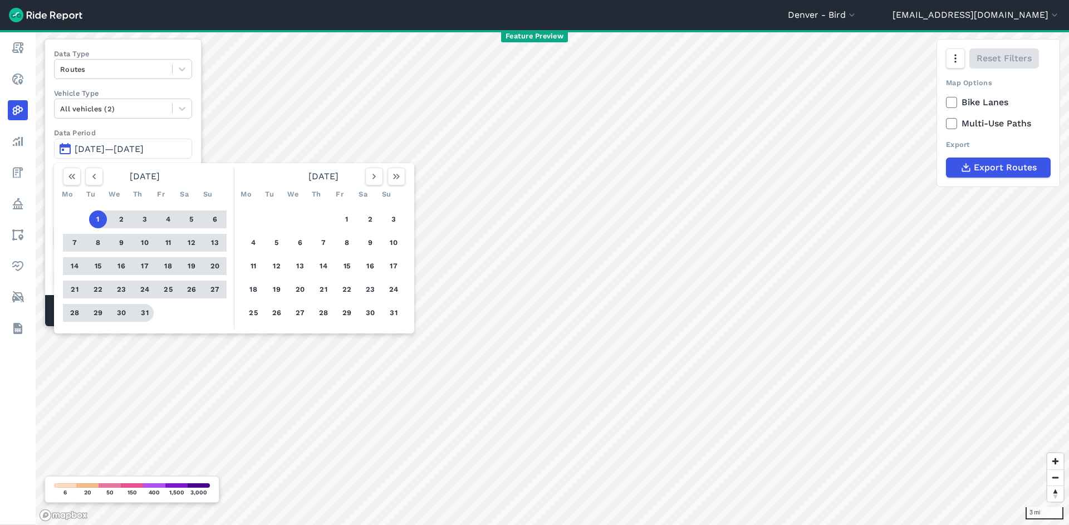
click at [146, 306] on button "31" at bounding box center [145, 313] width 18 height 18
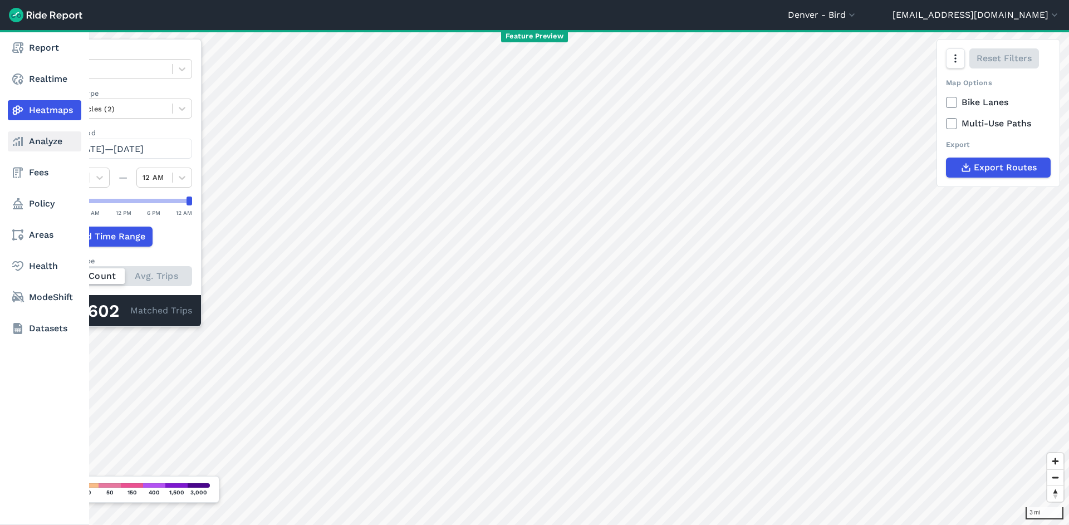
click at [46, 145] on link "Analyze" at bounding box center [45, 141] width 74 height 20
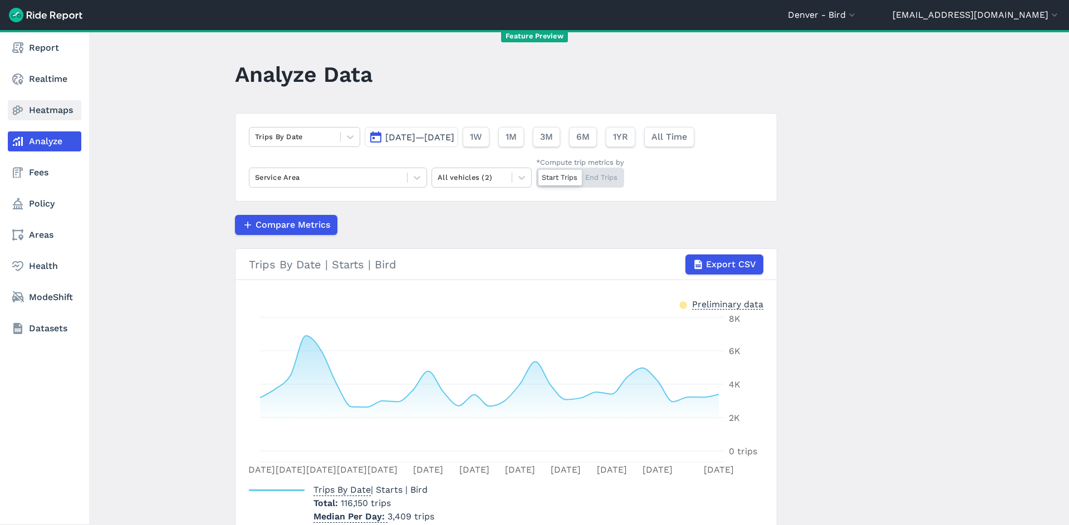
click at [53, 112] on link "Heatmaps" at bounding box center [45, 110] width 74 height 20
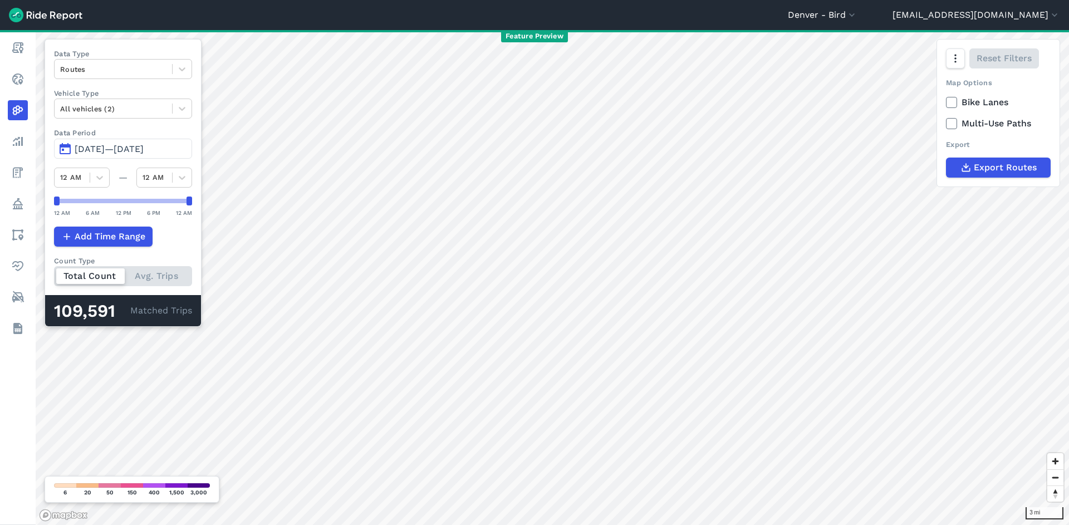
click at [99, 144] on button "[DATE]—[DATE]" at bounding box center [123, 149] width 138 height 20
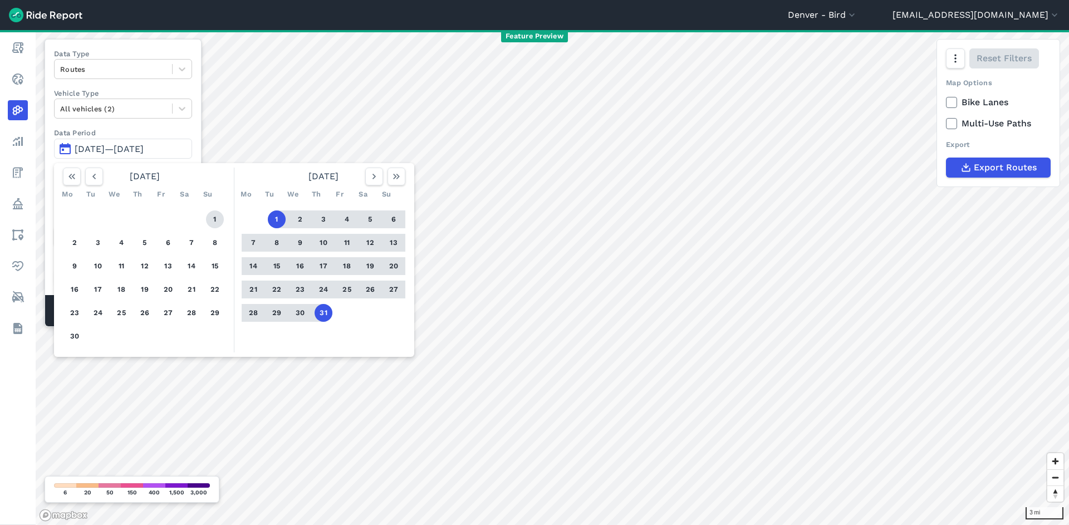
click at [219, 213] on button "1" at bounding box center [215, 219] width 18 height 18
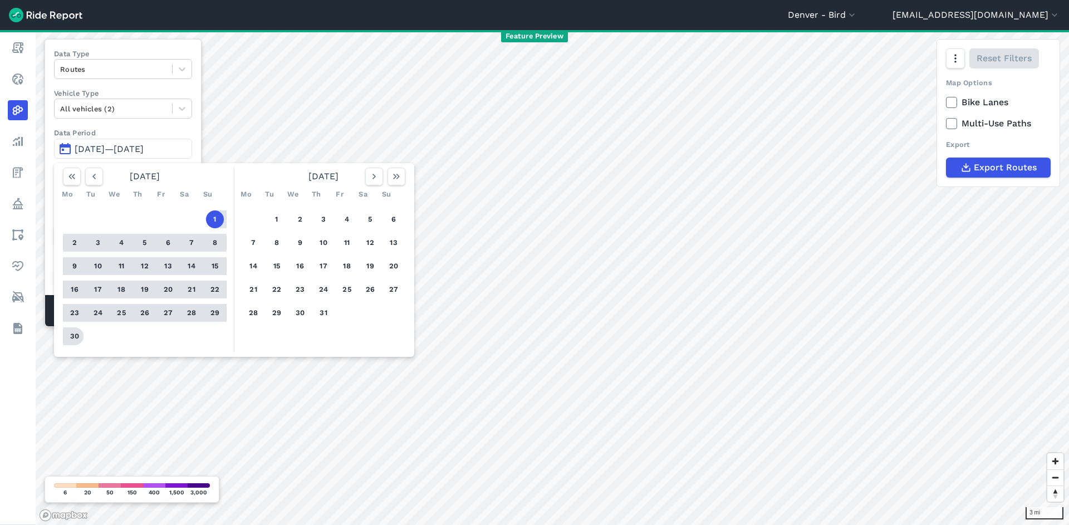
click at [80, 335] on button "30" at bounding box center [75, 336] width 18 height 18
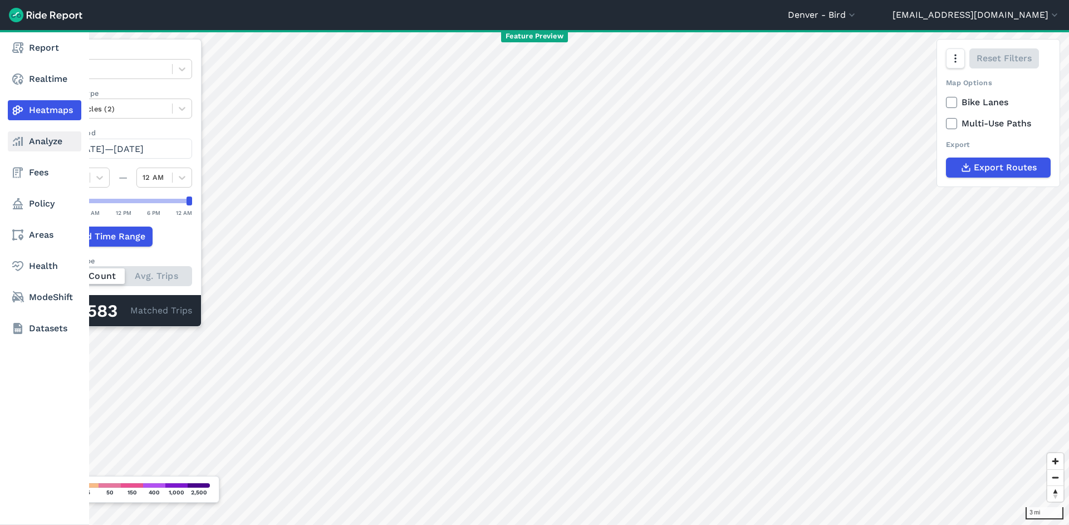
click at [40, 141] on link "Analyze" at bounding box center [45, 141] width 74 height 20
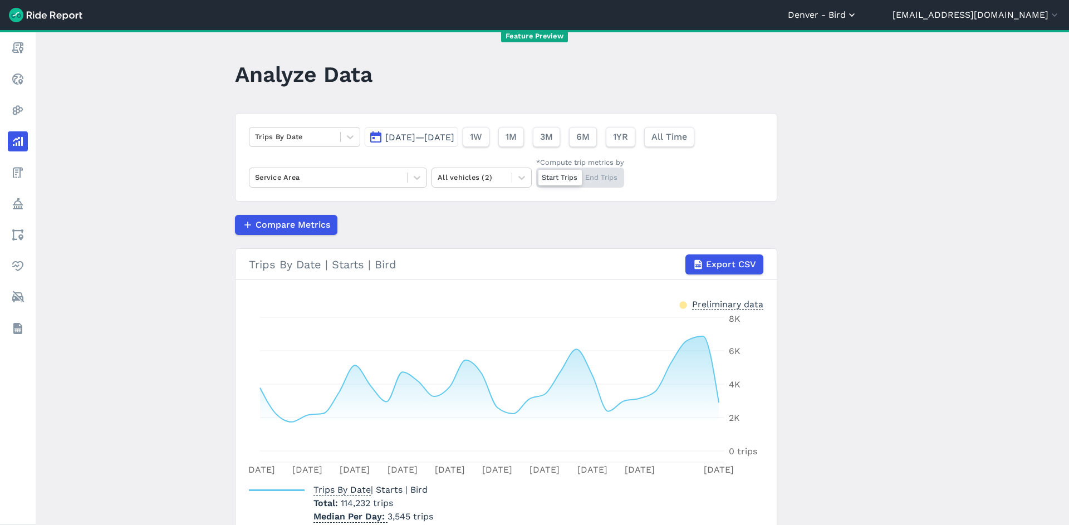
click at [858, 14] on button "Denver - Bird" at bounding box center [823, 14] width 70 height 13
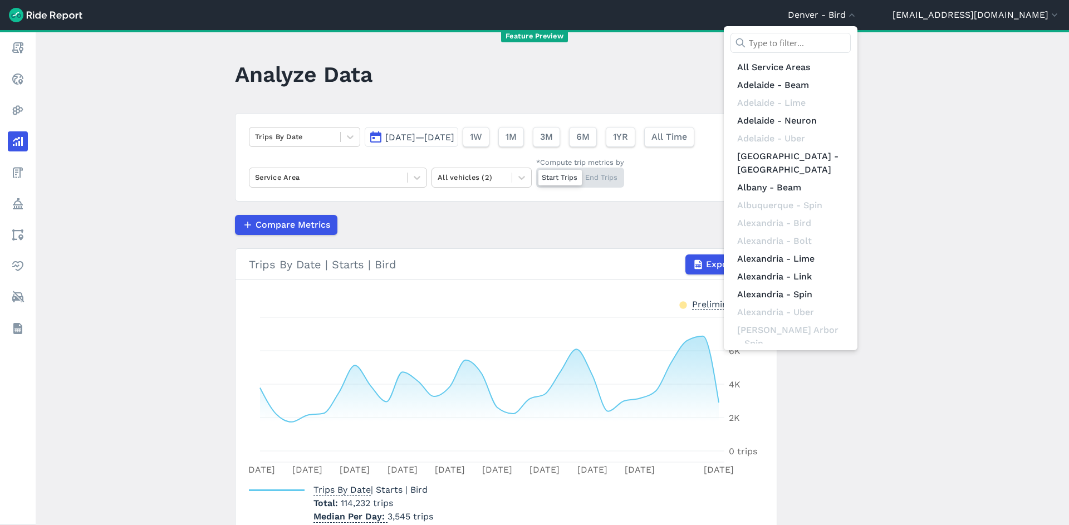
click at [851, 35] on input "text" at bounding box center [791, 43] width 120 height 20
type input "e"
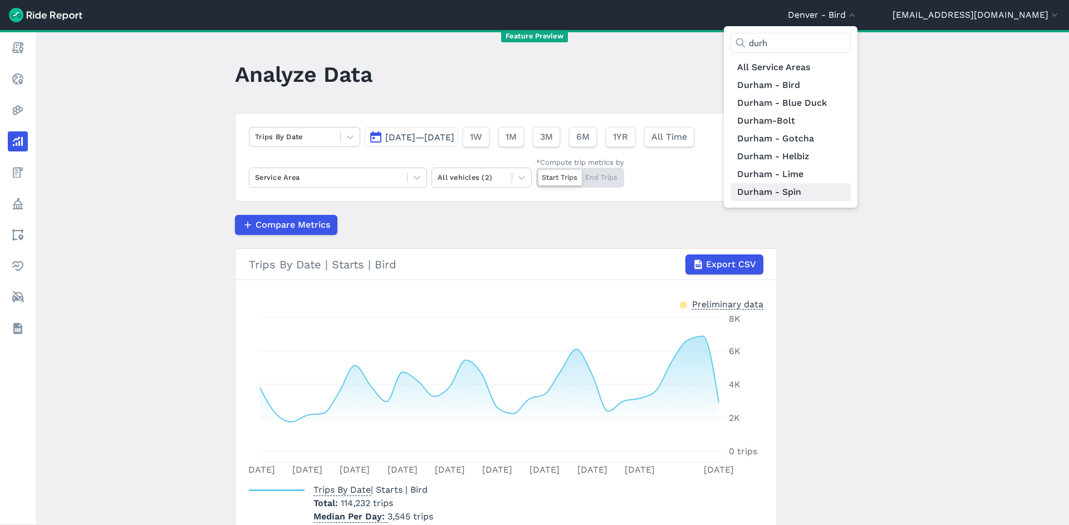
type input "durh"
click at [846, 197] on link "Durham - Spin" at bounding box center [791, 192] width 120 height 18
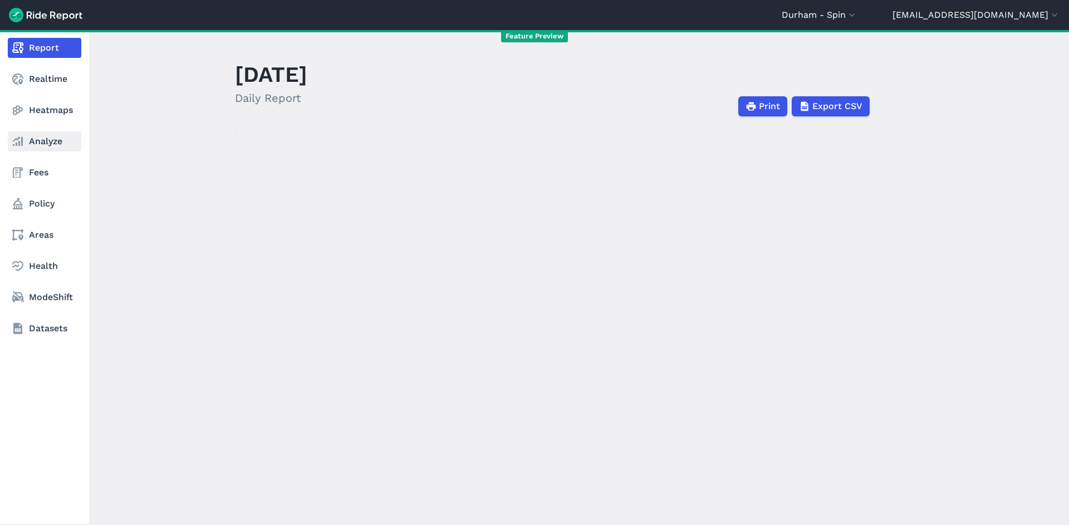
click at [39, 143] on link "Analyze" at bounding box center [45, 141] width 74 height 20
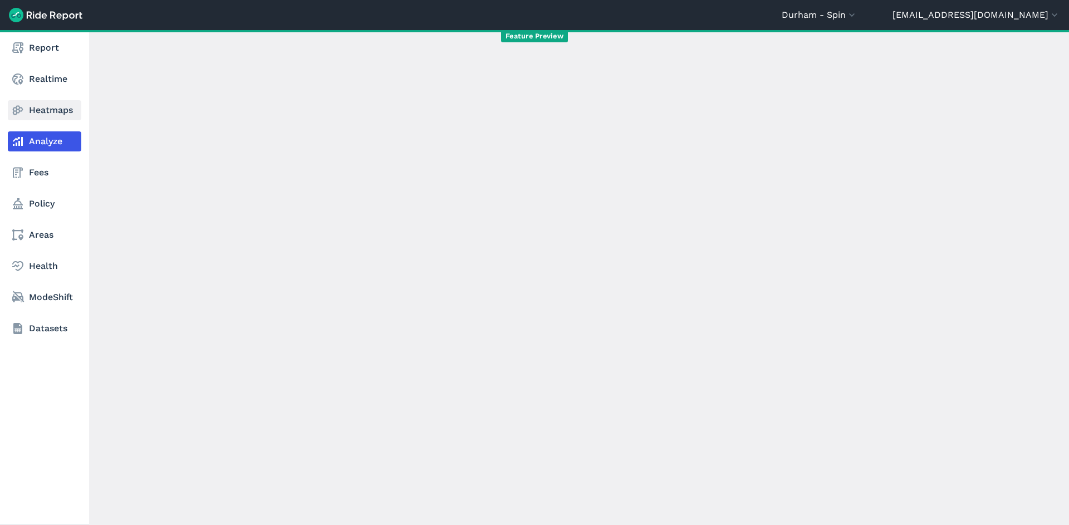
click at [45, 119] on link "Heatmaps" at bounding box center [45, 110] width 74 height 20
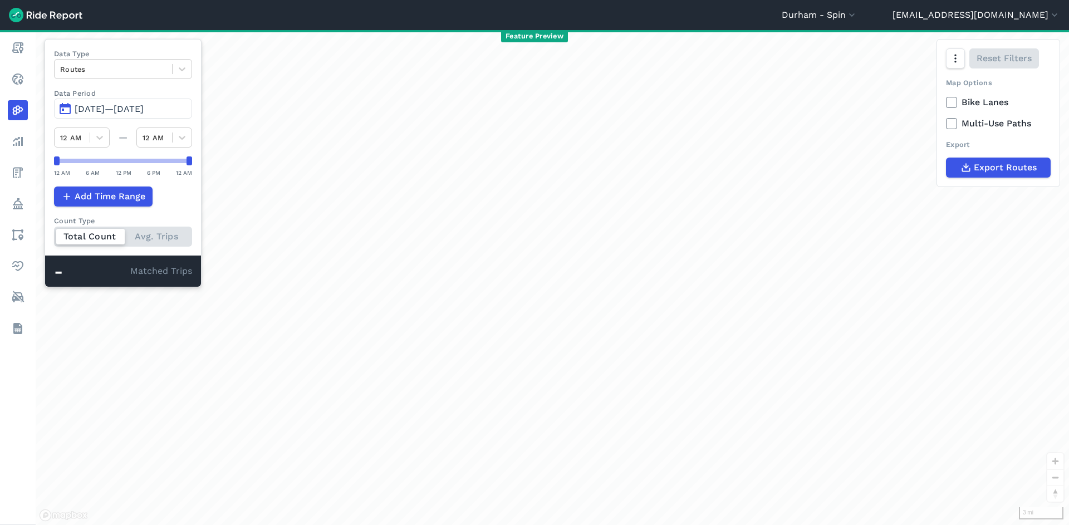
click at [144, 112] on span "[DATE]—[DATE]" at bounding box center [109, 109] width 69 height 11
click at [144, 113] on span "[DATE]—[DATE]" at bounding box center [109, 109] width 69 height 11
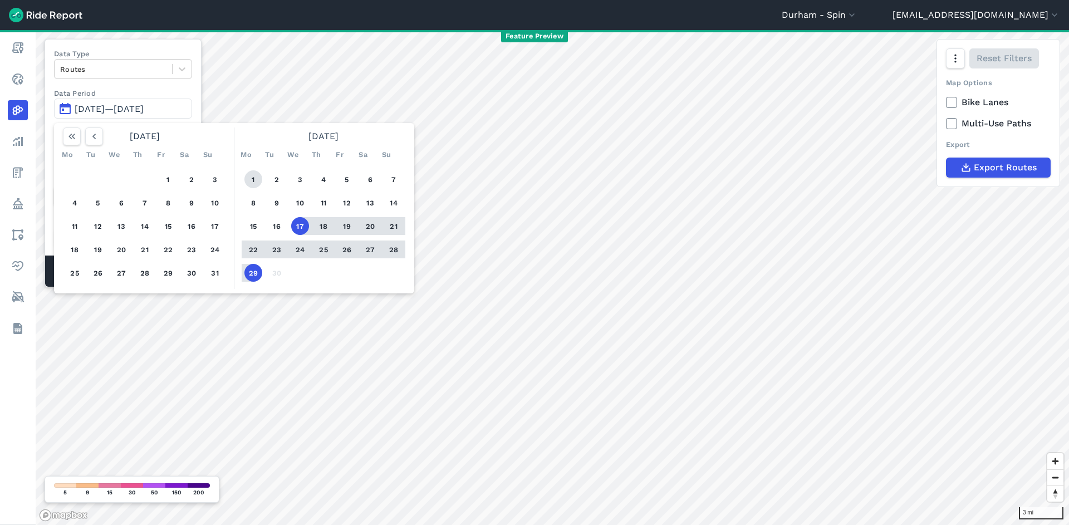
click at [257, 176] on button "1" at bounding box center [253, 179] width 18 height 18
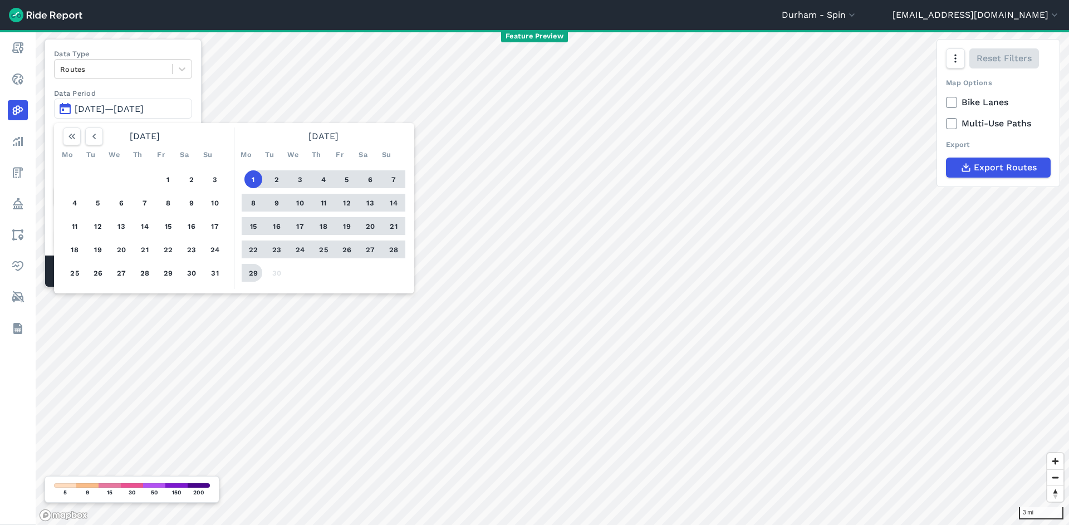
click at [256, 271] on button "29" at bounding box center [253, 273] width 18 height 18
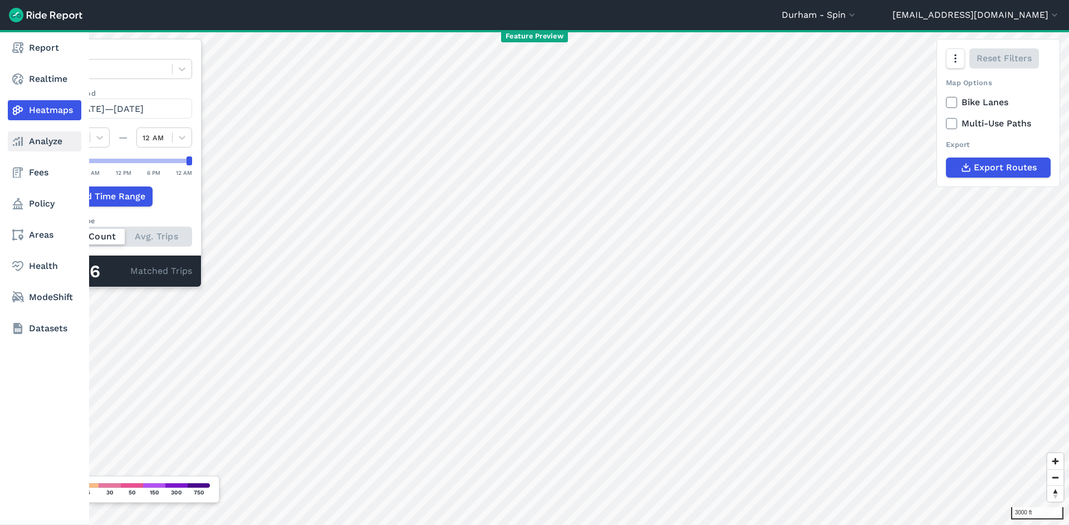
click at [35, 145] on link "Analyze" at bounding box center [45, 141] width 74 height 20
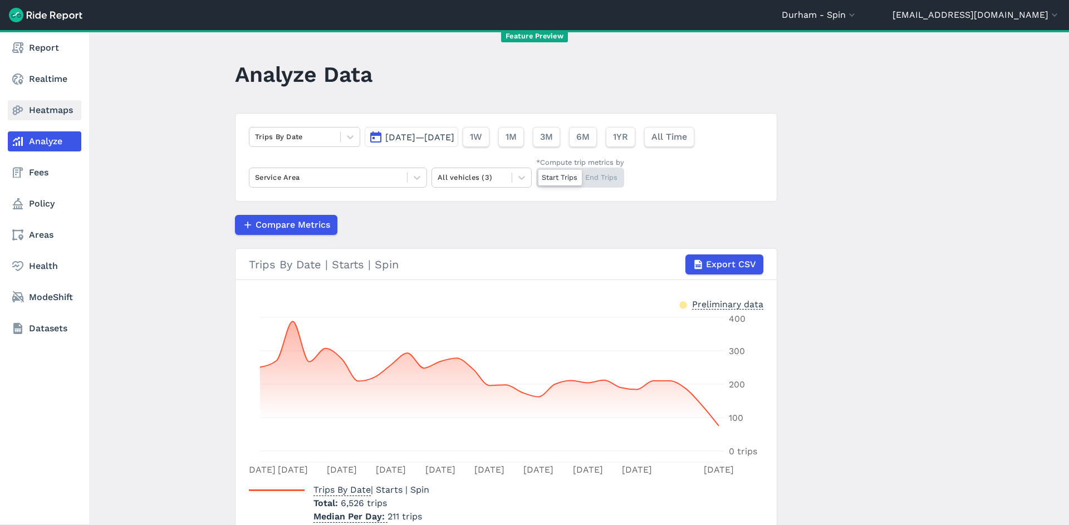
click at [36, 105] on link "Heatmaps" at bounding box center [45, 110] width 74 height 20
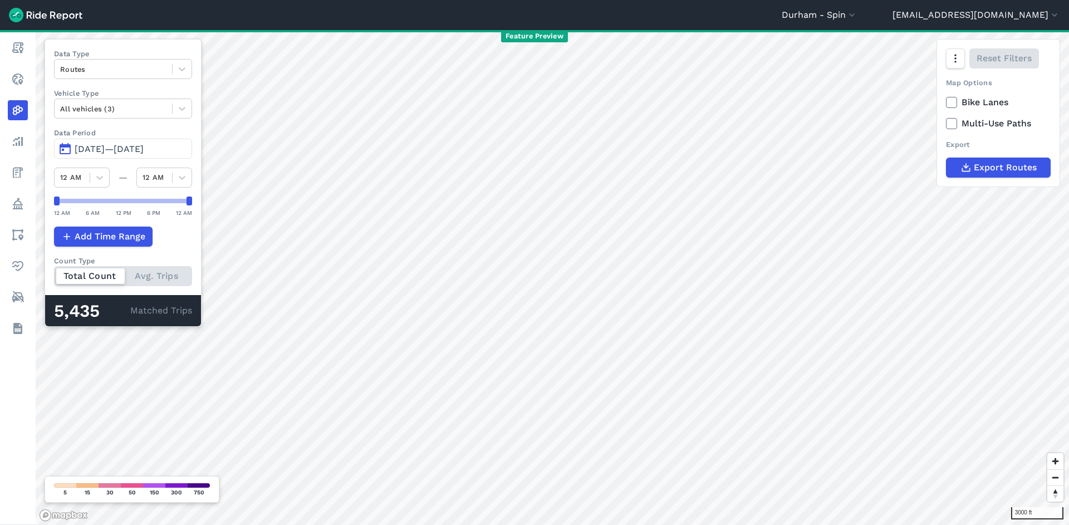
click at [116, 143] on button "[DATE]—[DATE]" at bounding box center [123, 149] width 138 height 20
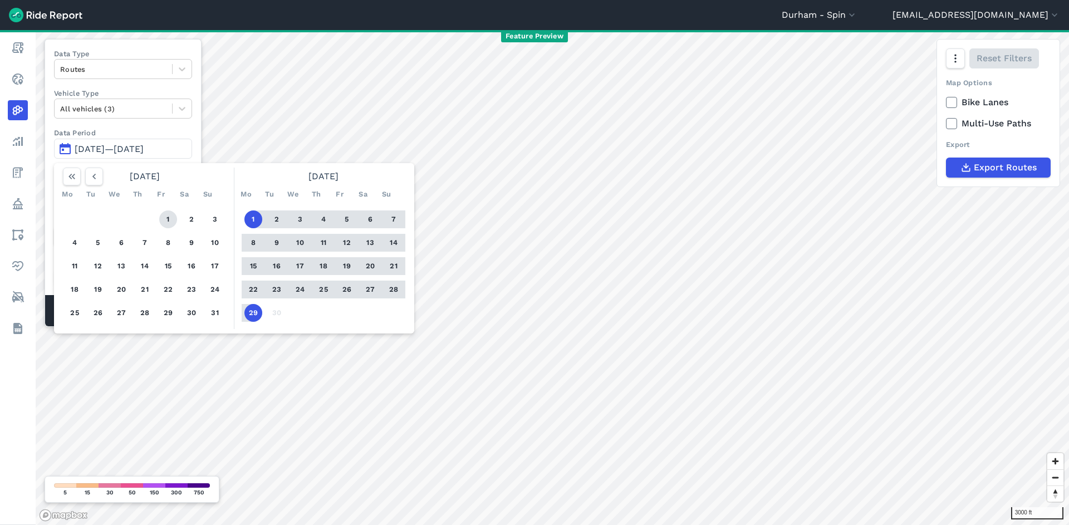
click at [165, 222] on button "1" at bounding box center [168, 219] width 18 height 18
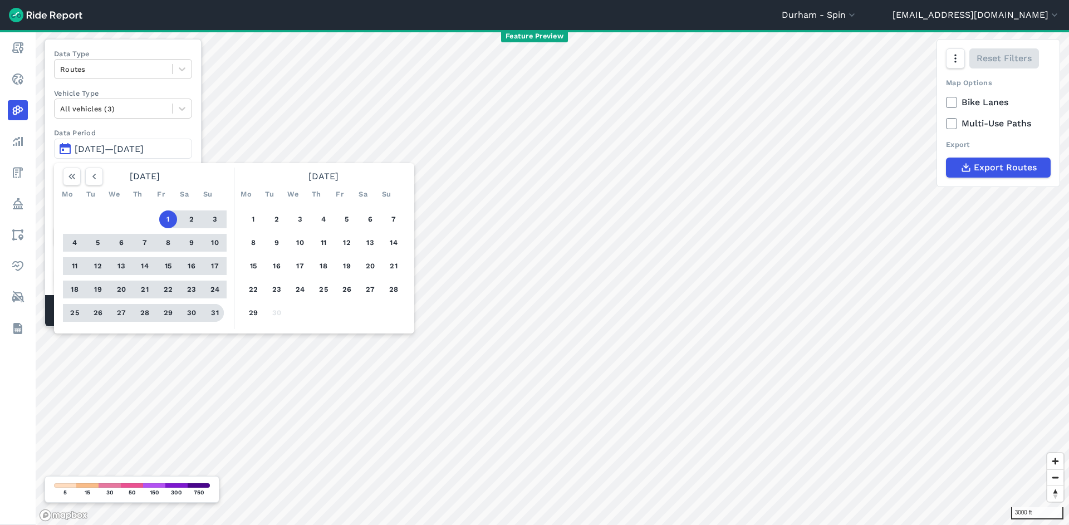
click at [216, 313] on button "31" at bounding box center [215, 313] width 18 height 18
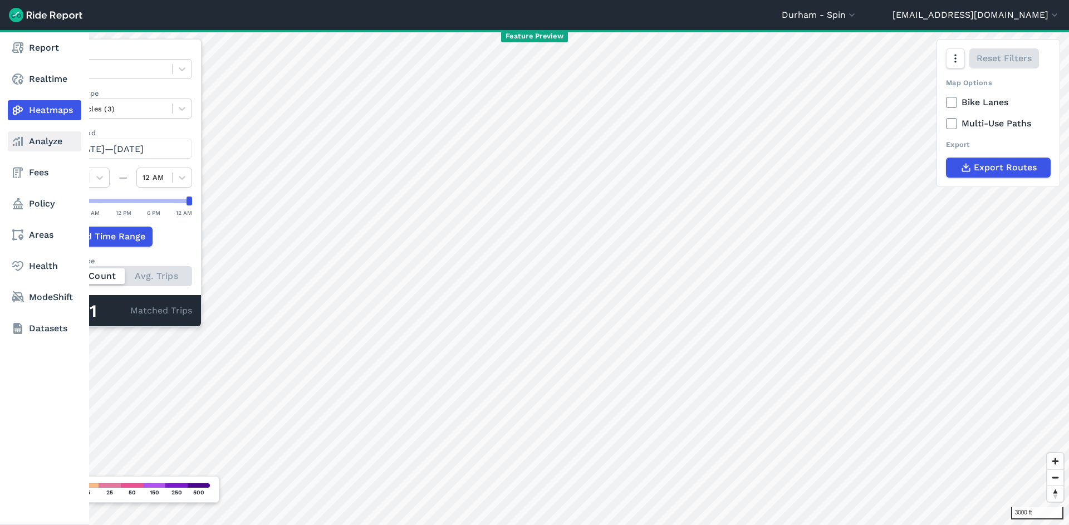
click at [31, 138] on link "Analyze" at bounding box center [45, 141] width 74 height 20
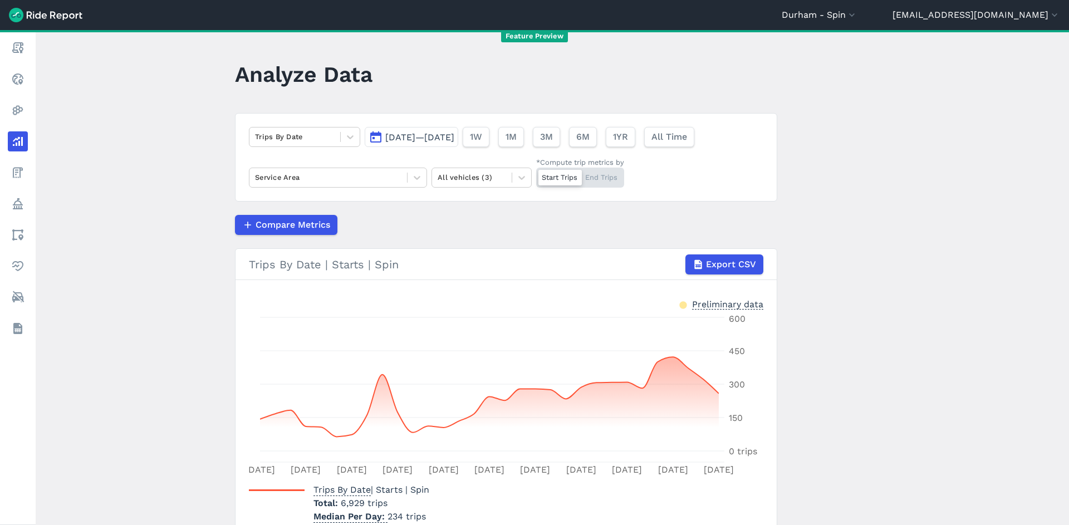
click at [858, 15] on button "Durham - Spin" at bounding box center [820, 14] width 76 height 13
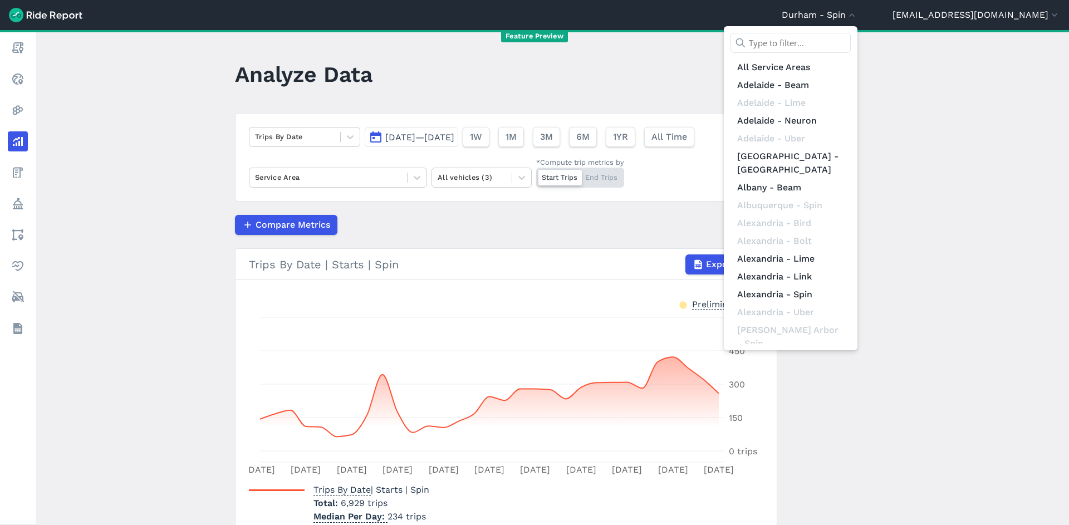
click at [851, 40] on input "text" at bounding box center [791, 43] width 120 height 20
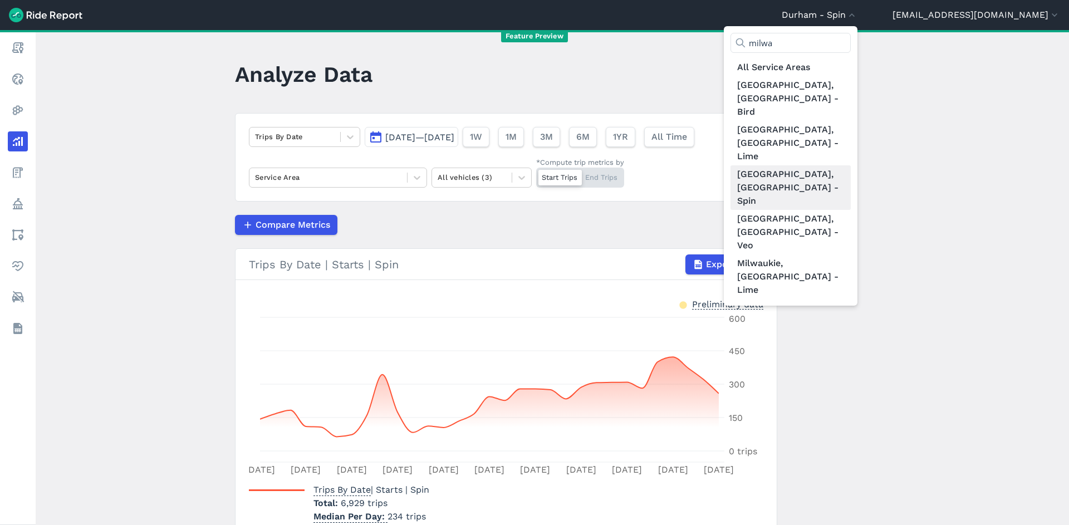
type input "milwa"
click at [851, 165] on link "[GEOGRAPHIC_DATA], [GEOGRAPHIC_DATA] - Spin" at bounding box center [791, 187] width 120 height 45
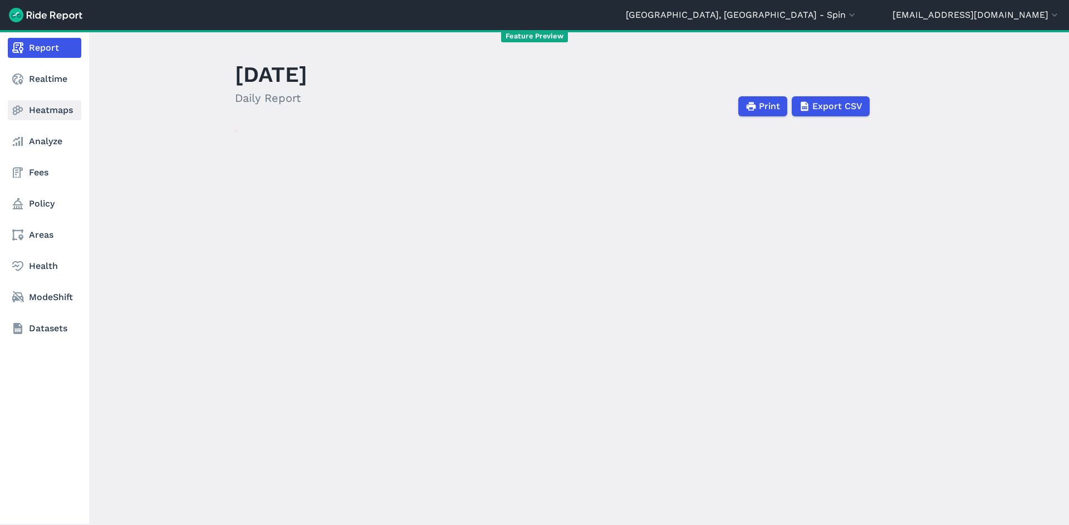
click at [44, 105] on link "Heatmaps" at bounding box center [45, 110] width 74 height 20
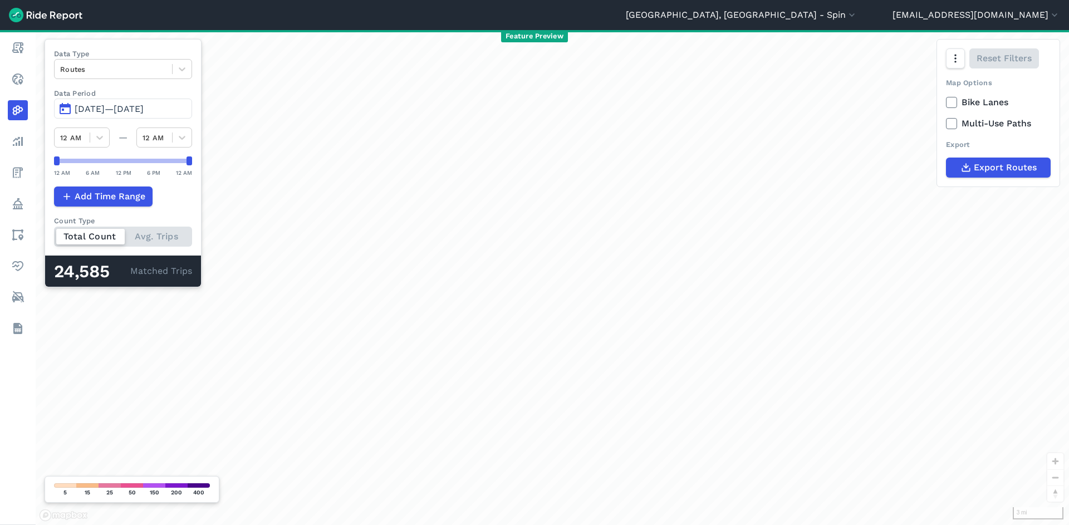
click at [135, 107] on span "[DATE]—[DATE]" at bounding box center [109, 109] width 69 height 11
click at [140, 107] on span "[DATE]—[DATE]" at bounding box center [109, 109] width 69 height 11
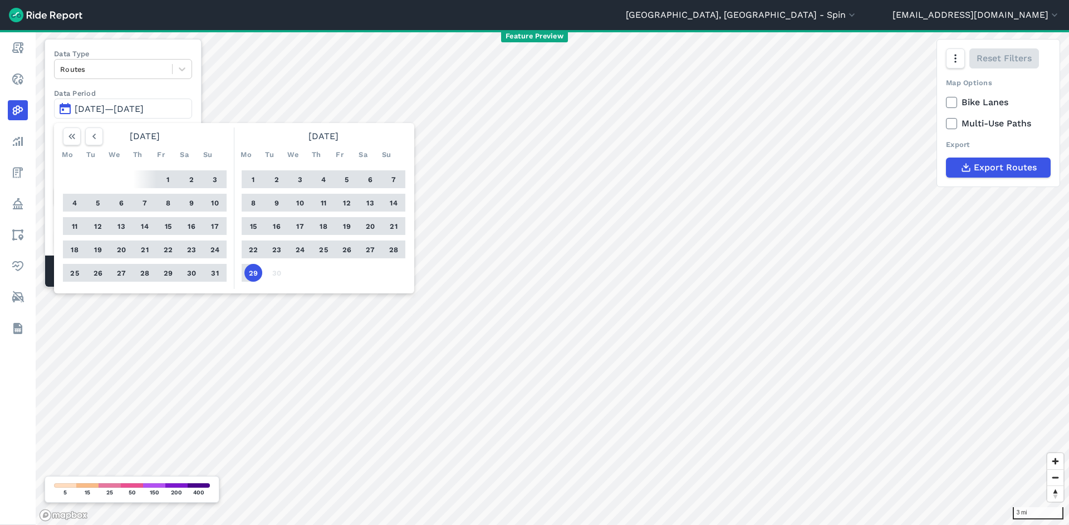
click at [255, 178] on button "1" at bounding box center [253, 179] width 18 height 18
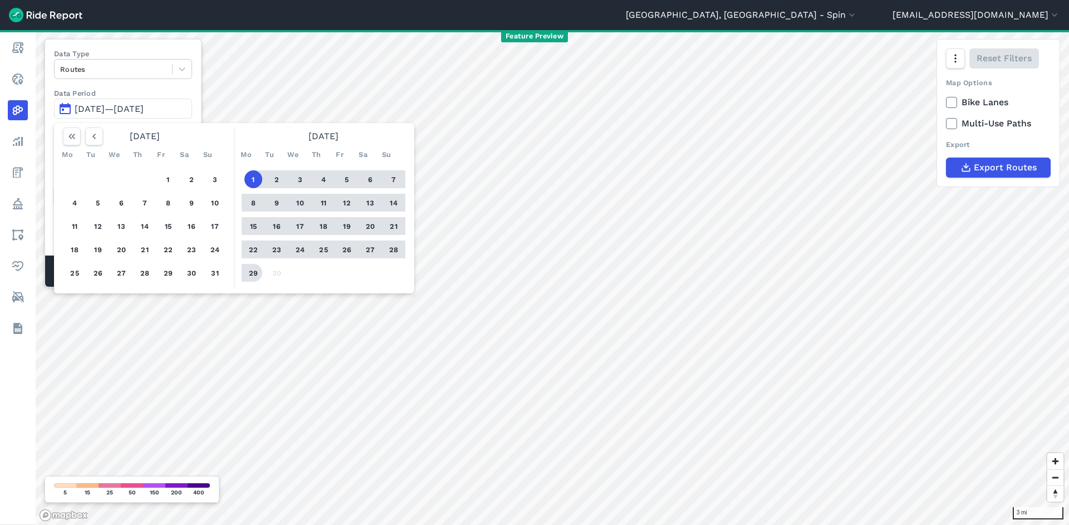
click at [254, 274] on button "29" at bounding box center [253, 273] width 18 height 18
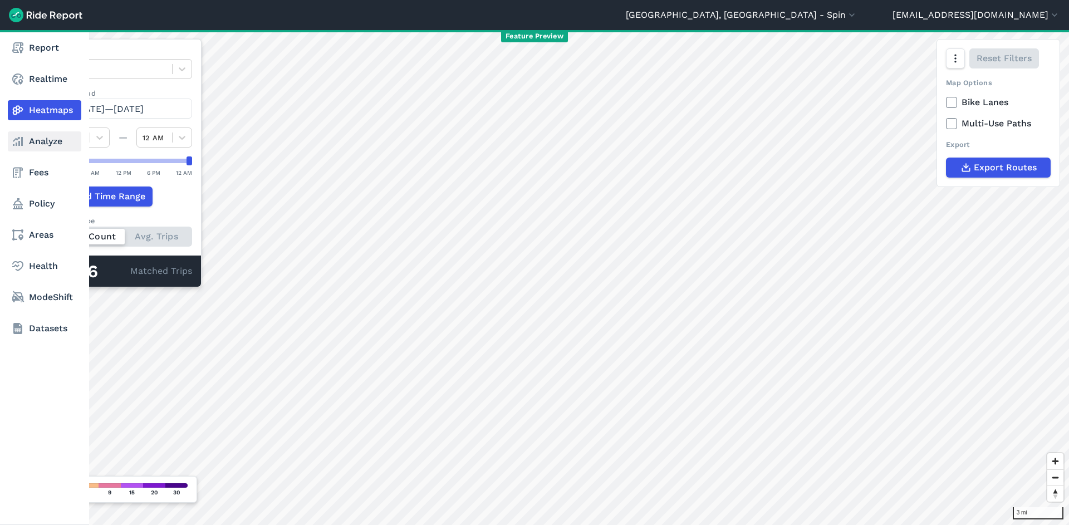
click at [24, 142] on icon at bounding box center [17, 141] width 13 height 13
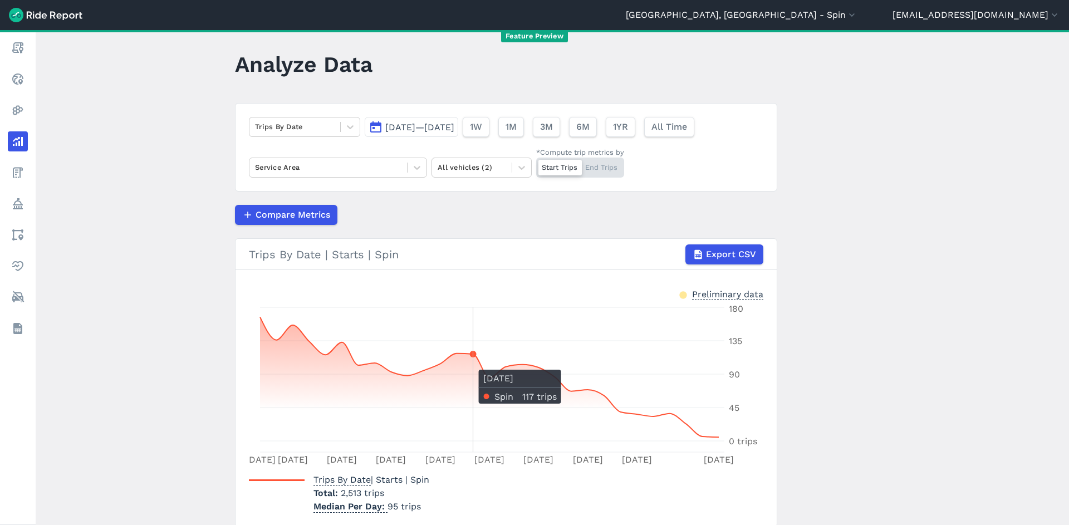
scroll to position [11, 0]
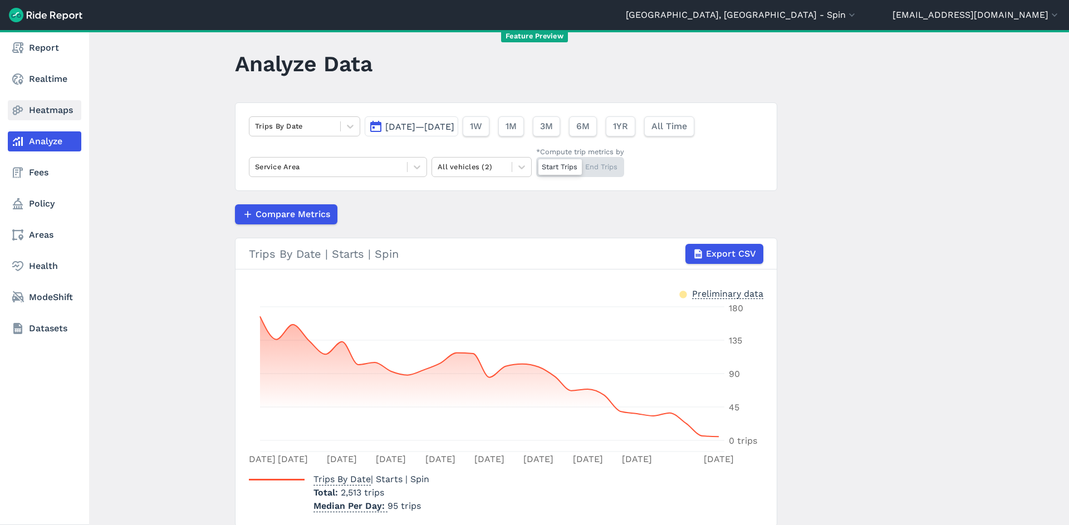
click at [35, 110] on link "Heatmaps" at bounding box center [45, 110] width 74 height 20
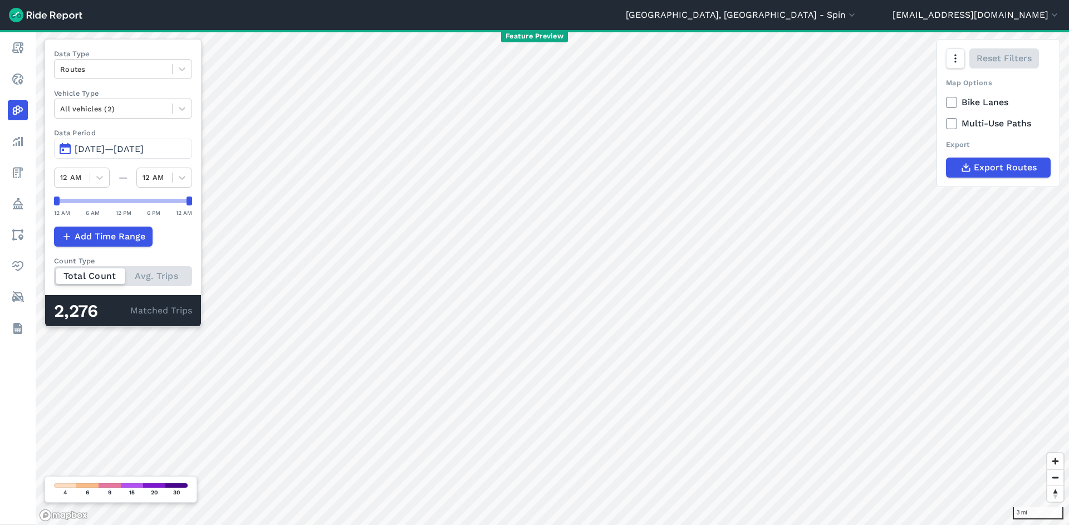
click at [144, 147] on span "[DATE]—[DATE]" at bounding box center [109, 149] width 69 height 11
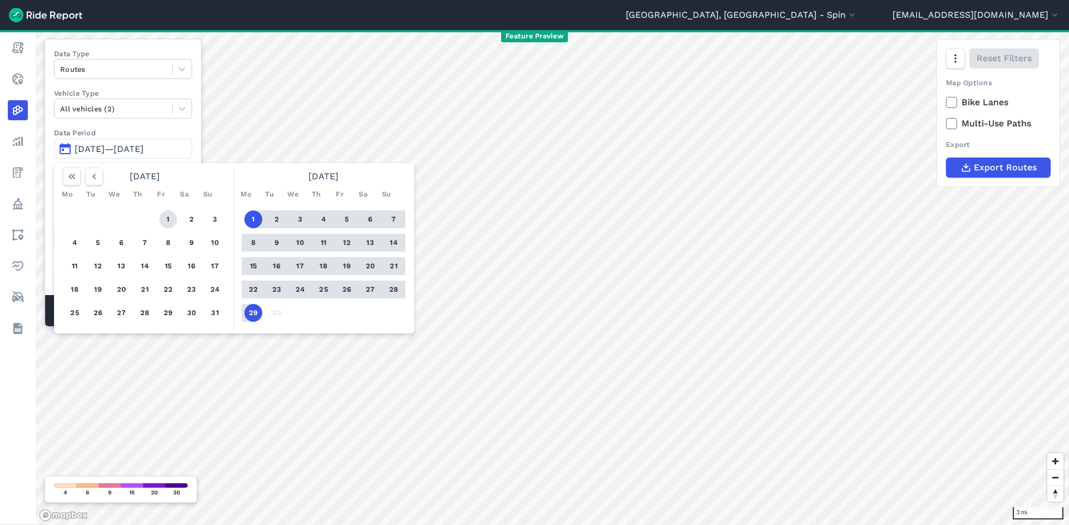
click at [165, 224] on button "1" at bounding box center [168, 219] width 18 height 18
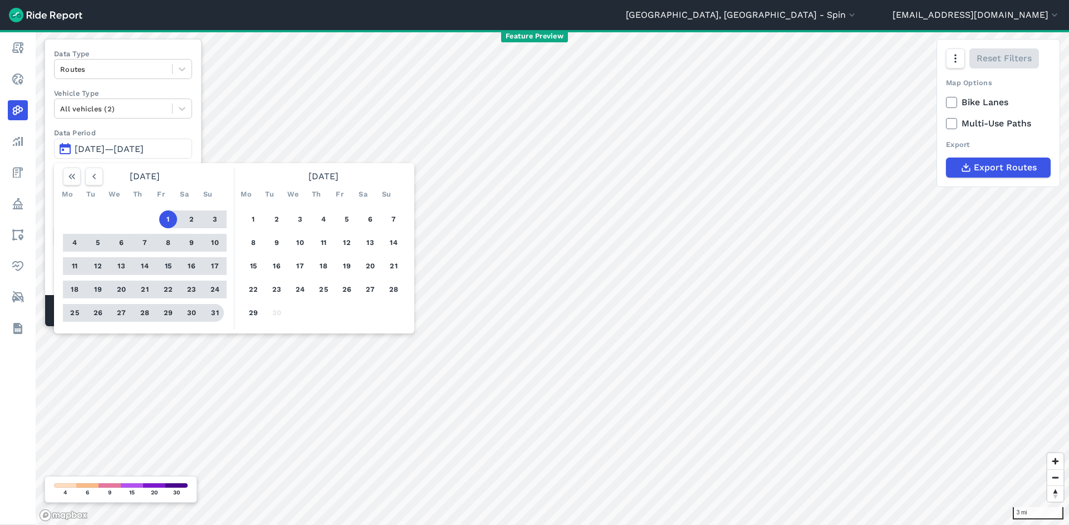
click at [216, 314] on button "31" at bounding box center [215, 313] width 18 height 18
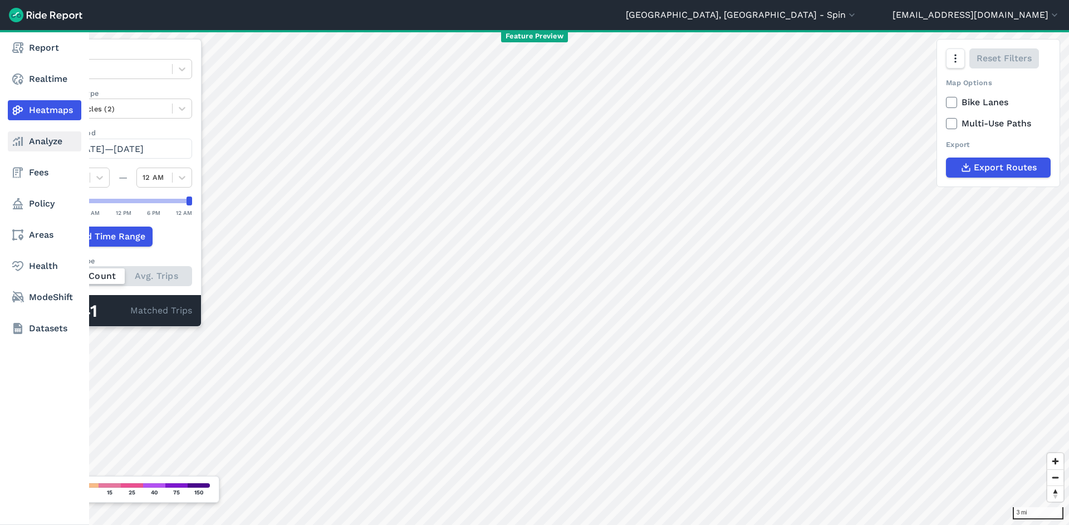
click at [35, 144] on link "Analyze" at bounding box center [45, 141] width 74 height 20
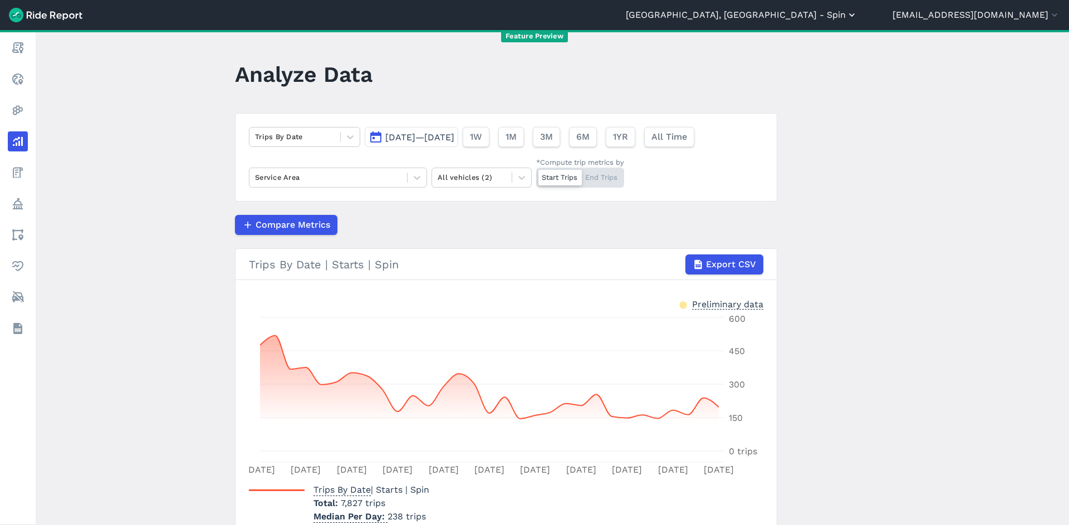
click at [858, 22] on button "[GEOGRAPHIC_DATA], [GEOGRAPHIC_DATA] - Spin" at bounding box center [742, 14] width 232 height 13
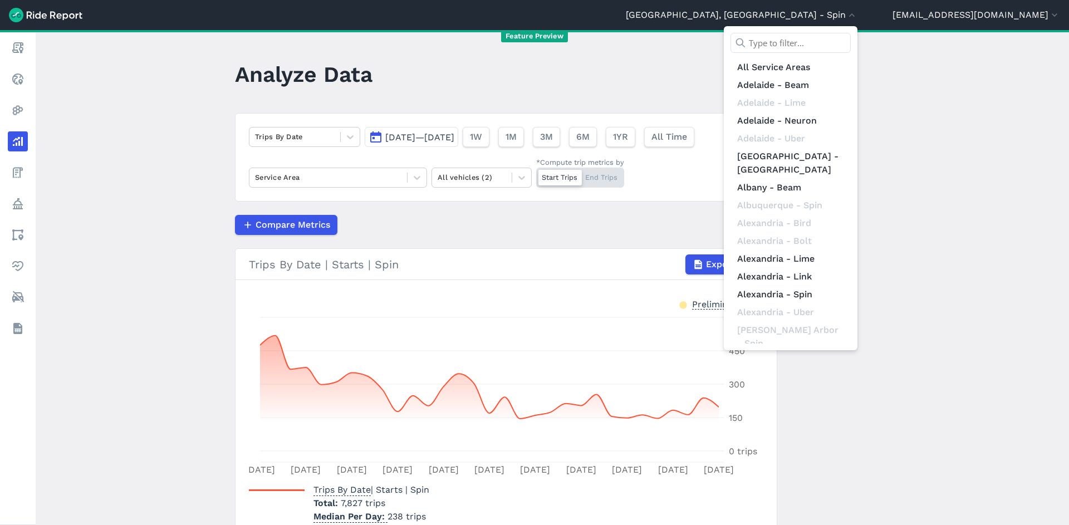
click at [858, 31] on div "All Service Areas [GEOGRAPHIC_DATA] - [GEOGRAPHIC_DATA] [GEOGRAPHIC_DATA] - [GE…" at bounding box center [791, 188] width 134 height 324
drag, startPoint x: 878, startPoint y: 36, endPoint x: 882, endPoint y: 52, distance: 16.2
click at [851, 38] on input "text" at bounding box center [791, 43] width 120 height 20
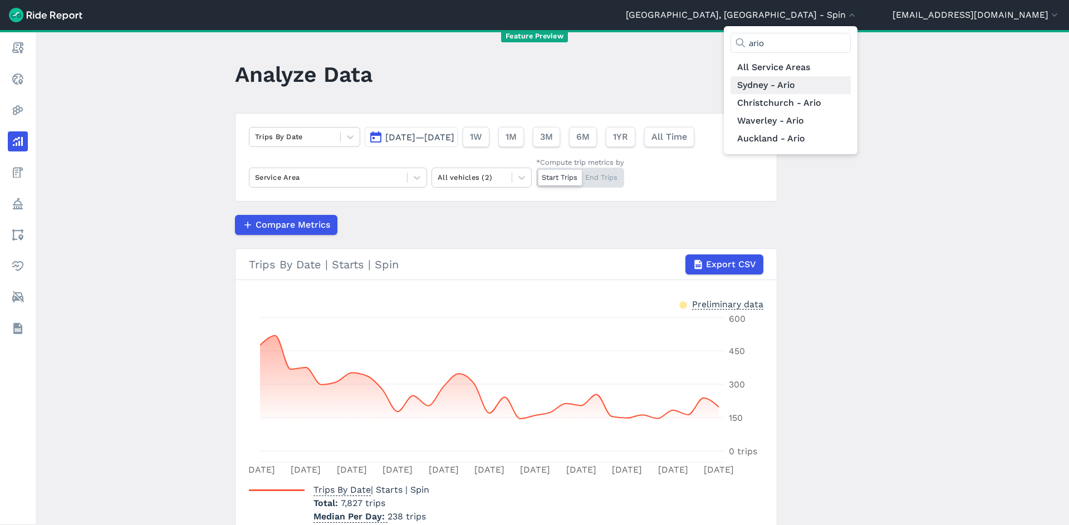
type input "ario"
click at [851, 83] on link "Sydney - Ario" at bounding box center [791, 85] width 120 height 18
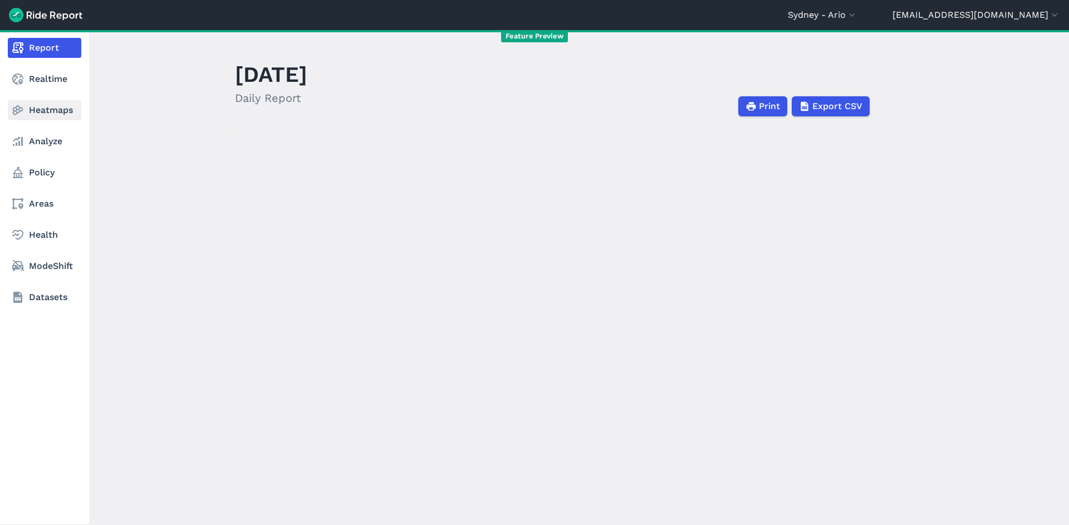
click at [41, 114] on link "Heatmaps" at bounding box center [45, 110] width 74 height 20
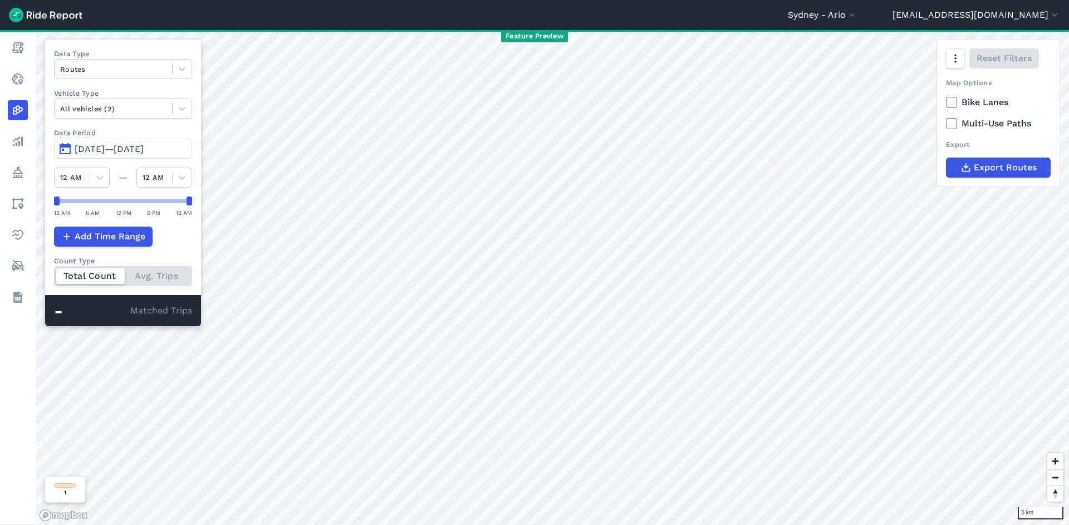
click at [122, 150] on span "[DATE]—[DATE]" at bounding box center [109, 149] width 69 height 11
click at [144, 152] on span "[DATE]—[DATE]" at bounding box center [109, 149] width 69 height 11
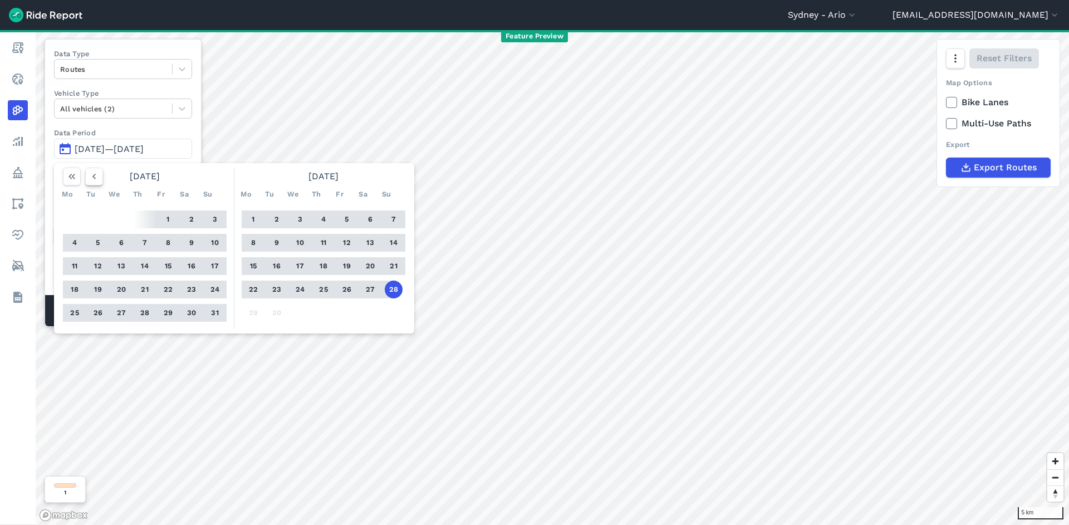
click at [99, 179] on icon "button" at bounding box center [94, 176] width 11 height 11
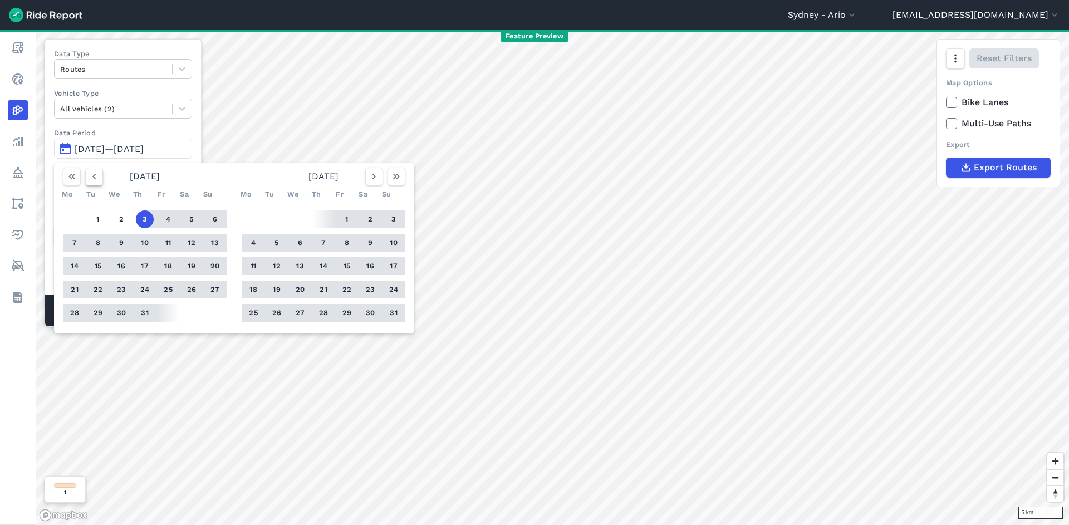
click at [100, 179] on icon "button" at bounding box center [94, 176] width 11 height 11
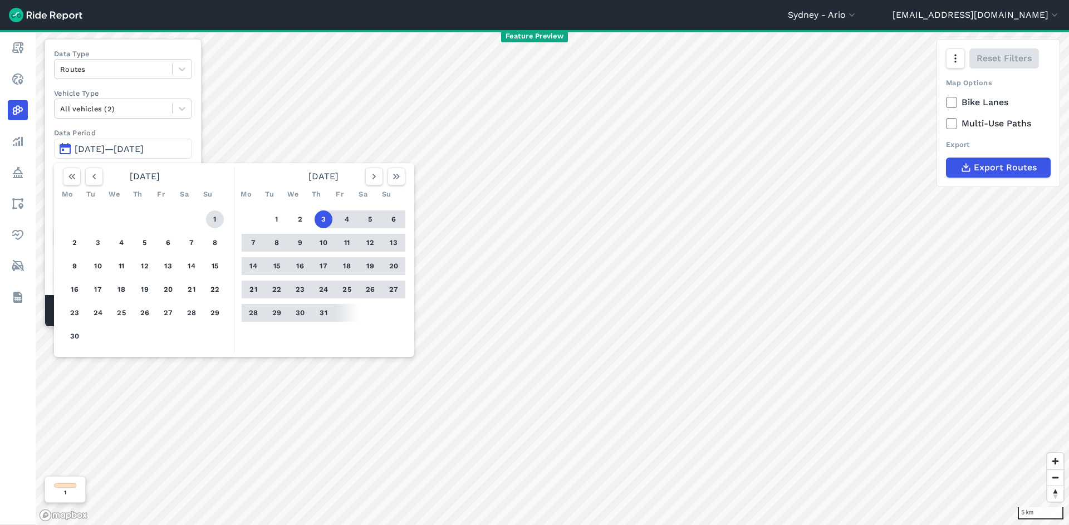
drag, startPoint x: 216, startPoint y: 221, endPoint x: 210, endPoint y: 224, distance: 6.0
click at [216, 221] on button "1" at bounding box center [215, 219] width 18 height 18
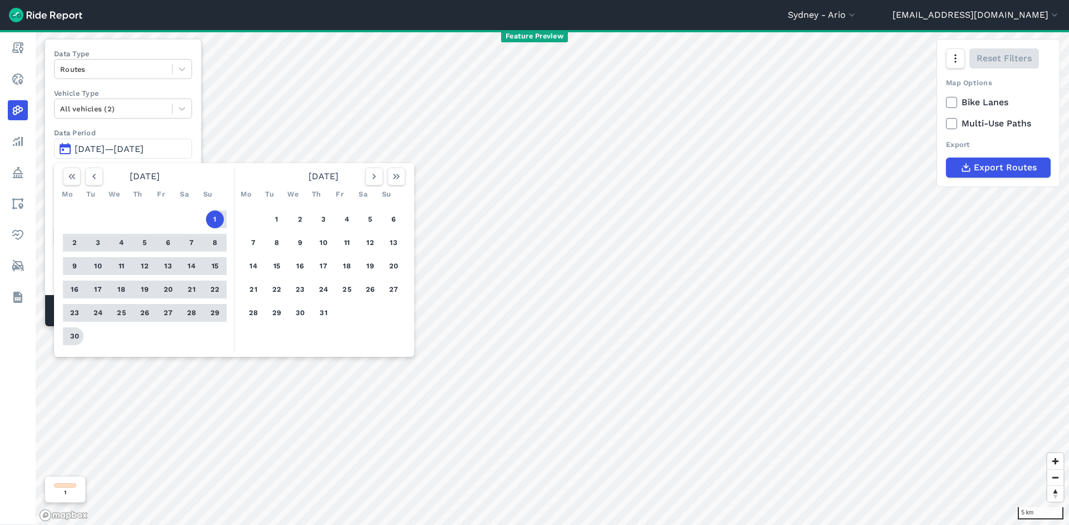
click at [72, 335] on button "30" at bounding box center [75, 336] width 18 height 18
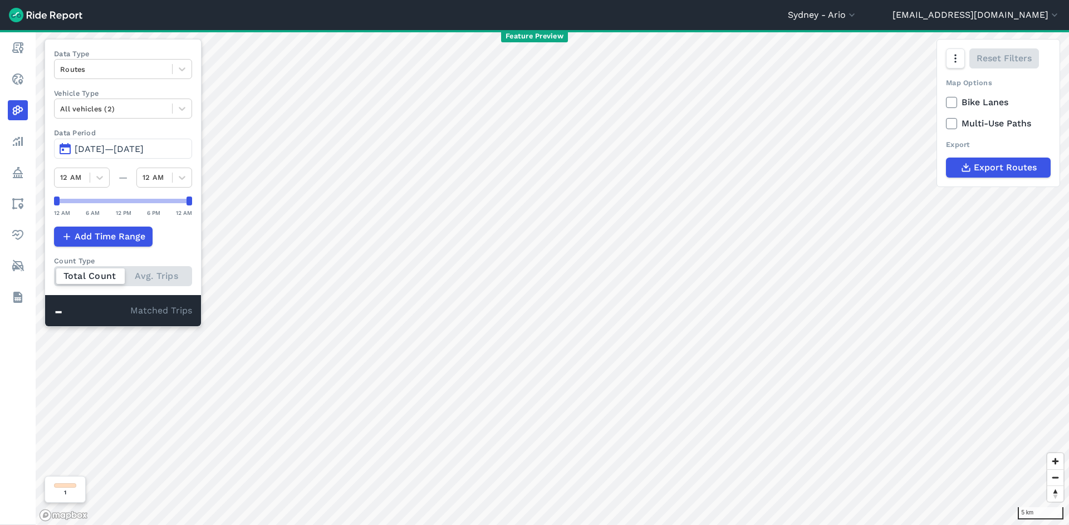
drag, startPoint x: 106, startPoint y: 159, endPoint x: 115, endPoint y: 156, distance: 9.2
click at [106, 159] on div "Data Type Routes Vehicle Type All vehicles (2) Data Period Jun 1, 2025—[DATE] 1…" at bounding box center [123, 183] width 157 height 288
click at [123, 153] on span "[DATE]—[DATE]" at bounding box center [109, 149] width 69 height 11
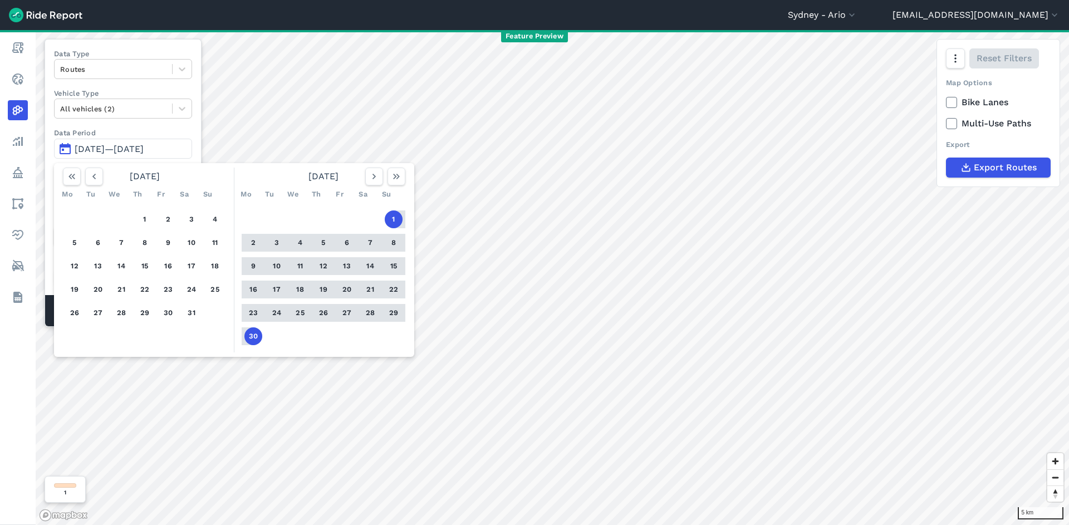
drag, startPoint x: 148, startPoint y: 218, endPoint x: 177, endPoint y: 298, distance: 84.7
click at [148, 218] on button "1" at bounding box center [145, 219] width 18 height 18
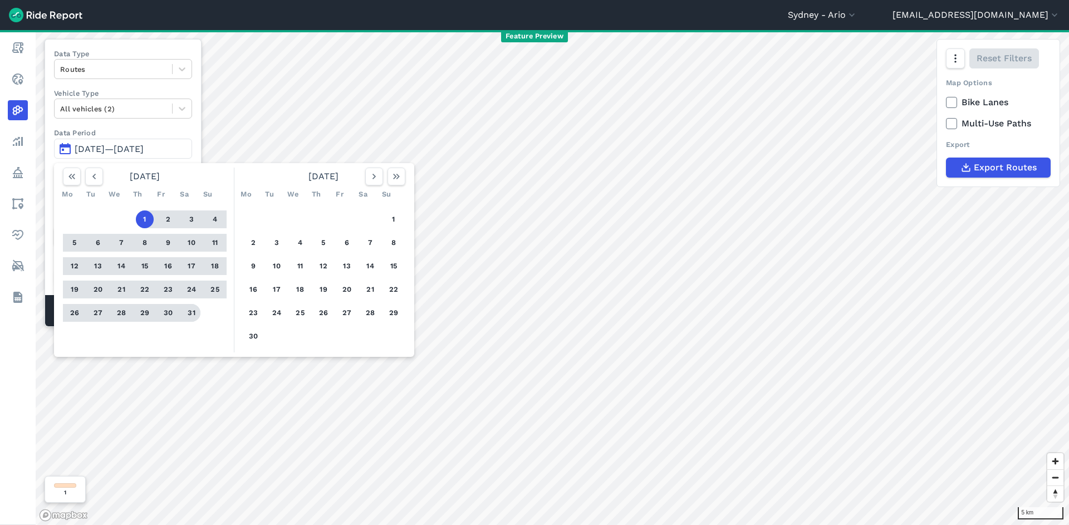
click at [191, 310] on button "31" at bounding box center [192, 313] width 18 height 18
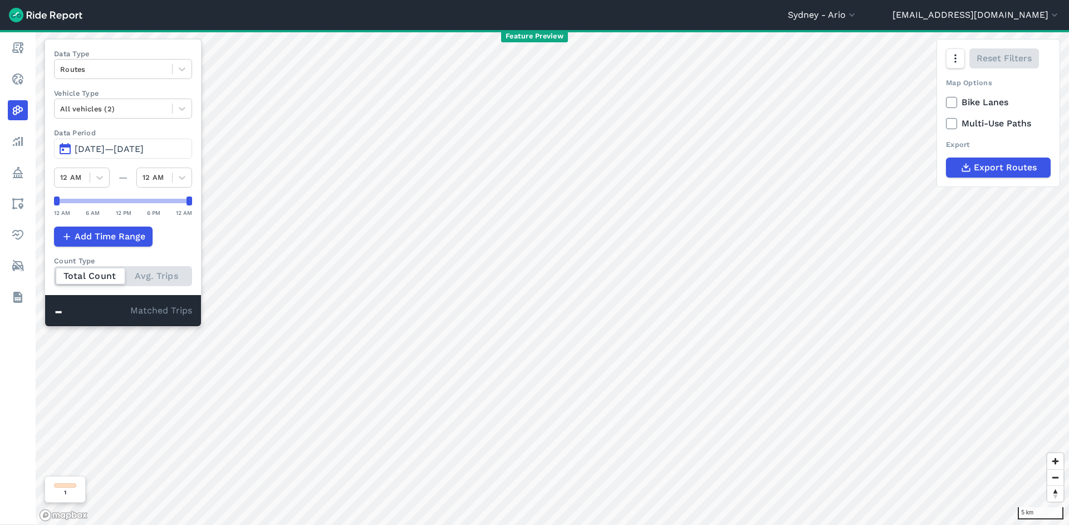
click at [156, 144] on button "[DATE]—[DATE]" at bounding box center [123, 149] width 138 height 20
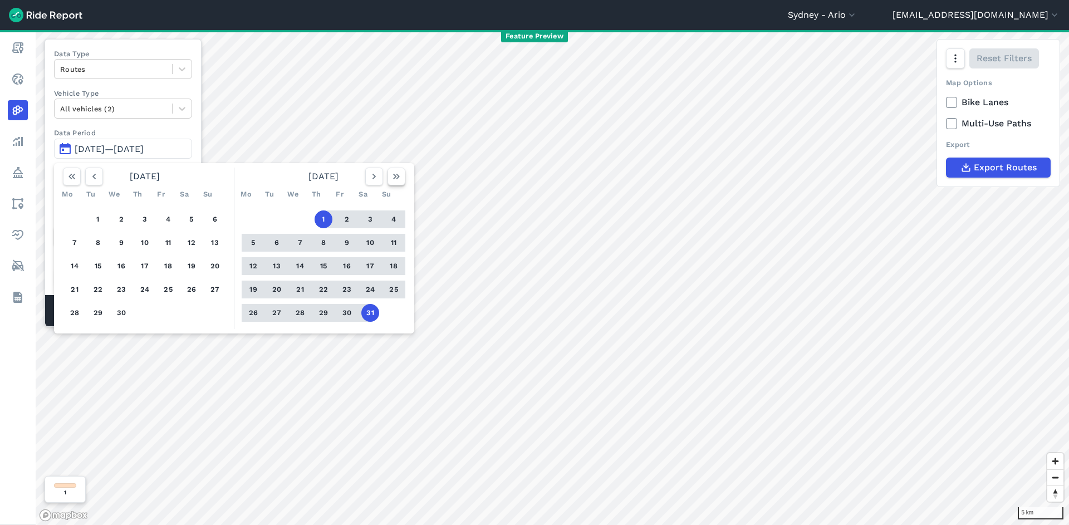
click at [399, 177] on use "button" at bounding box center [396, 177] width 7 height 6
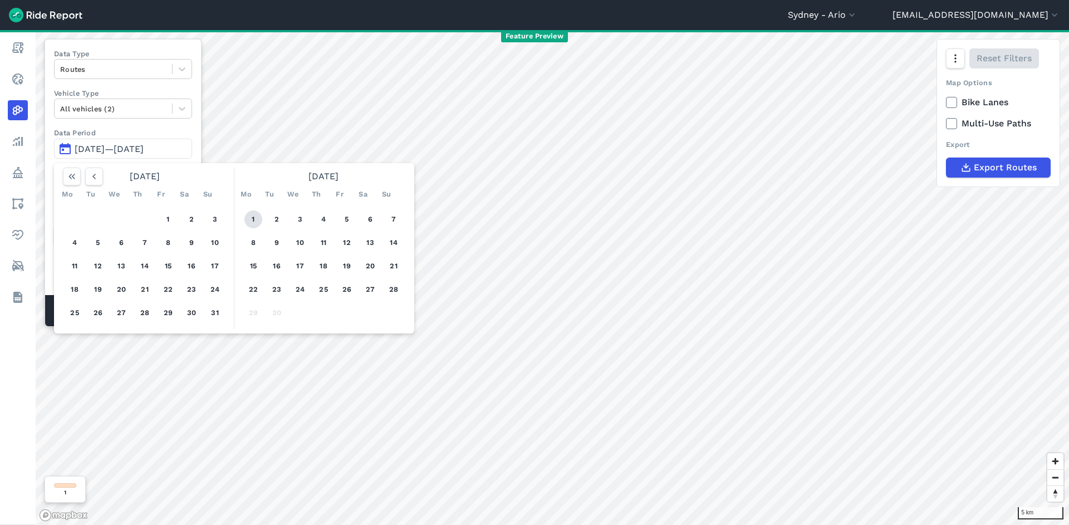
click at [261, 218] on button "1" at bounding box center [253, 219] width 18 height 18
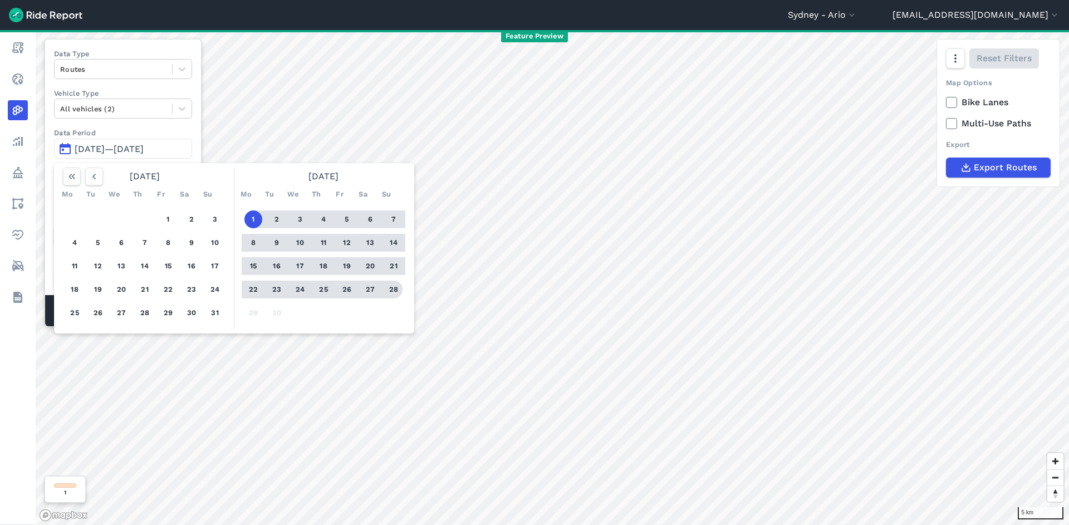
click at [396, 287] on button "28" at bounding box center [394, 290] width 18 height 18
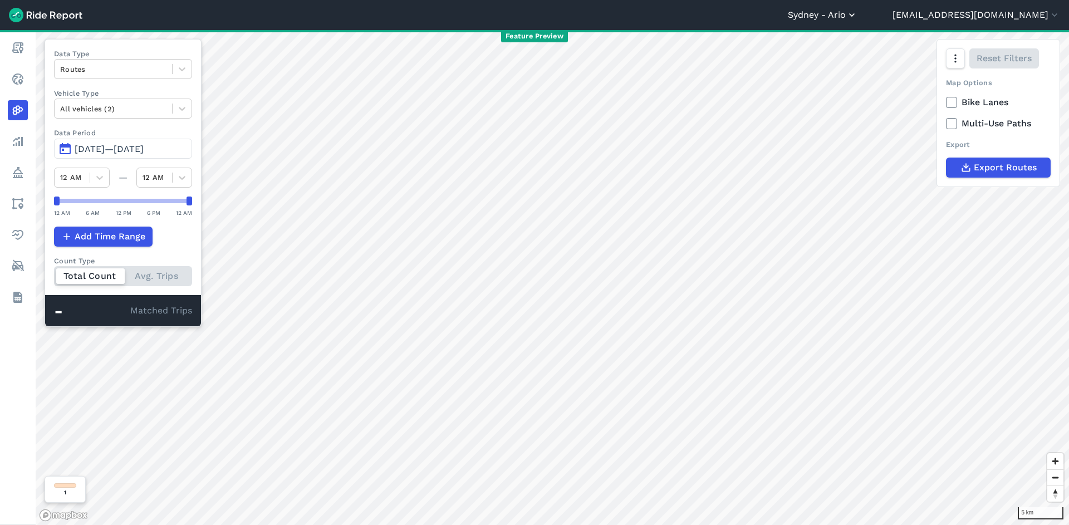
click at [858, 21] on button "Sydney - Ario" at bounding box center [823, 14] width 70 height 13
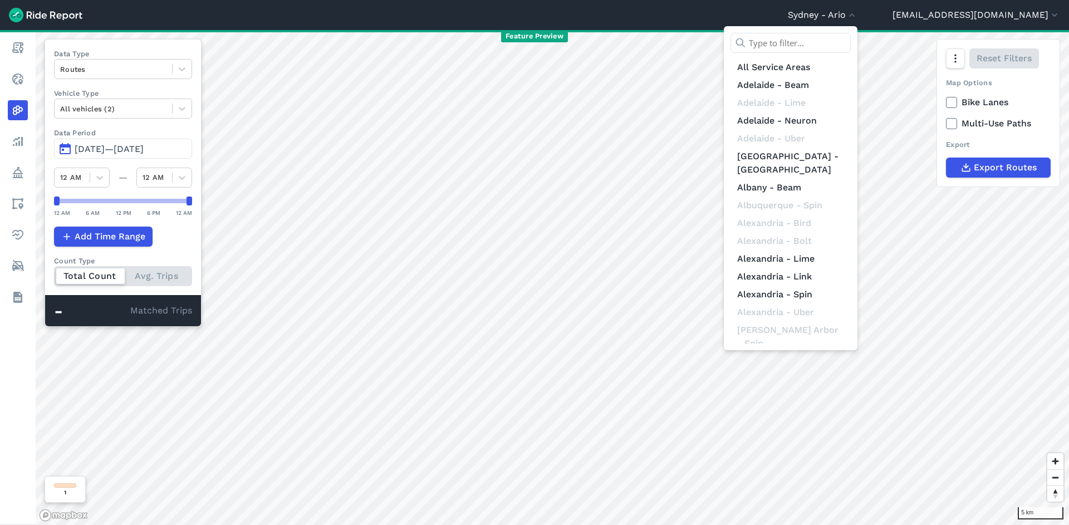
click at [858, 32] on div "All Service Areas [GEOGRAPHIC_DATA] - [GEOGRAPHIC_DATA] [GEOGRAPHIC_DATA] - [GE…" at bounding box center [791, 188] width 134 height 324
click at [851, 47] on input "text" at bounding box center [791, 43] width 120 height 20
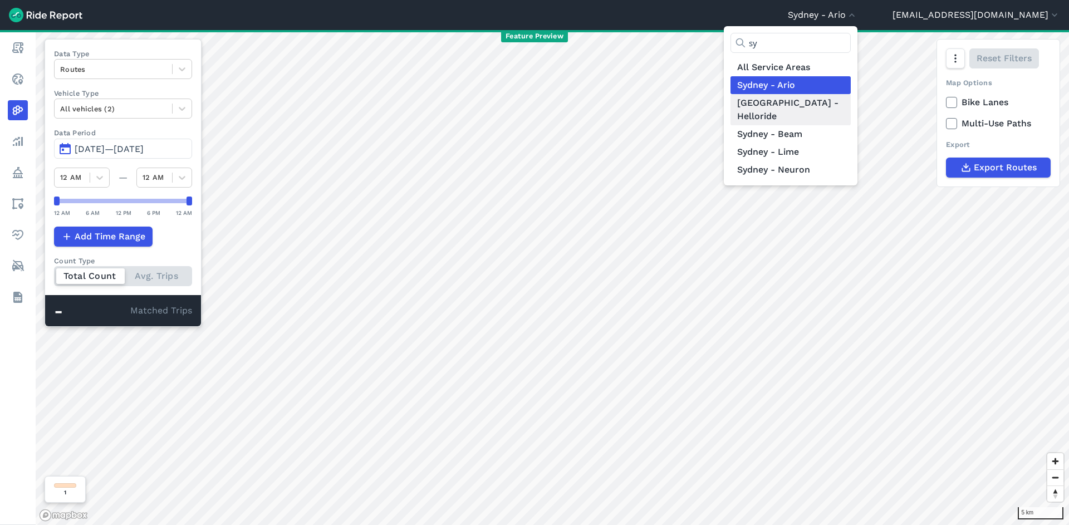
type input "sy"
click at [845, 105] on link "[GEOGRAPHIC_DATA] - Helloride" at bounding box center [791, 109] width 120 height 31
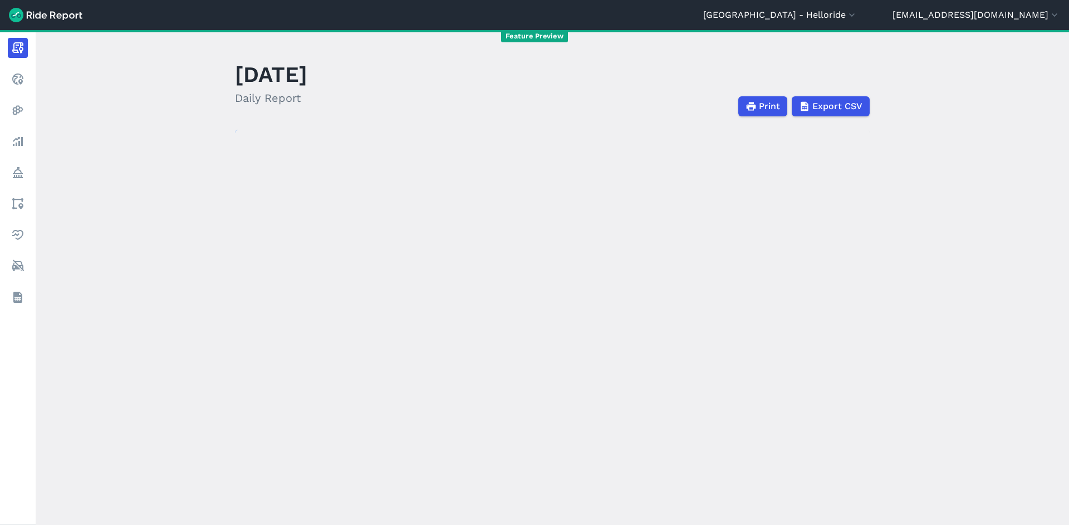
click at [595, 154] on div "loading" at bounding box center [552, 477] width 635 height 694
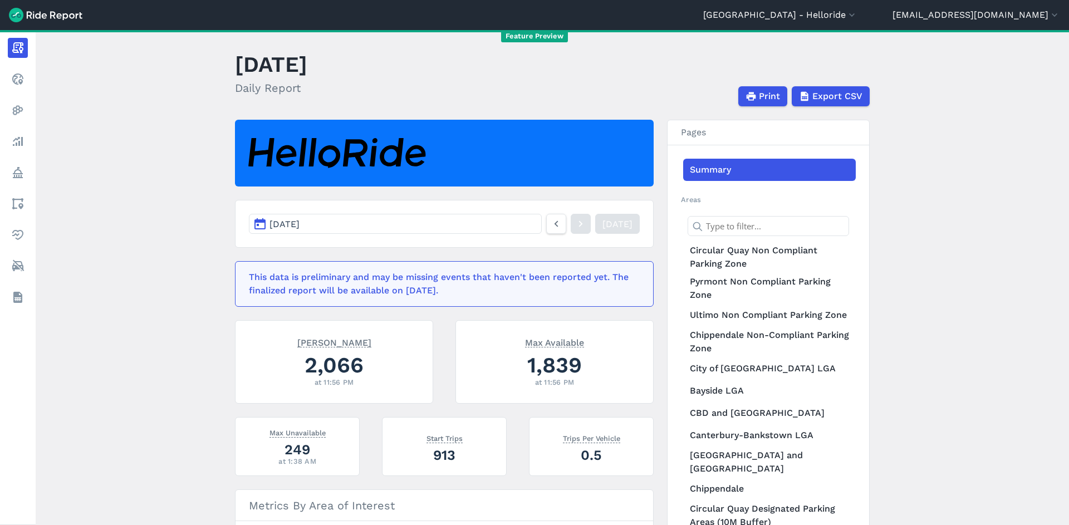
scroll to position [11, 0]
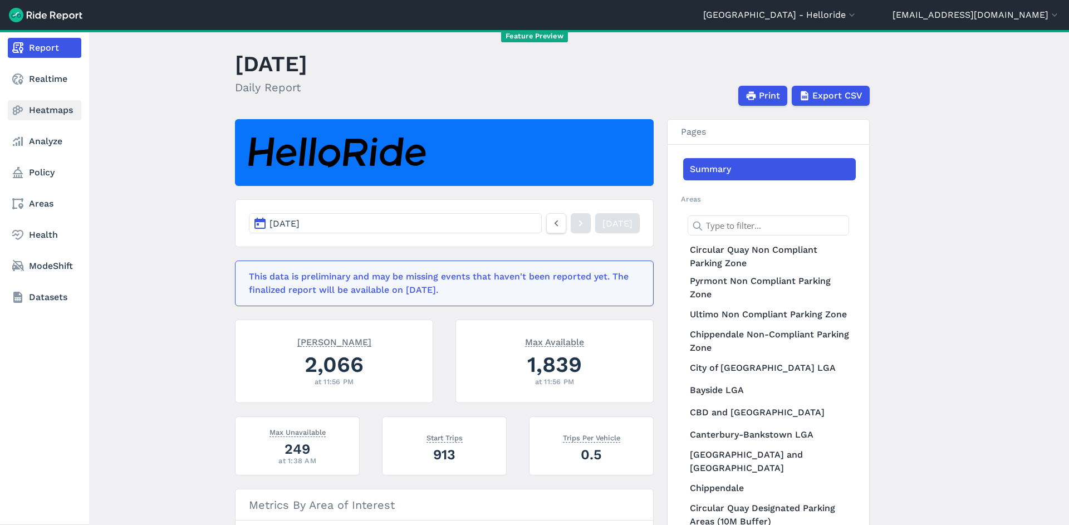
click at [58, 105] on link "Heatmaps" at bounding box center [45, 110] width 74 height 20
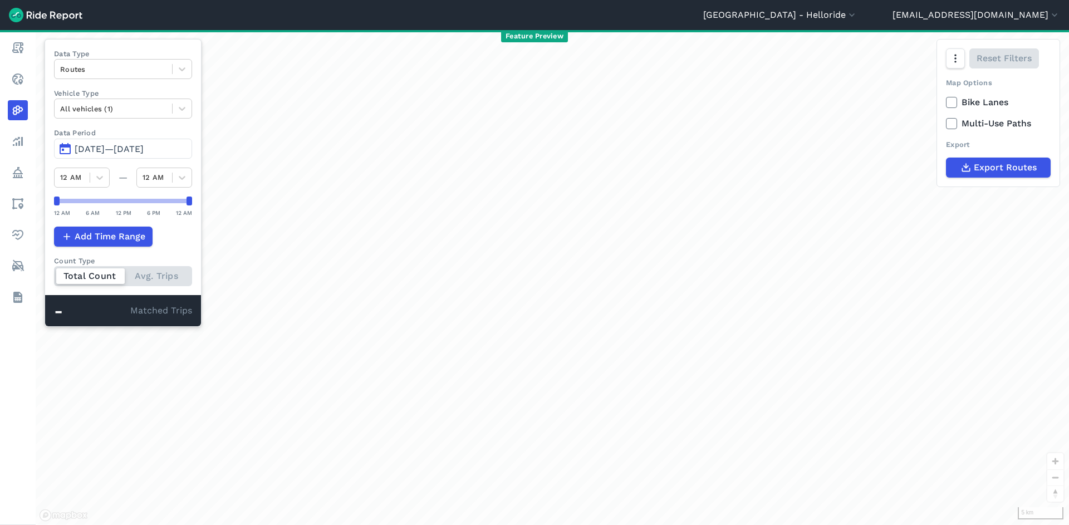
drag, startPoint x: 415, startPoint y: 169, endPoint x: 238, endPoint y: 142, distance: 179.1
click at [415, 169] on div "loading" at bounding box center [553, 277] width 1034 height 495
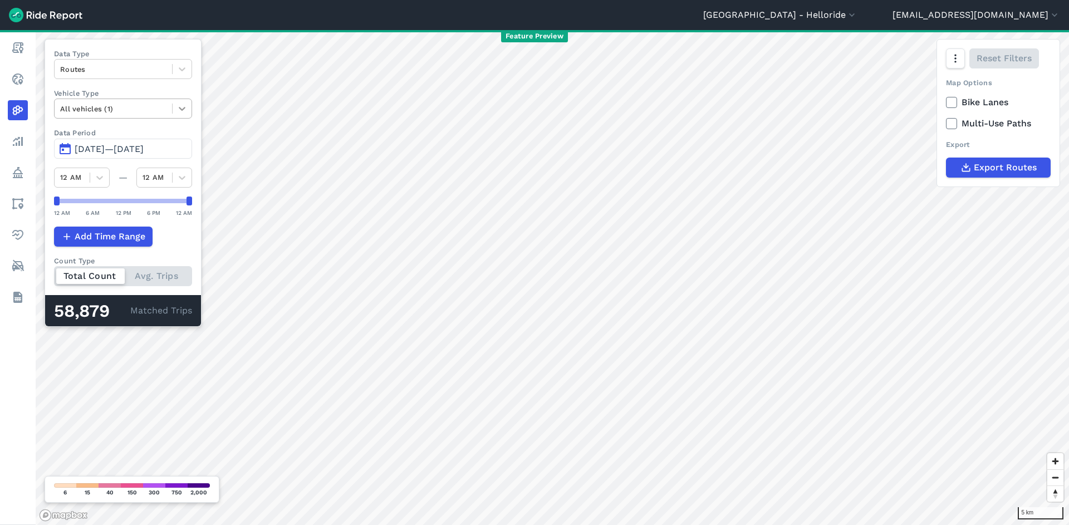
click at [177, 106] on icon at bounding box center [182, 108] width 11 height 11
